Goal: Task Accomplishment & Management: Manage account settings

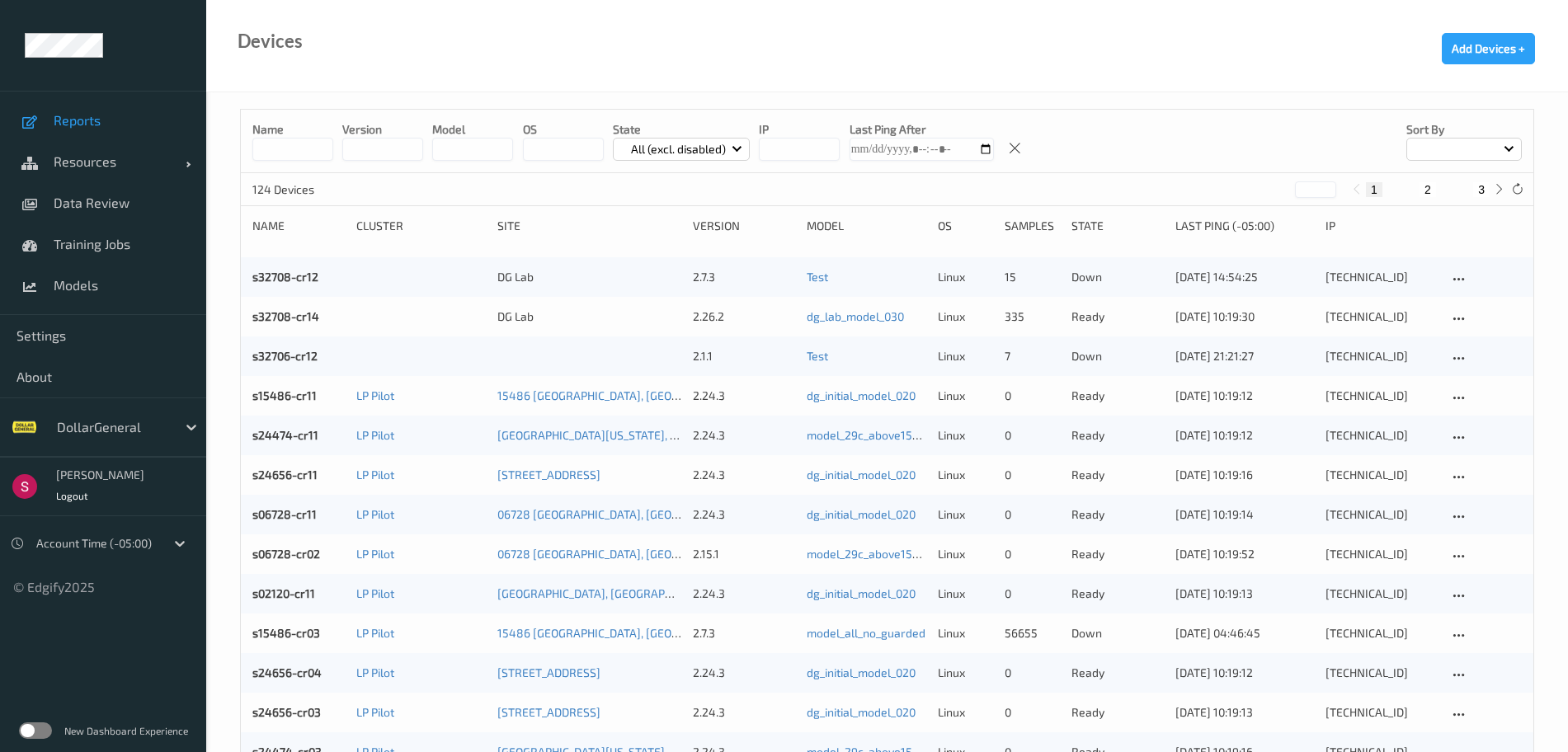
click at [118, 129] on link "Reports" at bounding box center [102, 120] width 206 height 41
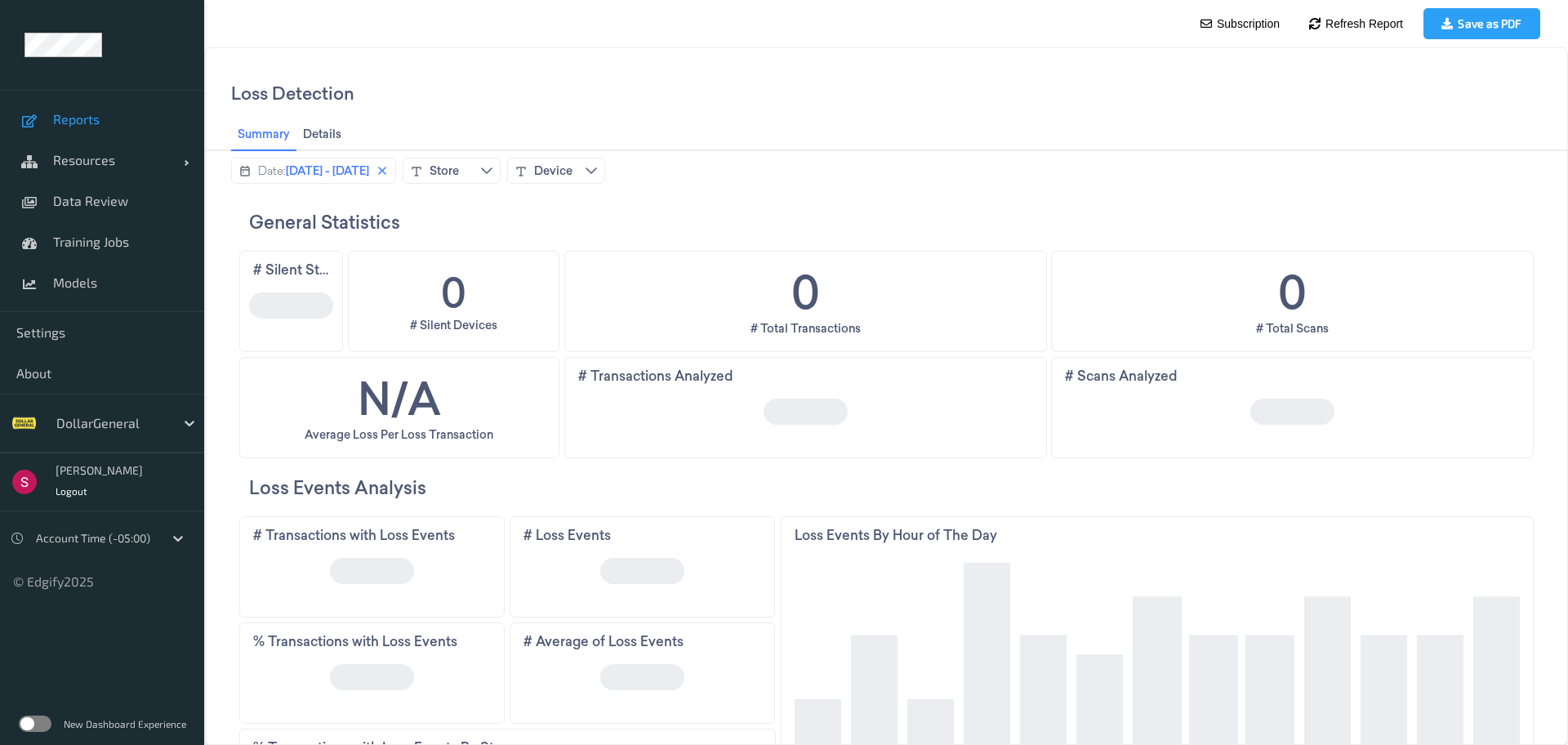
click at [43, 725] on label at bounding box center [34, 724] width 33 height 17
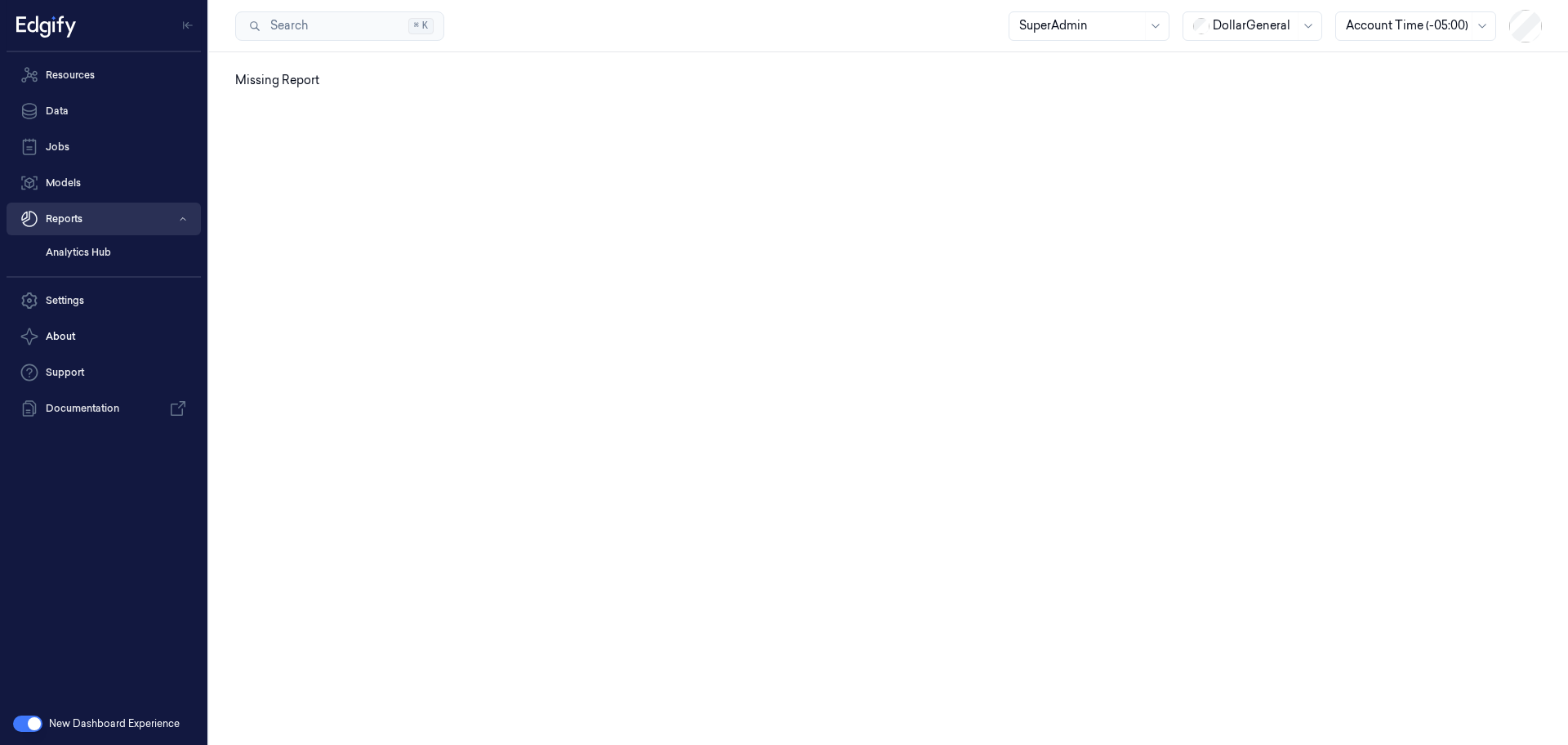
click at [110, 223] on button "Reports" at bounding box center [103, 219] width 195 height 33
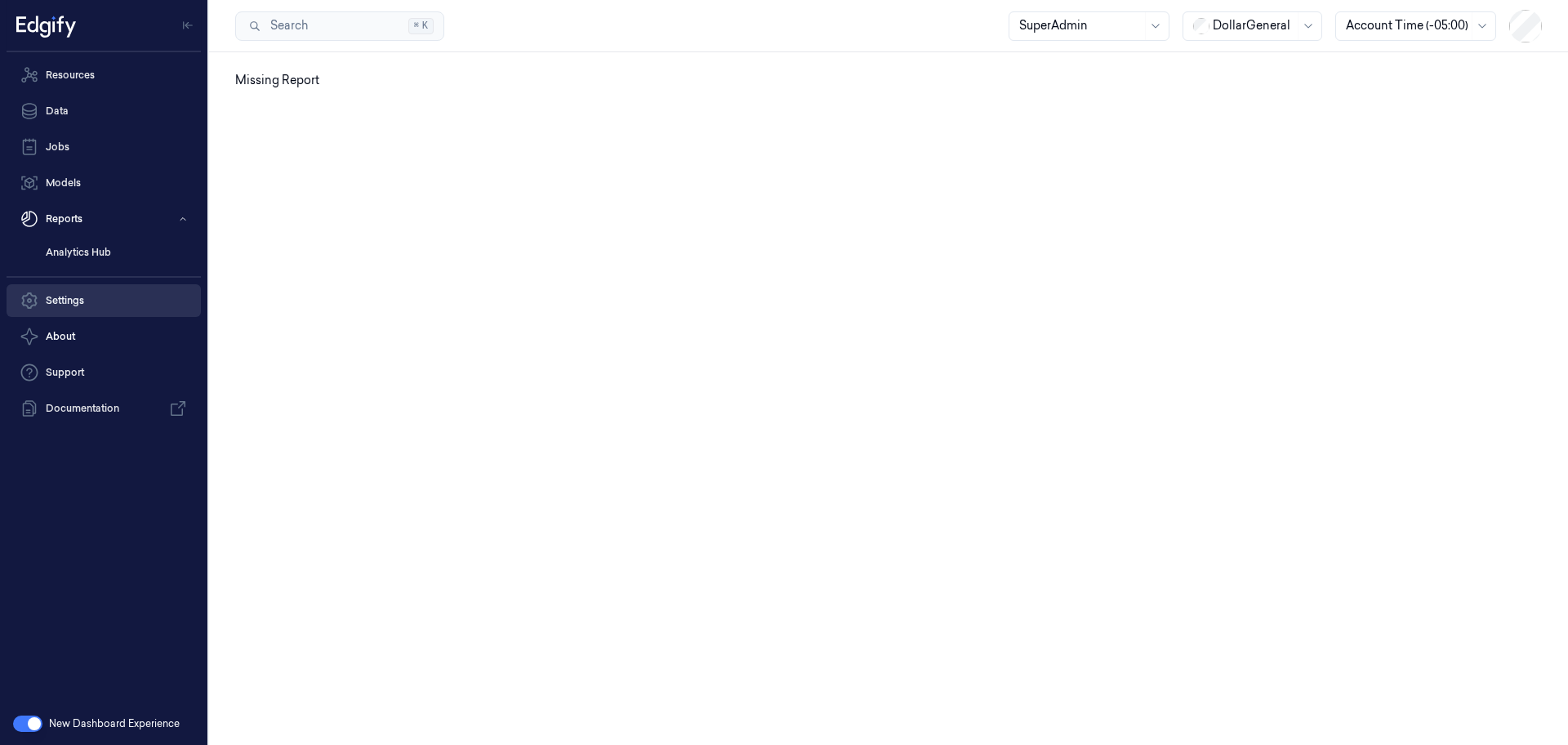
click at [101, 297] on link "Settings" at bounding box center [103, 300] width 195 height 33
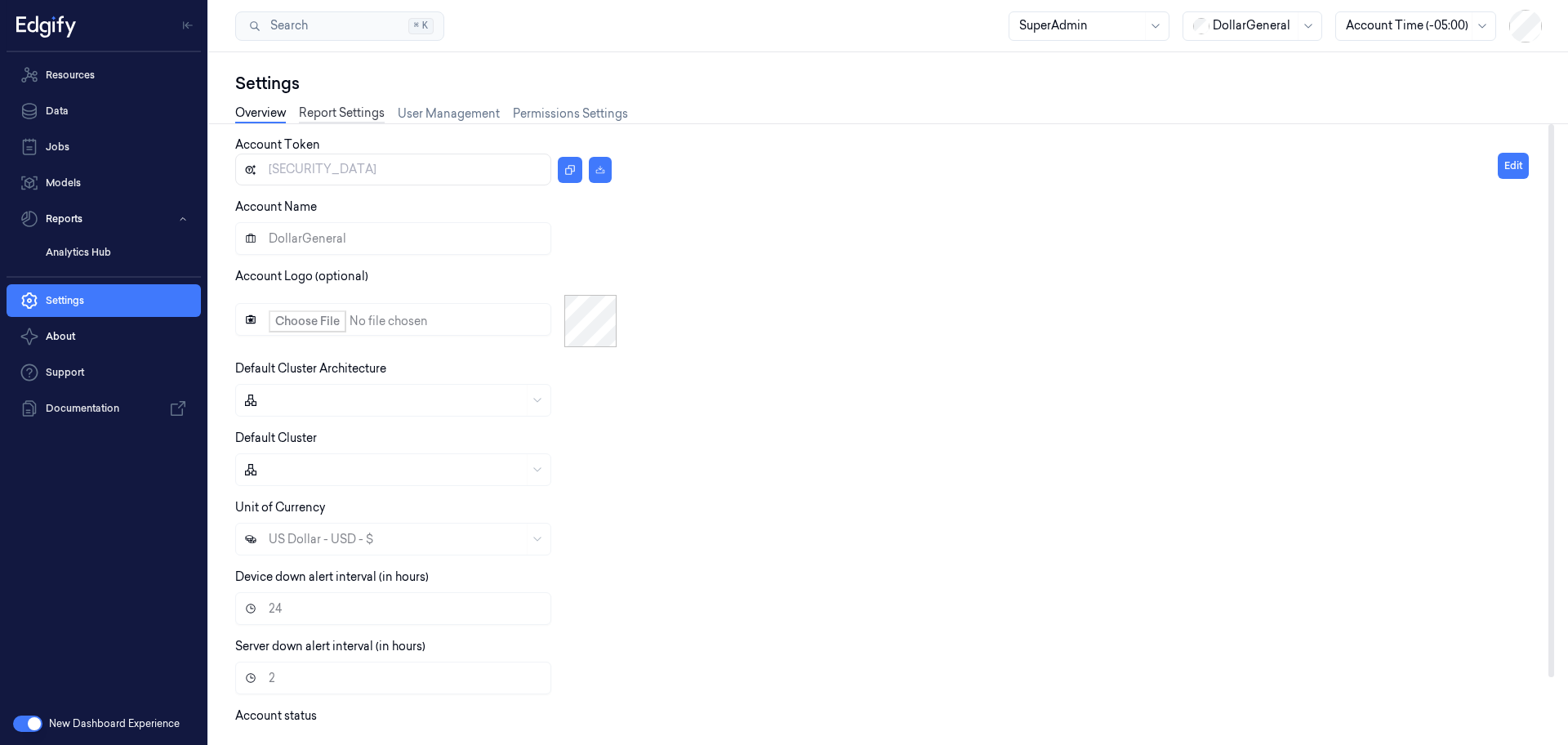
click at [349, 112] on link "Report Settings" at bounding box center [342, 114] width 86 height 19
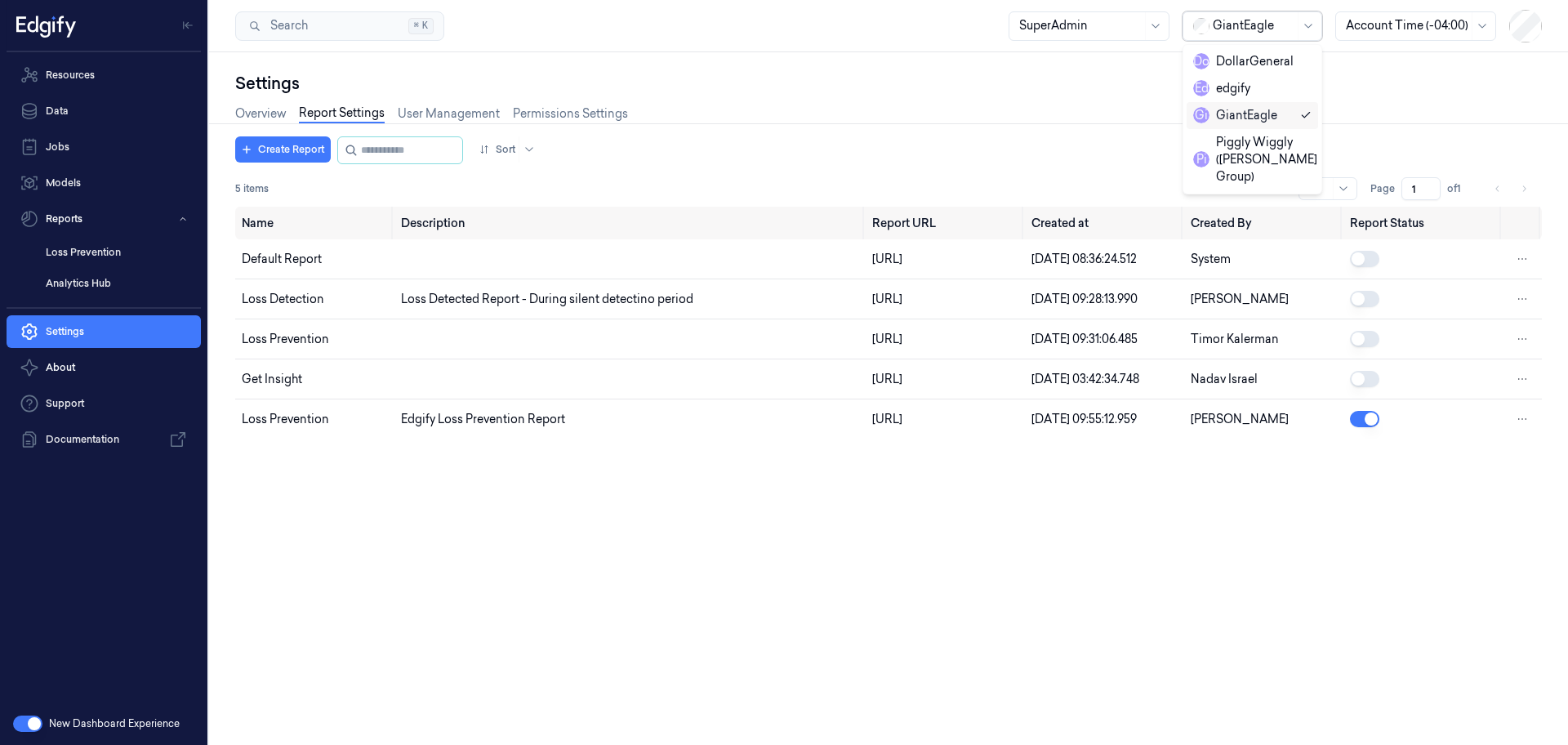
click at [1283, 30] on div at bounding box center [1254, 25] width 82 height 17
click at [1241, 65] on div "DollarGeneral" at bounding box center [1244, 61] width 101 height 17
click at [1241, 65] on div "Settings Overview Report Settings User Management Permissions Settings Create R…" at bounding box center [889, 399] width 1359 height 693
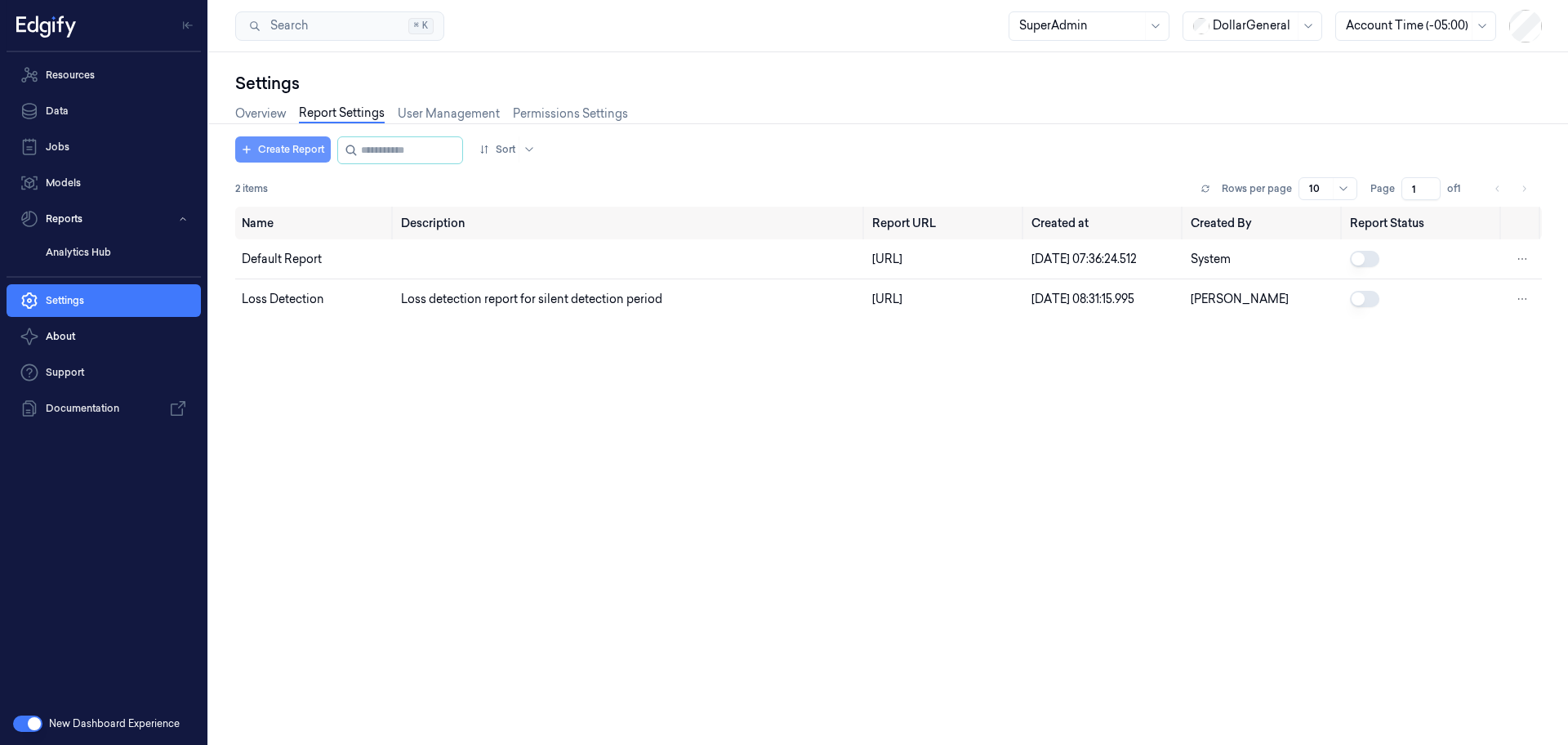
click at [283, 142] on button "Create Report" at bounding box center [283, 150] width 96 height 26
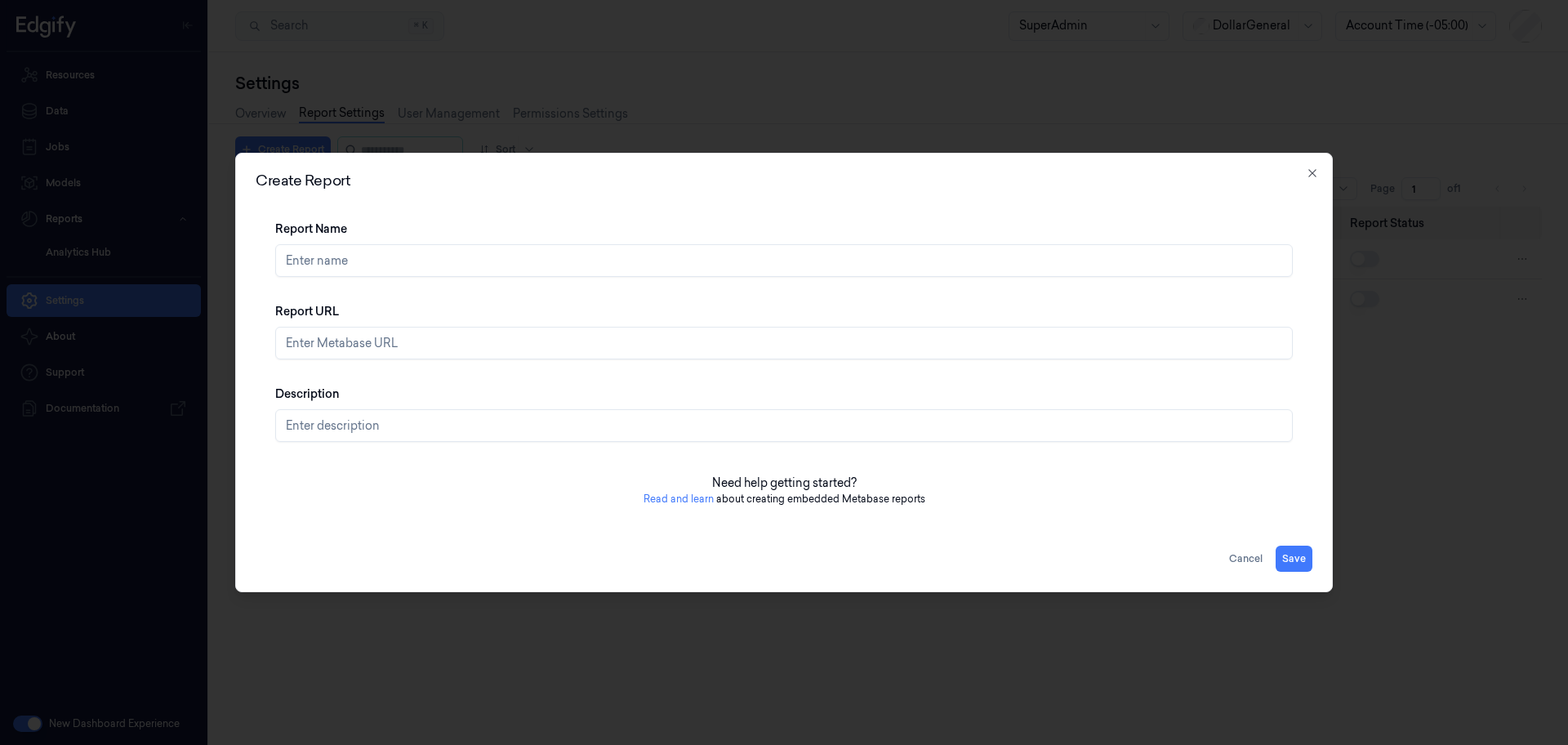
click at [356, 345] on input "Report URL" at bounding box center [784, 343] width 1018 height 33
paste input "https://reporting-embedded.production.edgify.ai/dashboard/262-customer-report"
type input "https://reporting-embedded.production.edgify.ai/dashboard/262-customer-report"
click at [379, 425] on input "Description" at bounding box center [784, 426] width 1018 height 33
type input "Edgify Loss Prevention Report"
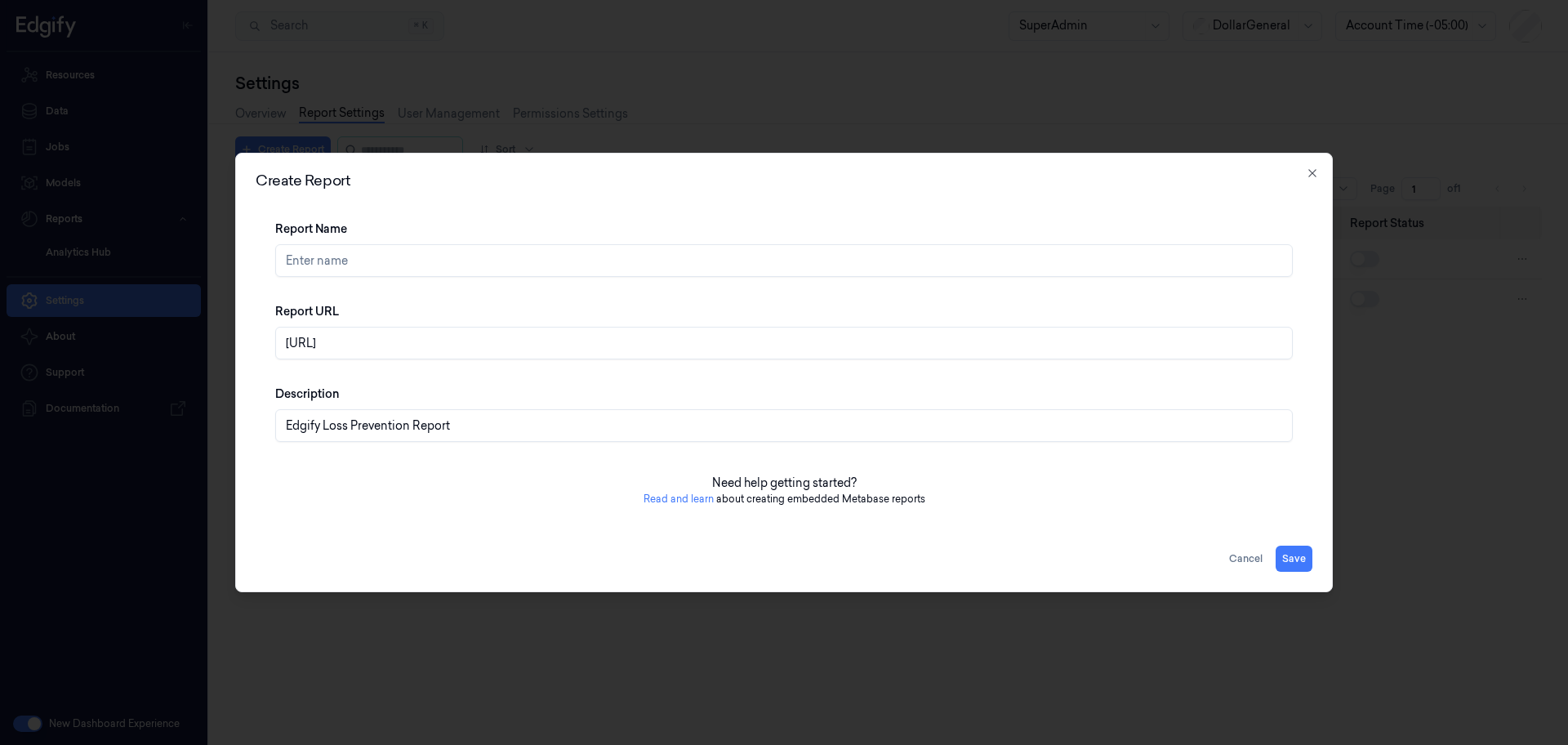
click at [383, 265] on input "Report Name" at bounding box center [784, 260] width 1018 height 33
type input "Loss Prevention"
click at [1303, 549] on button "Save" at bounding box center [1293, 559] width 36 height 26
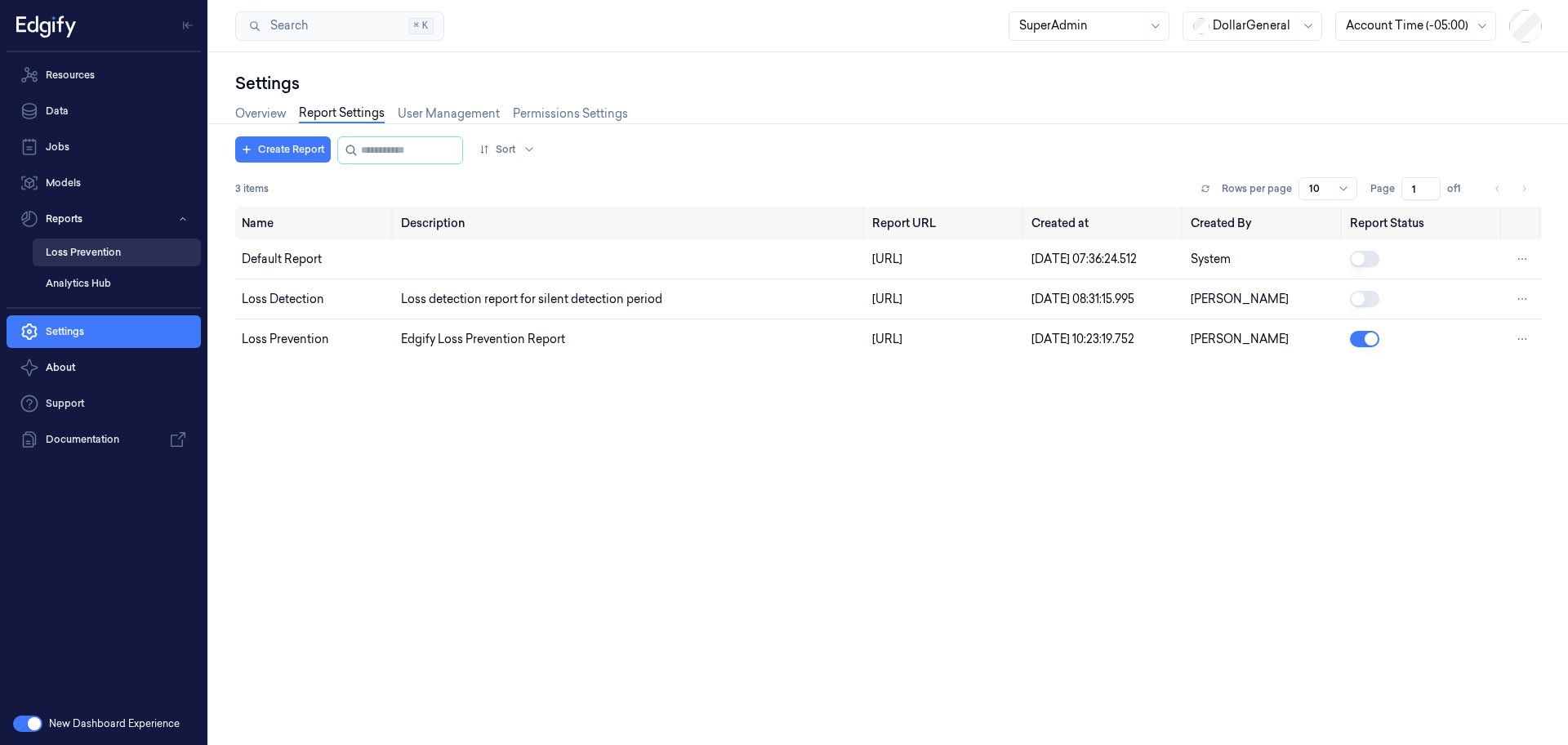
click at [127, 251] on link "Loss Prevention" at bounding box center [116, 252] width 169 height 28
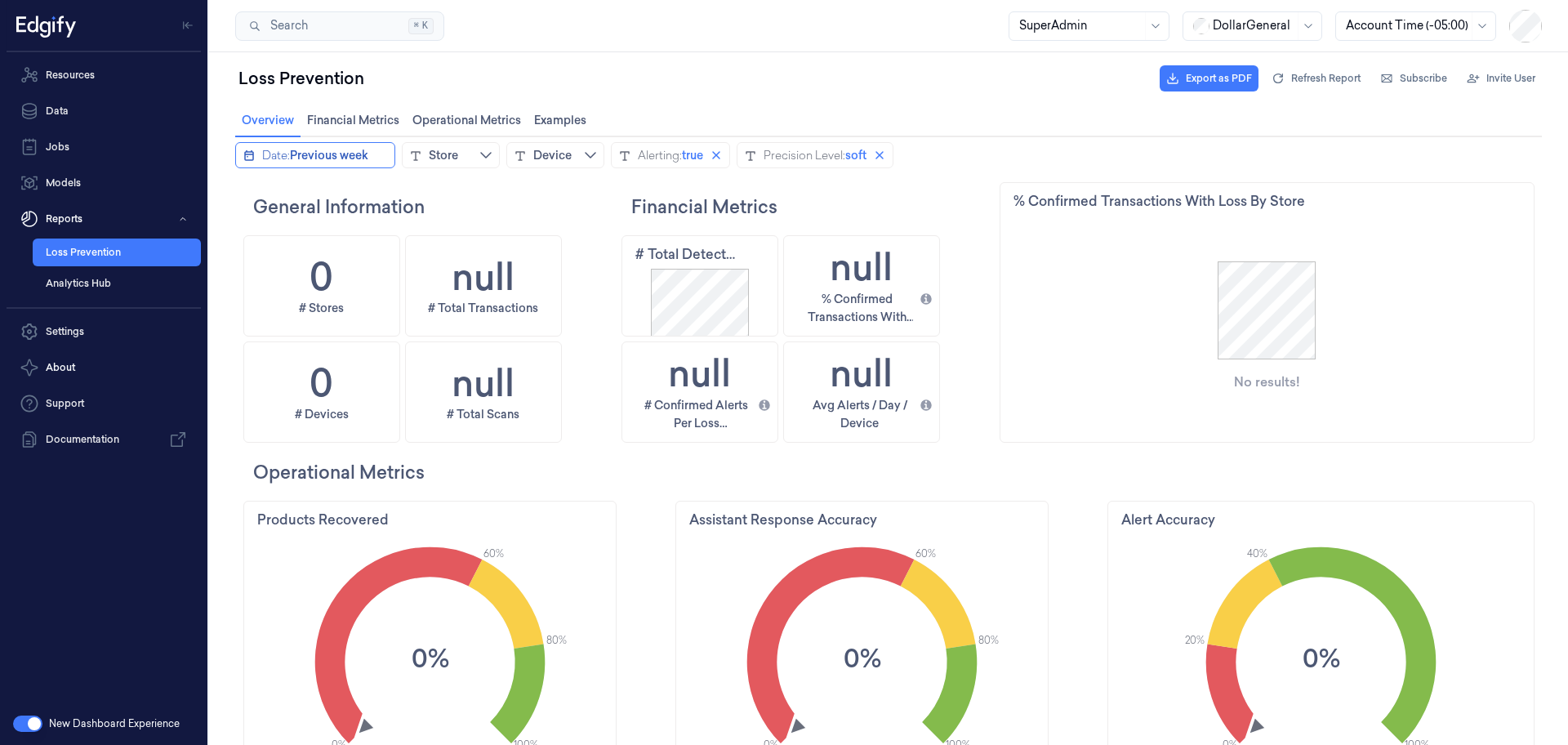
click at [323, 158] on span "Previous week" at bounding box center [329, 156] width 78 height 17
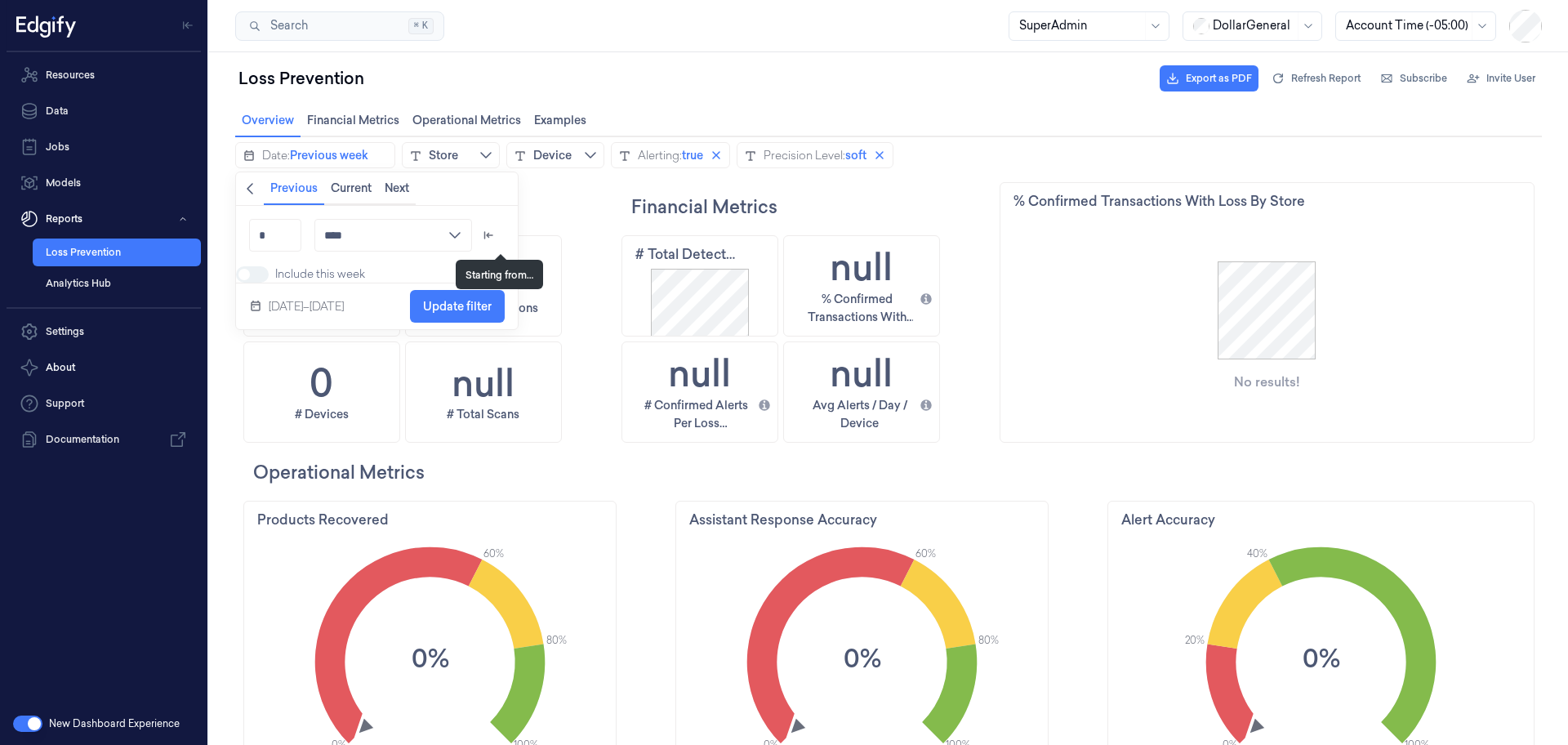
click at [495, 233] on icon "arrow_left_to_line icon" at bounding box center [489, 236] width 13 height 13
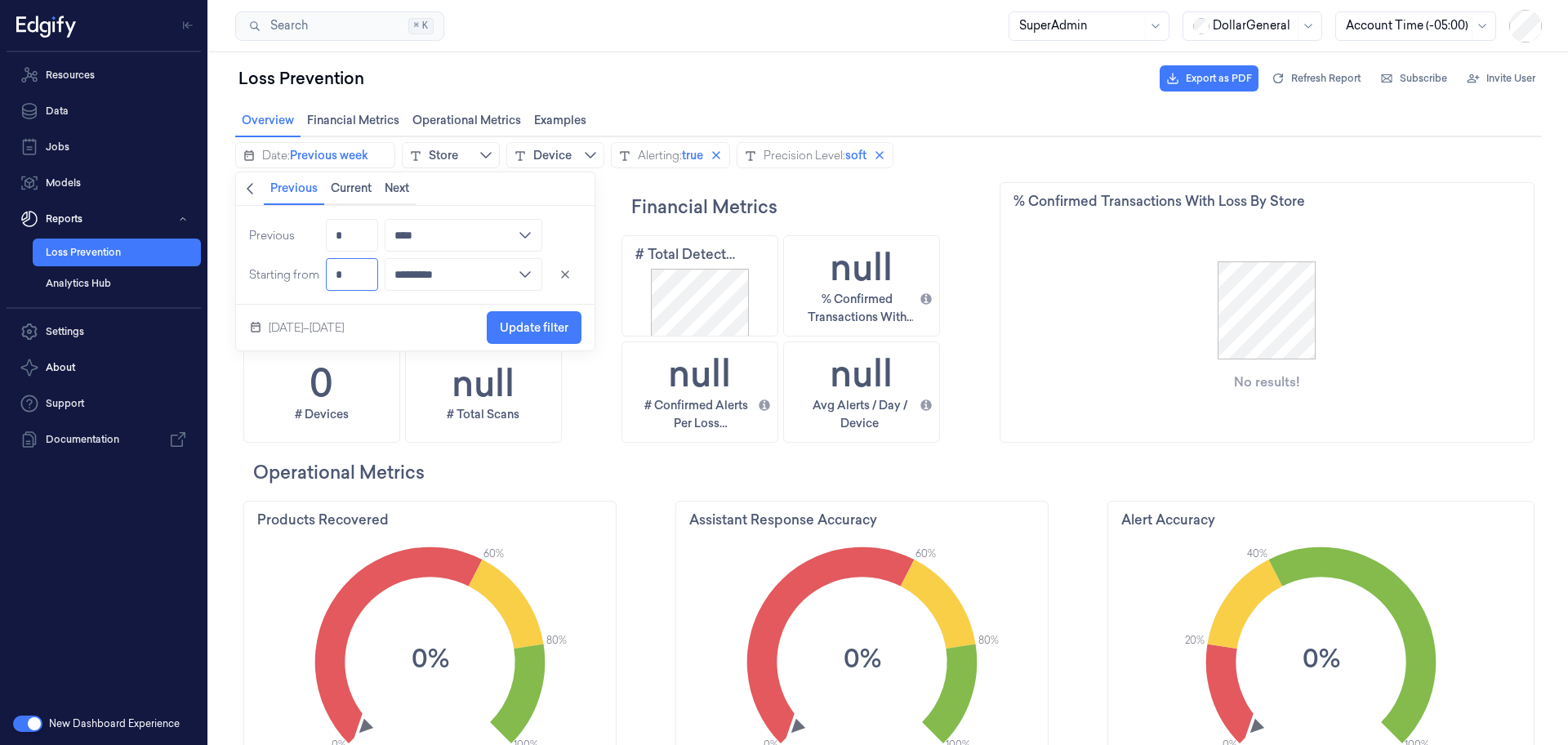
drag, startPoint x: 352, startPoint y: 275, endPoint x: 328, endPoint y: 275, distance: 24.0
click at [328, 275] on input "*" at bounding box center [352, 274] width 52 height 33
click at [525, 327] on span "Update filter" at bounding box center [534, 328] width 69 height 13
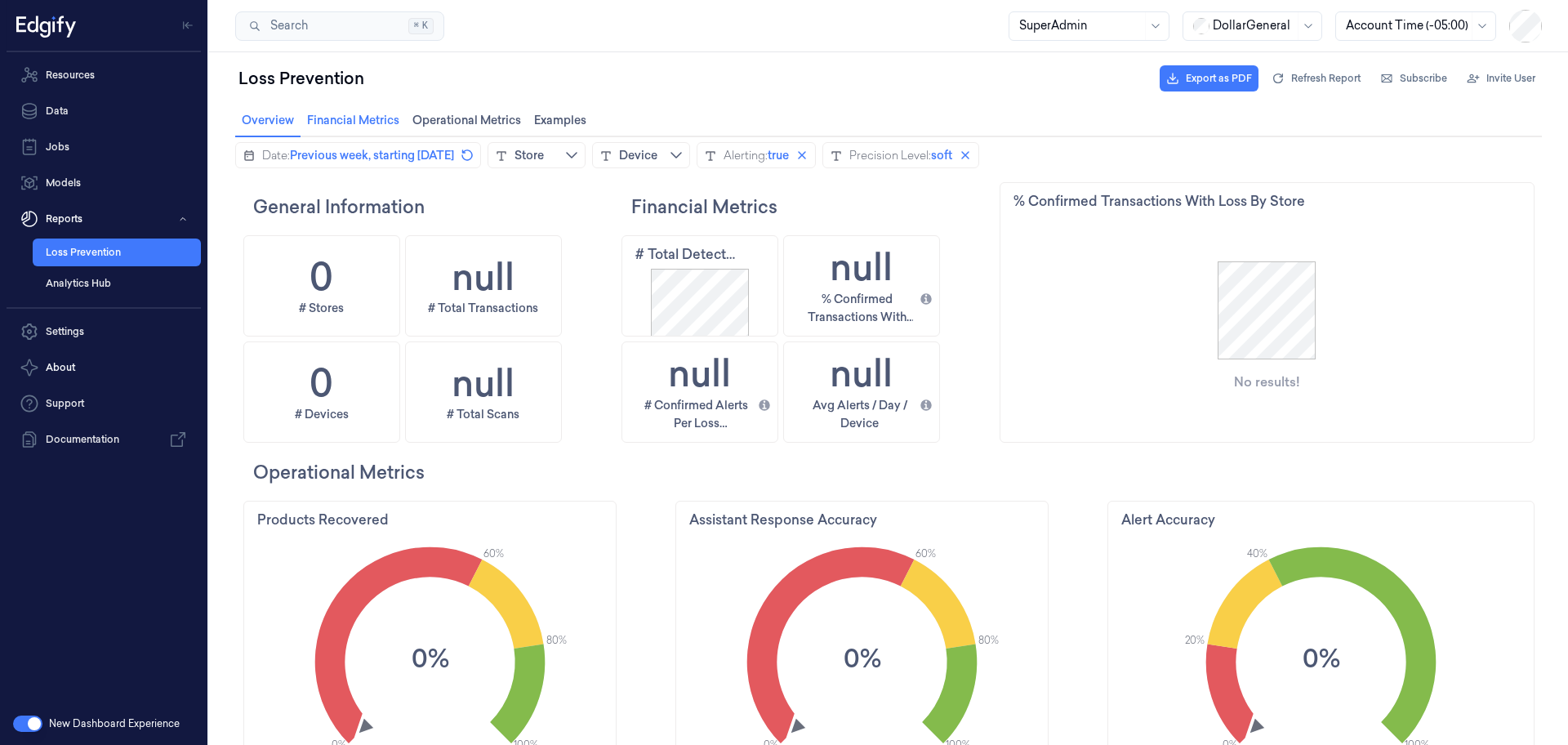
click at [350, 128] on span "Financial Metrics Financial Metrics" at bounding box center [354, 120] width 102 height 21
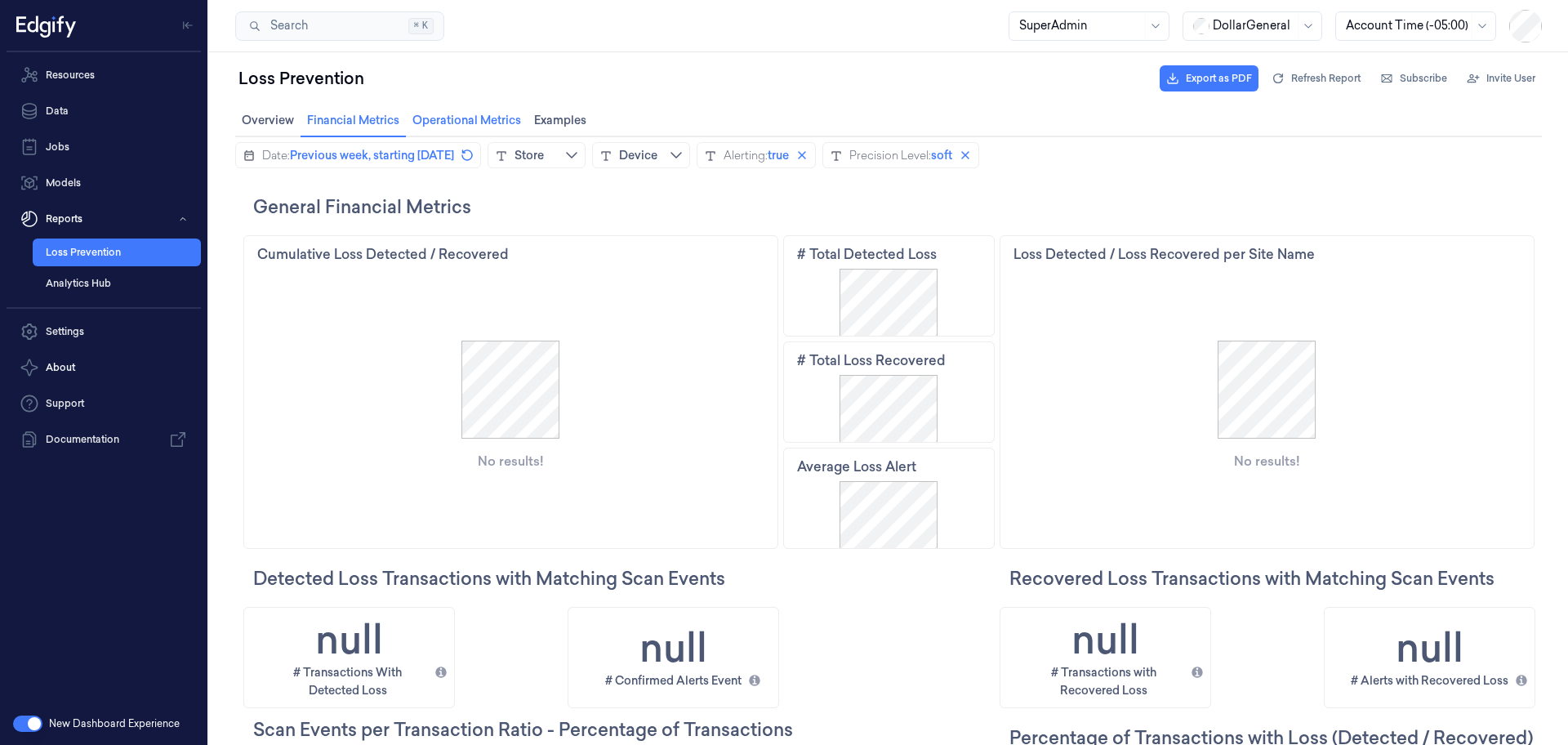
click at [502, 123] on span "Operational Metrics Operational Metrics" at bounding box center [466, 120] width 118 height 21
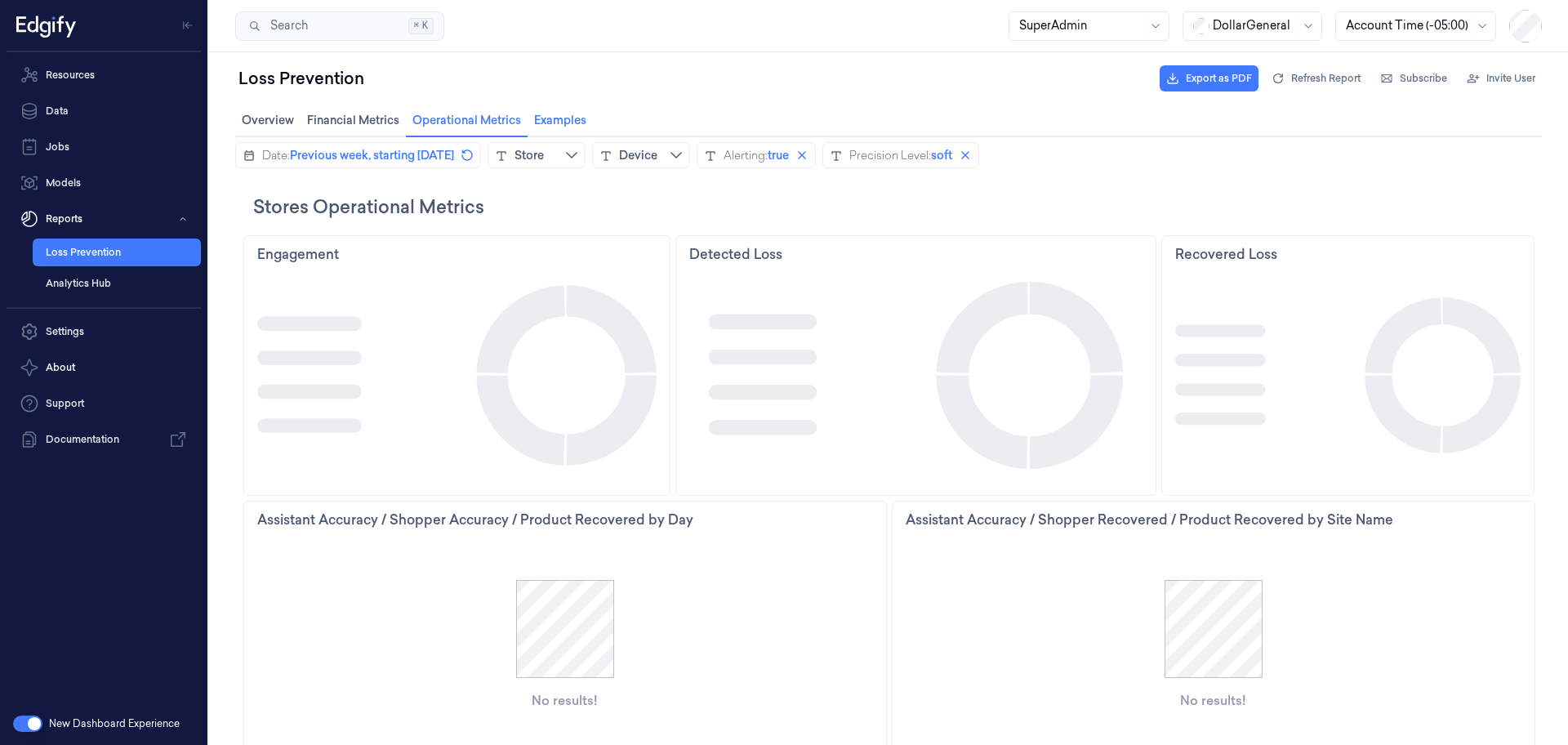
click at [588, 122] on span "Examples Examples" at bounding box center [560, 120] width 62 height 21
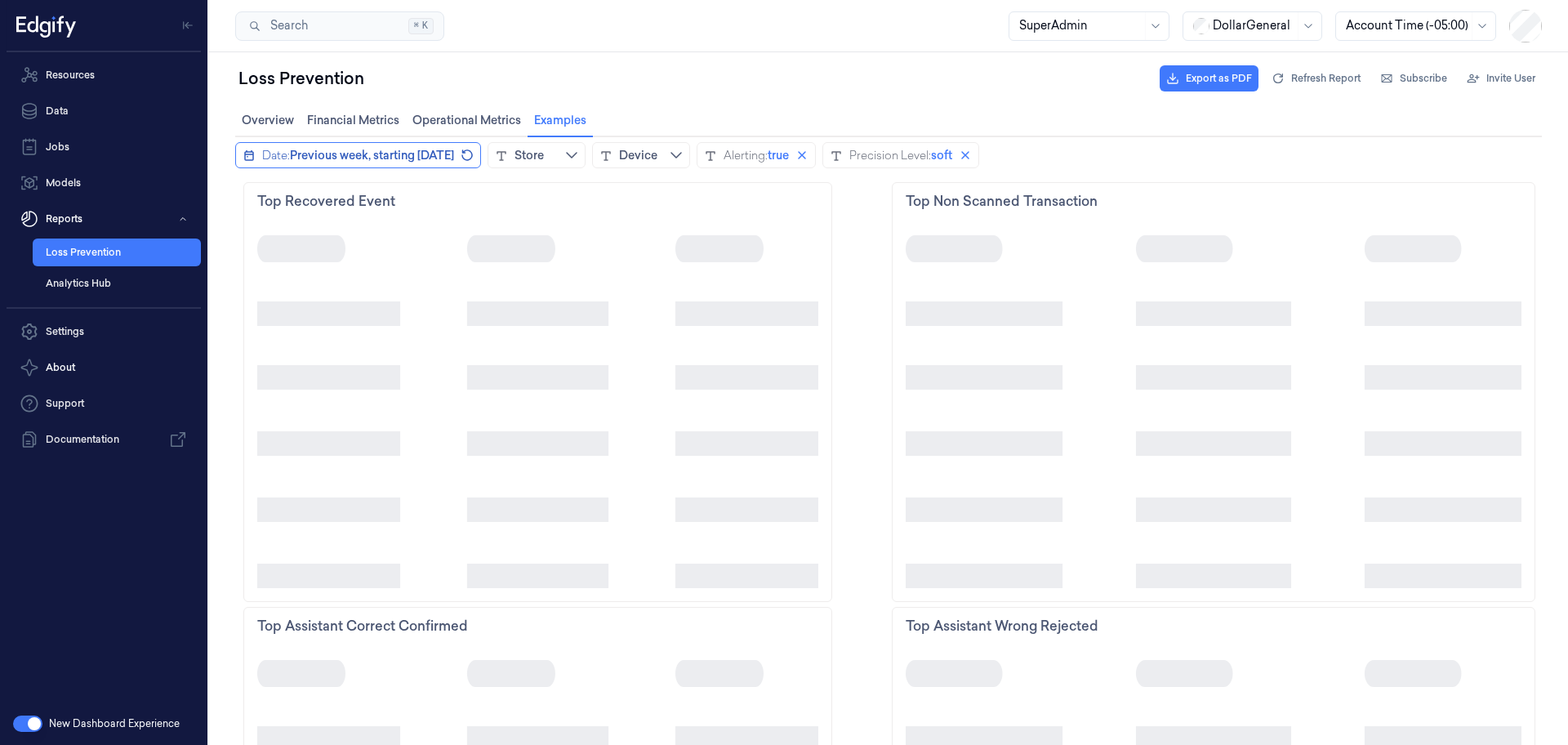
click at [337, 164] on button "Date: Previous week, starting 4 weeks ago" at bounding box center [358, 156] width 246 height 26
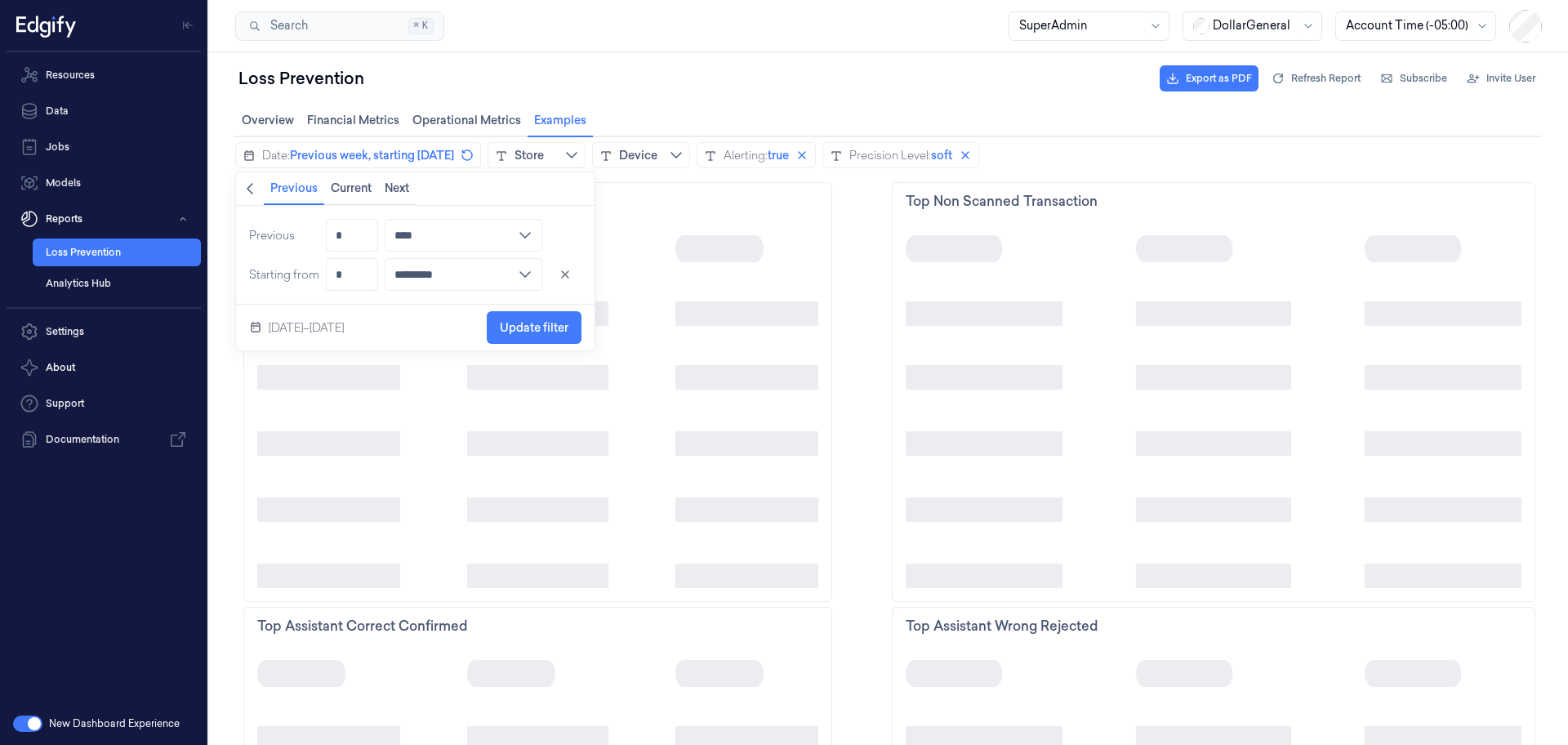
click at [303, 328] on div "Aug 4–10, 2025" at bounding box center [306, 327] width 75 height 20
click at [250, 190] on icon "chevronleft icon" at bounding box center [250, 189] width 13 height 13
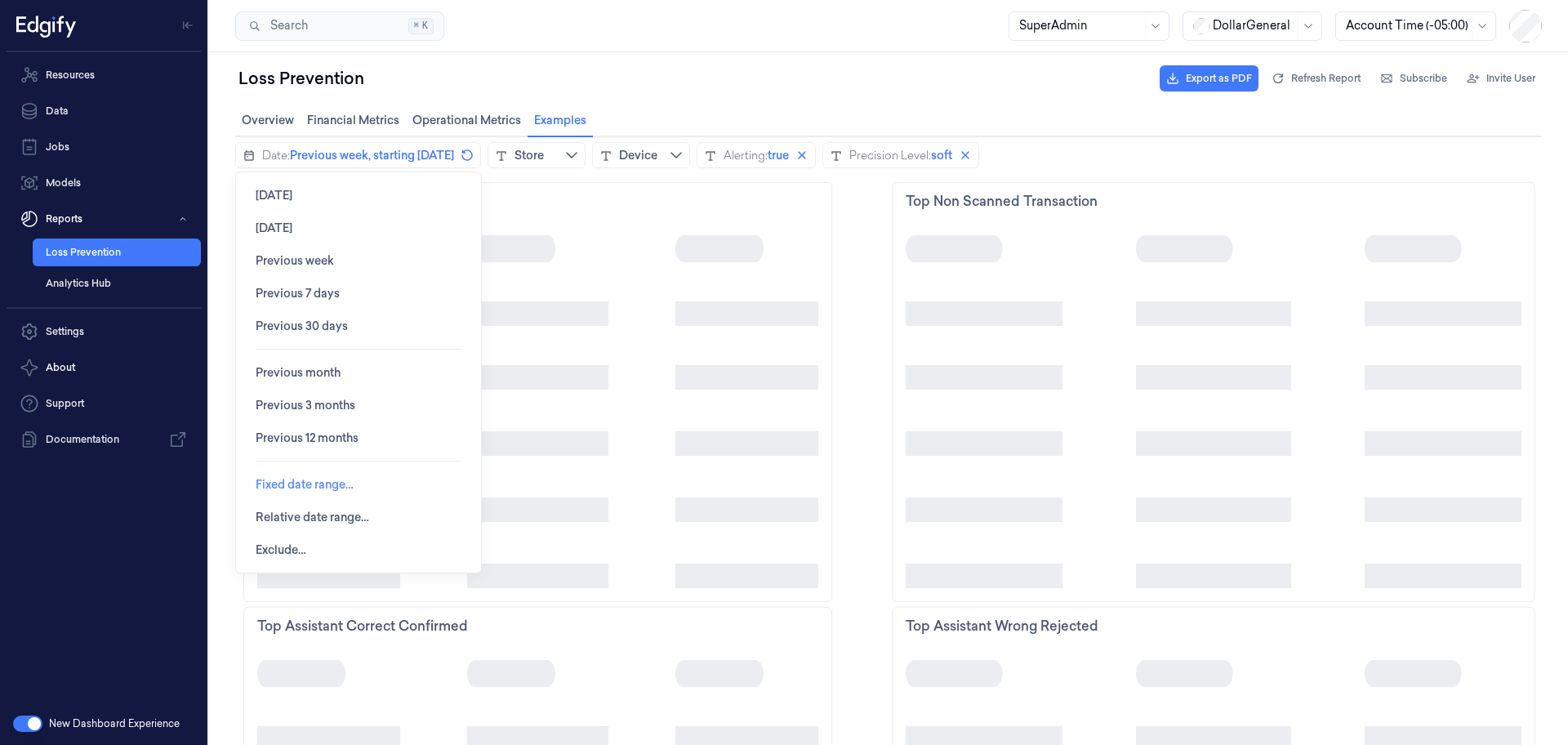
click at [331, 488] on span "Fixed date range…" at bounding box center [304, 484] width 98 height 13
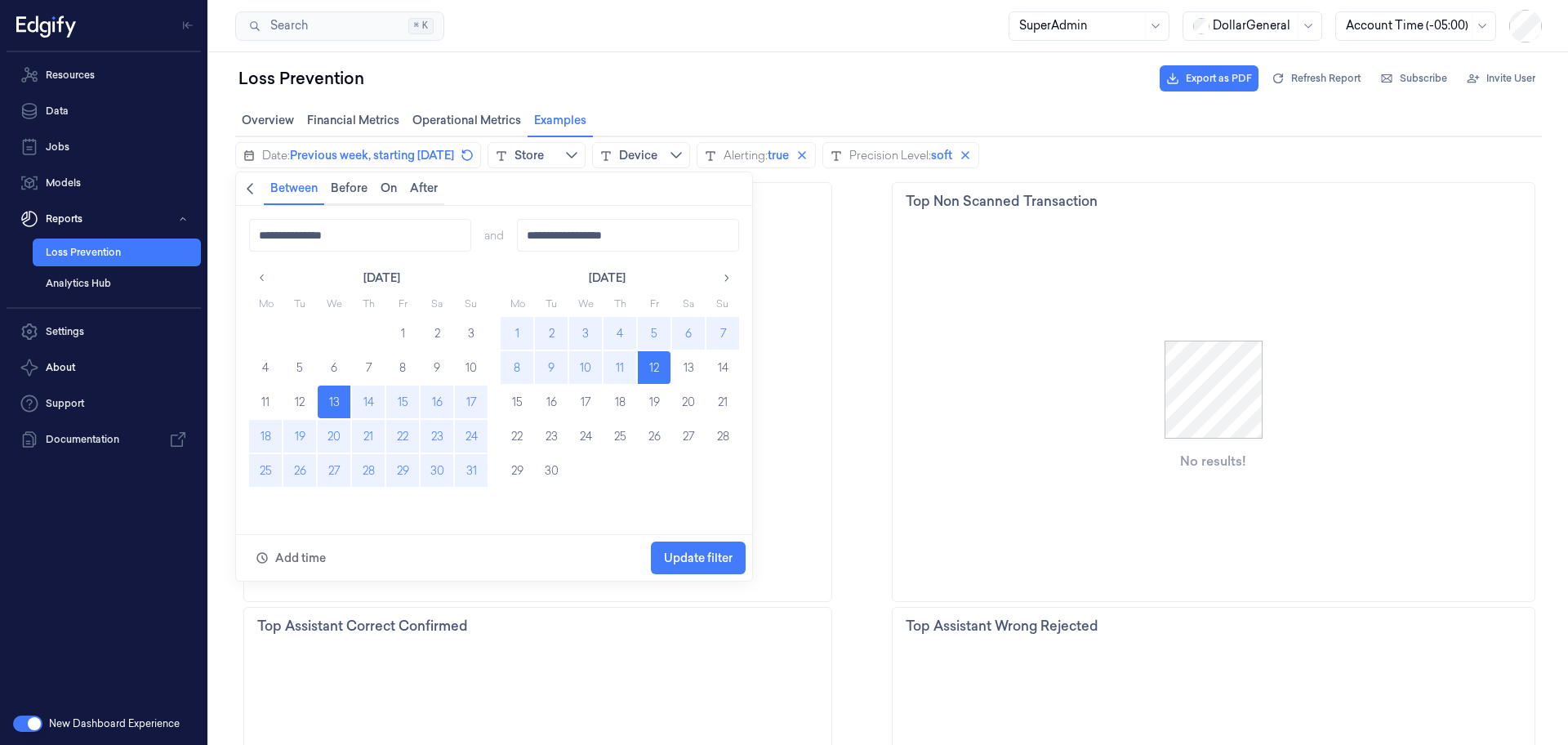
click at [271, 439] on button "18" at bounding box center [265, 436] width 33 height 33
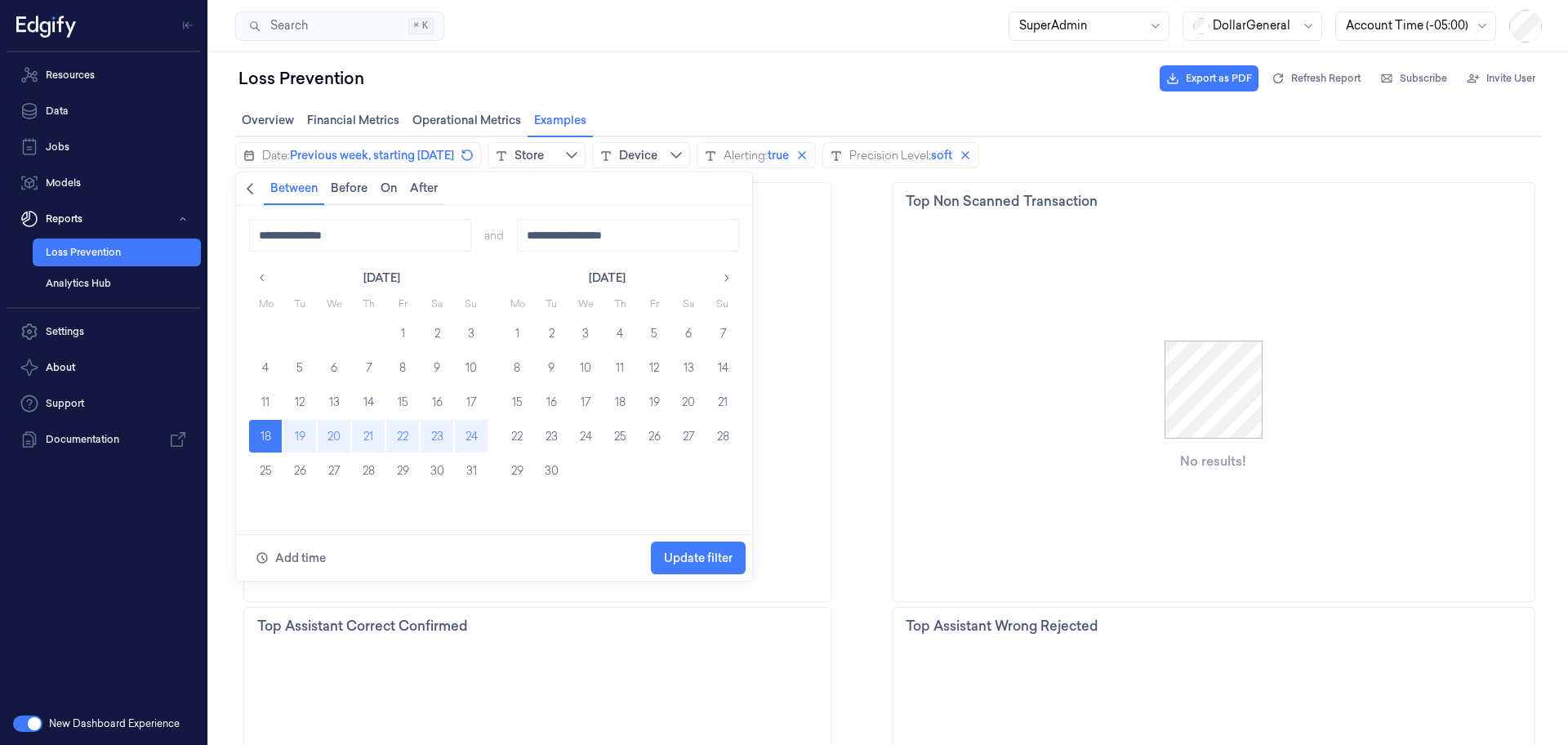
click at [473, 436] on button "24" at bounding box center [471, 436] width 33 height 33
type input "**********"
click at [689, 549] on span "Update filter" at bounding box center [698, 558] width 69 height 31
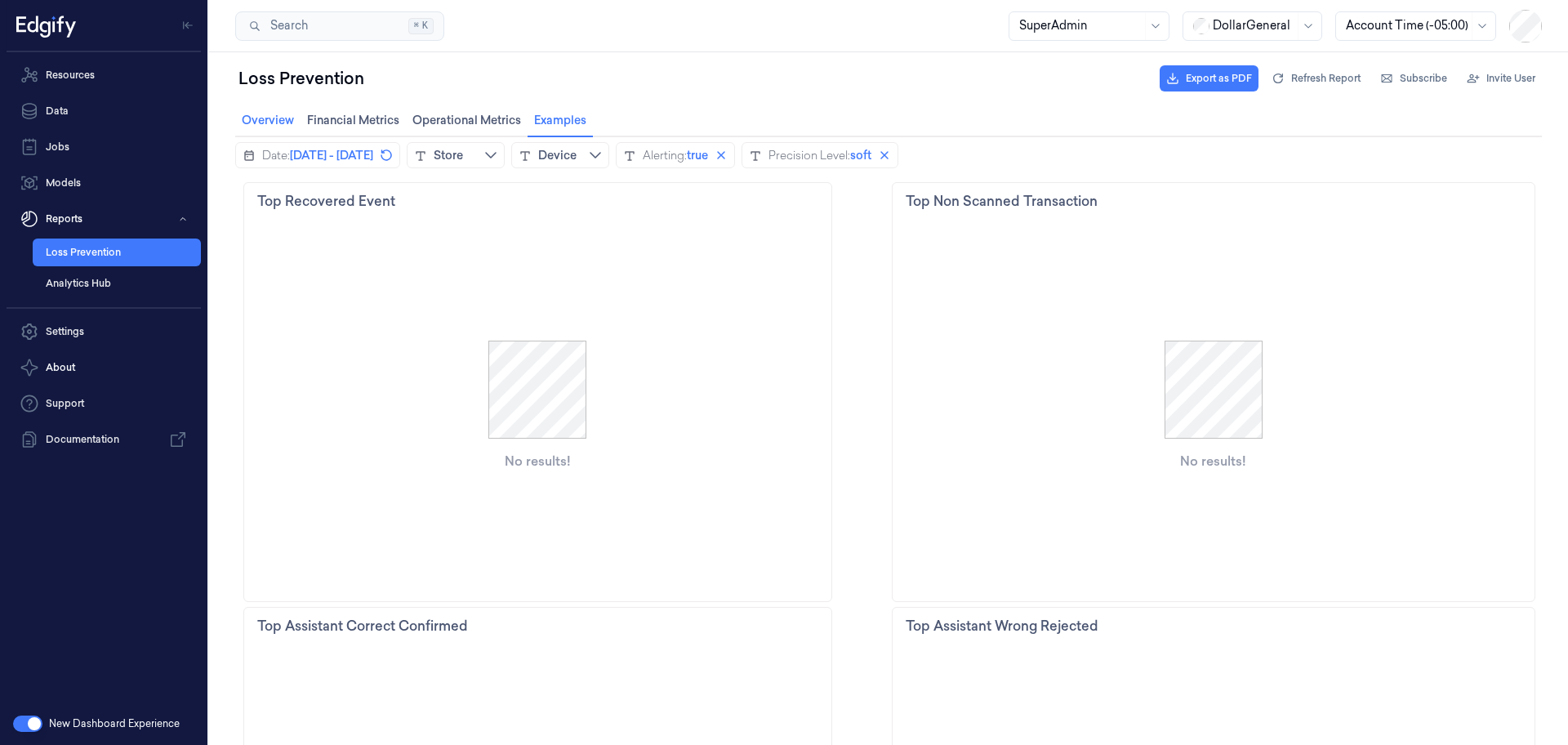
click at [261, 122] on span "Overview Overview" at bounding box center [267, 120] width 62 height 21
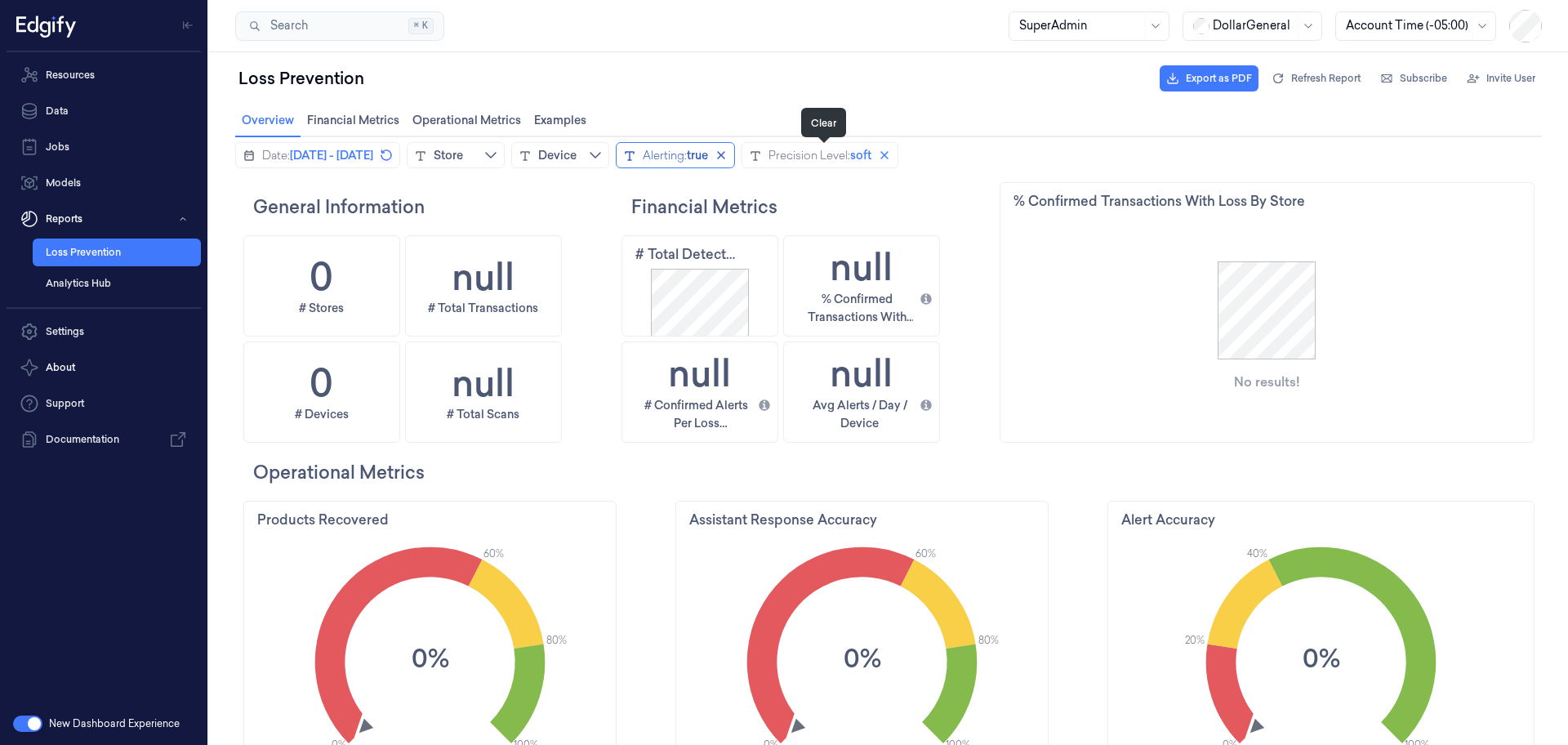
click at [728, 156] on icon "close icon" at bounding box center [722, 156] width 13 height 13
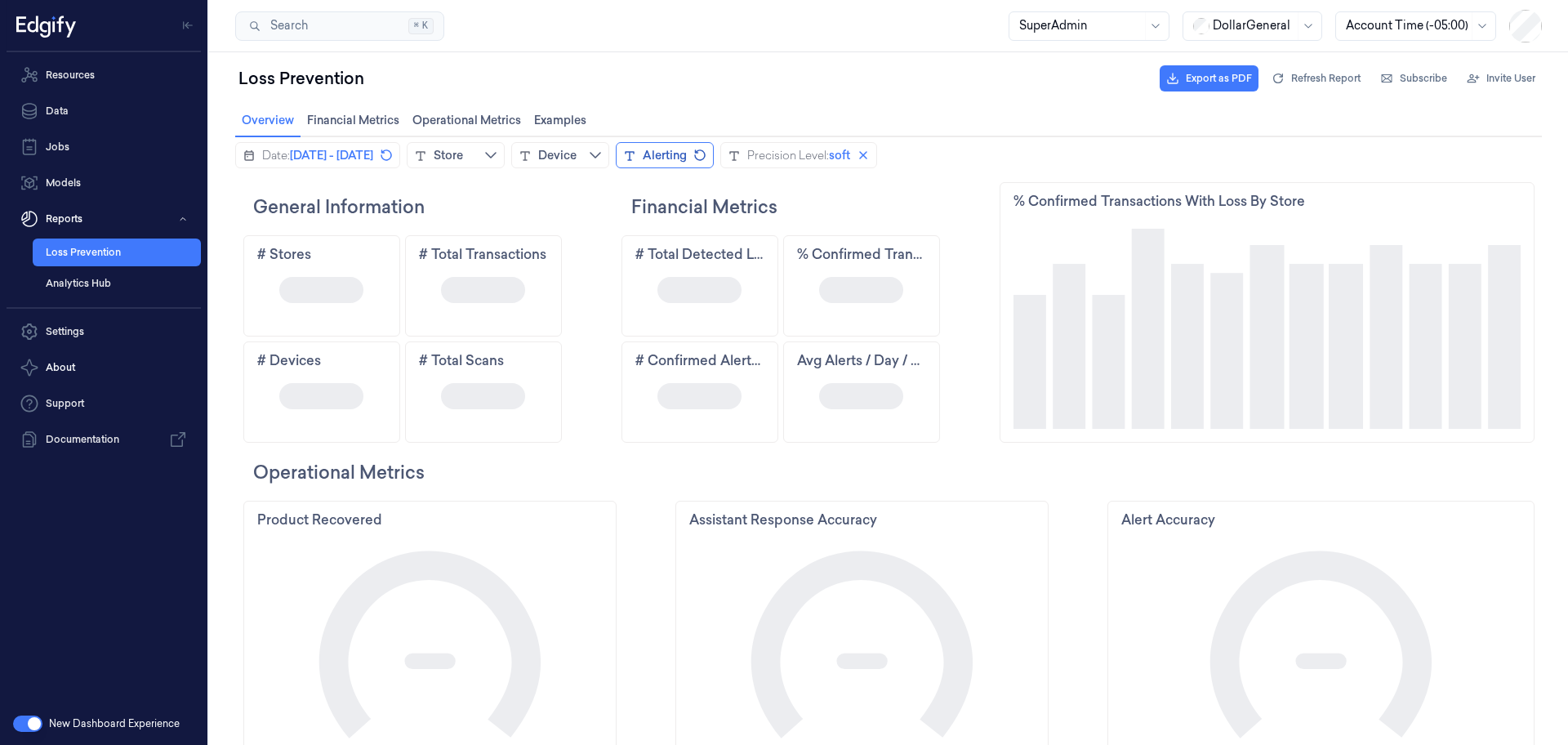
click at [820, 196] on h2 "Financial Metrics" at bounding box center [813, 207] width 363 height 26
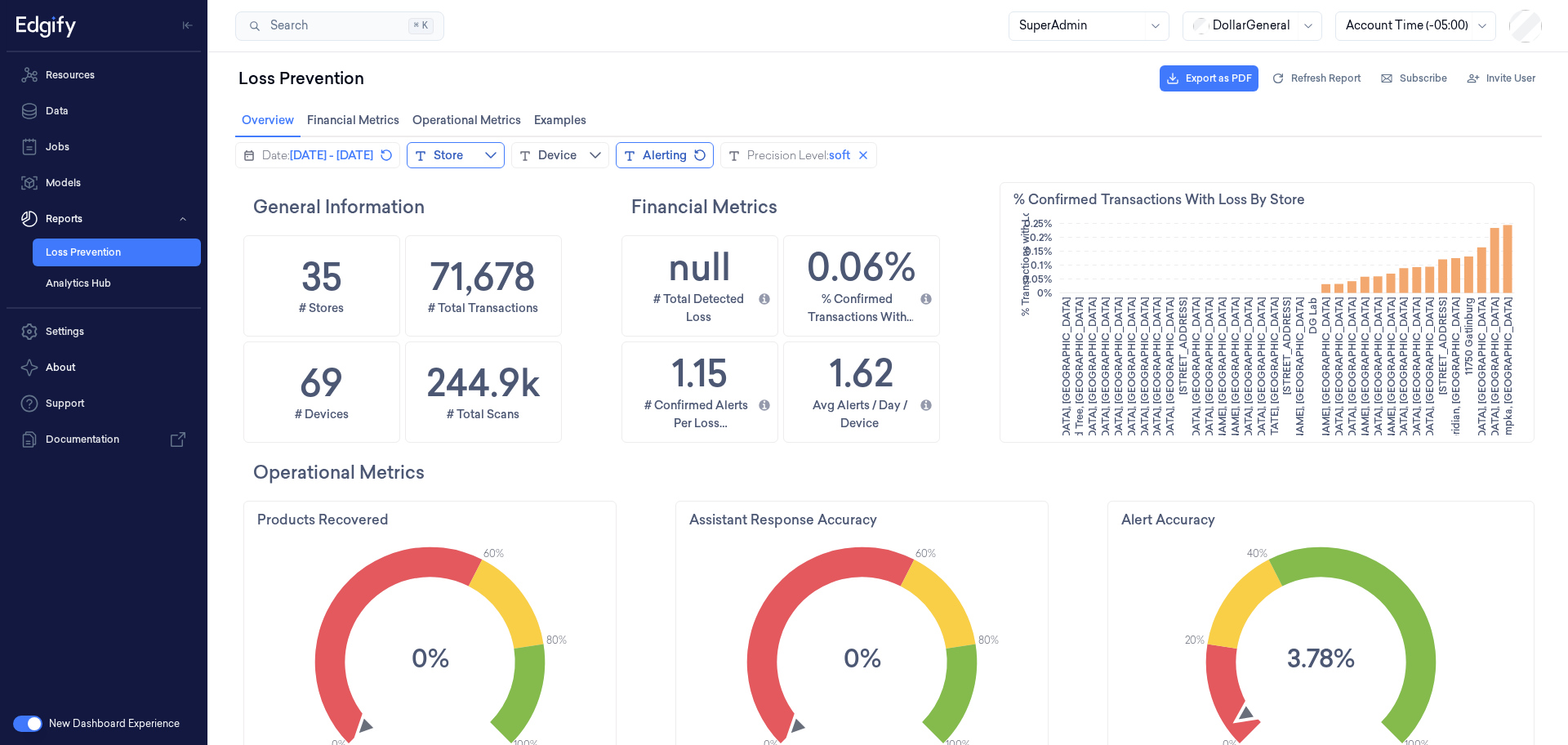
click at [497, 156] on icon "chevrondown icon" at bounding box center [491, 156] width 13 height 13
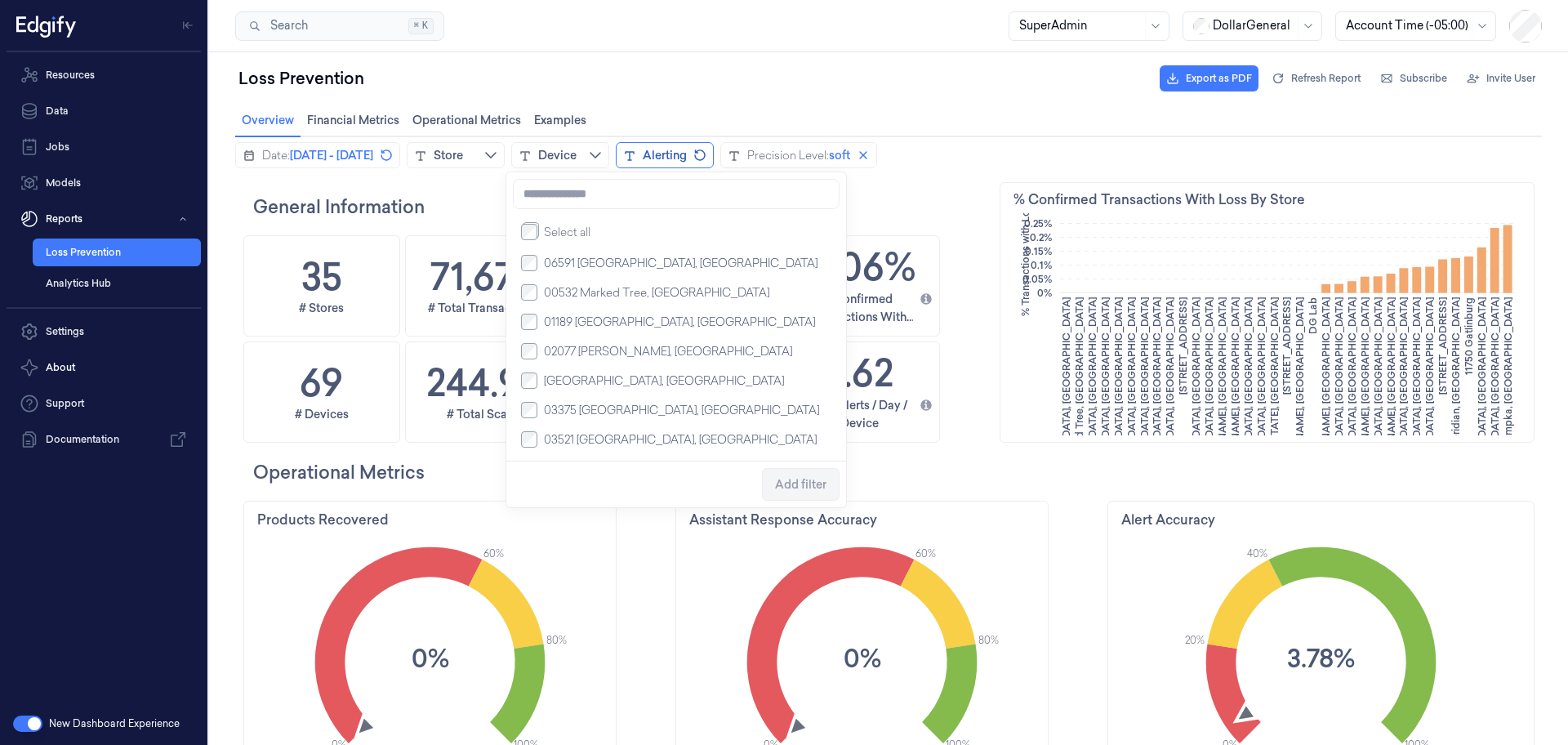
click at [770, 83] on div "Loss Prevention Export as PDF Refresh Report Subscribe Invite User" at bounding box center [889, 78] width 1307 height 39
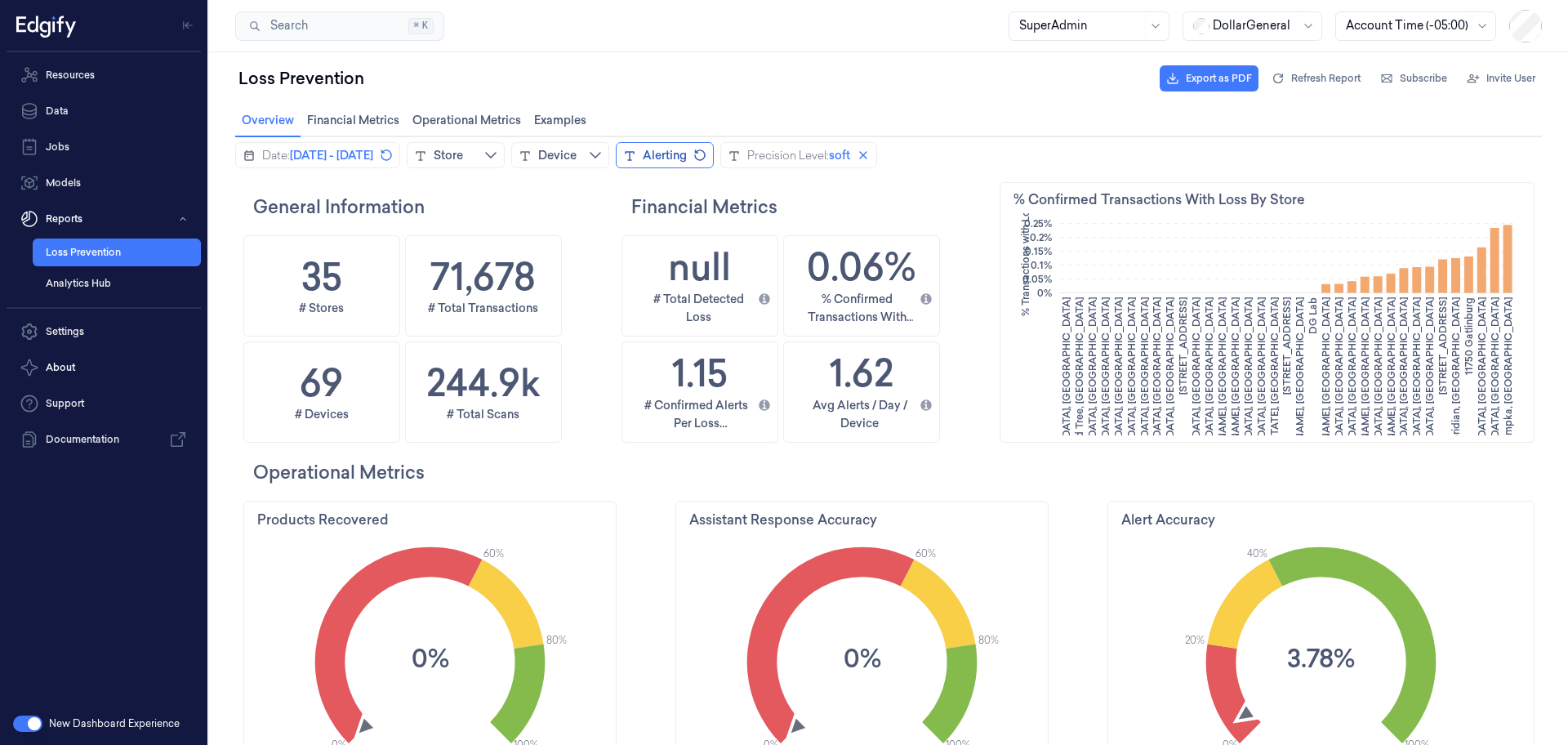
click at [832, 210] on h2 "Financial Metrics" at bounding box center [813, 207] width 363 height 26
click at [505, 163] on button "Store" at bounding box center [455, 156] width 98 height 26
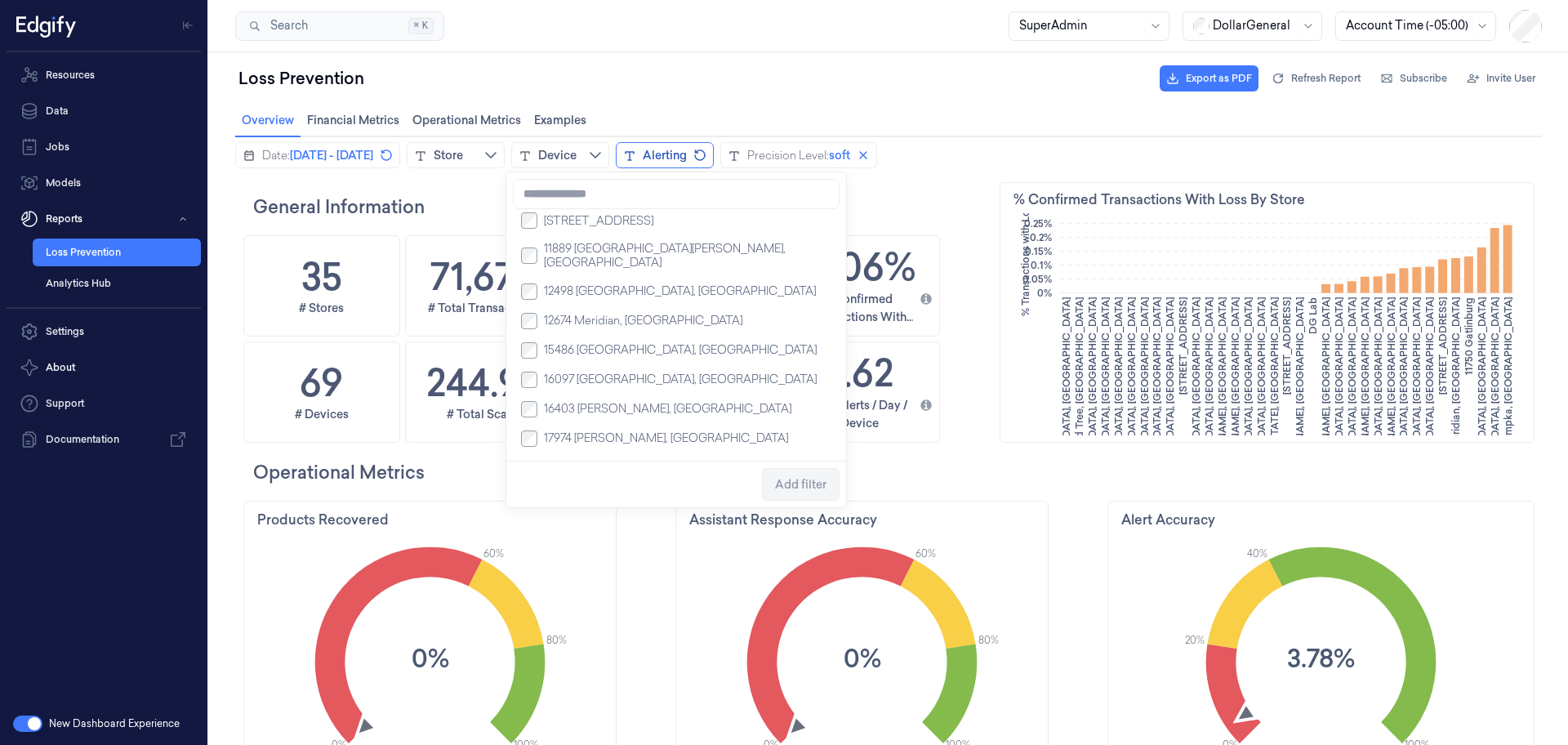
scroll to position [763, 0]
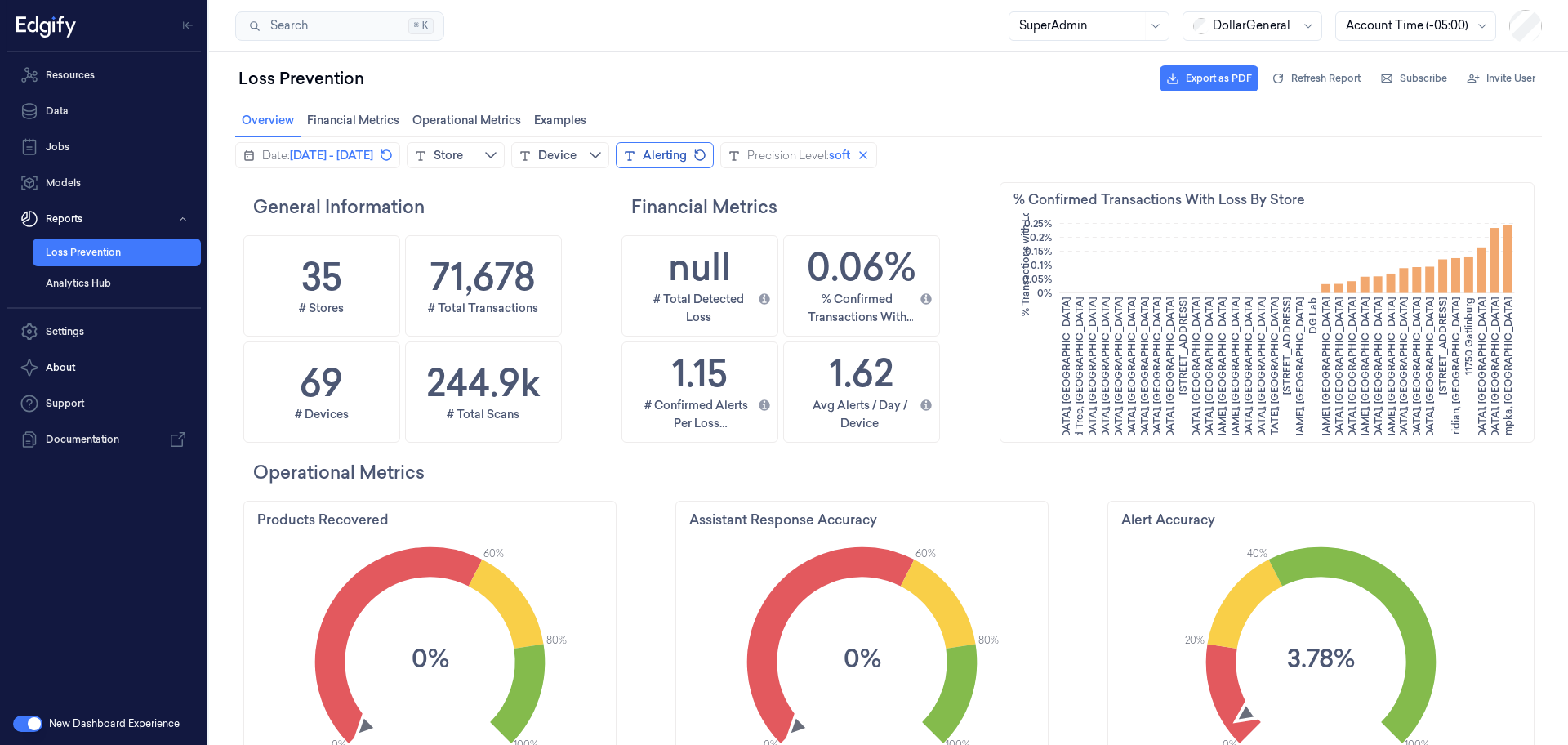
click at [895, 203] on h2 "Financial Metrics" at bounding box center [813, 207] width 363 height 26
click at [576, 159] on div "Device" at bounding box center [557, 156] width 38 height 17
click at [935, 215] on h2 "Financial Metrics" at bounding box center [813, 207] width 363 height 26
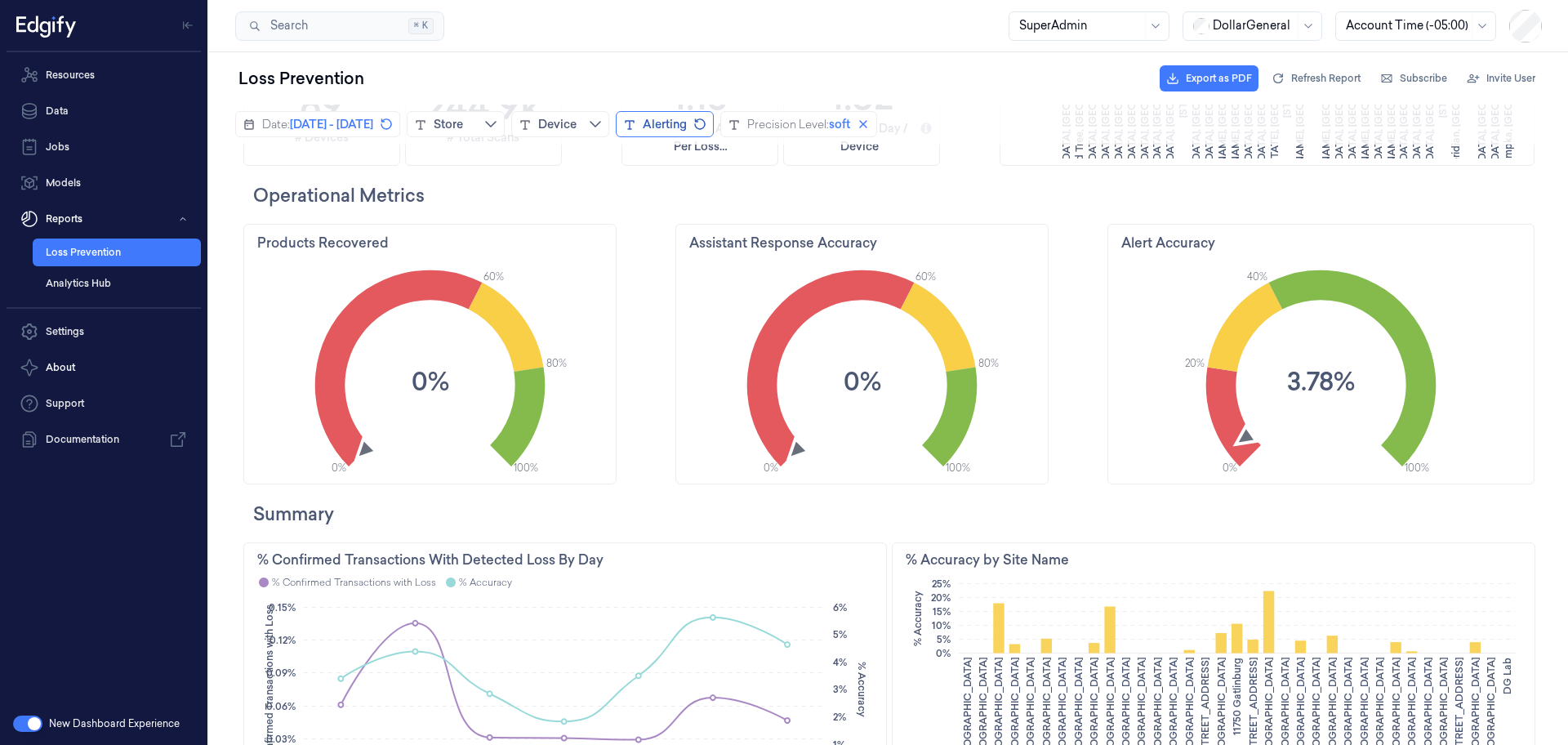
scroll to position [0, 0]
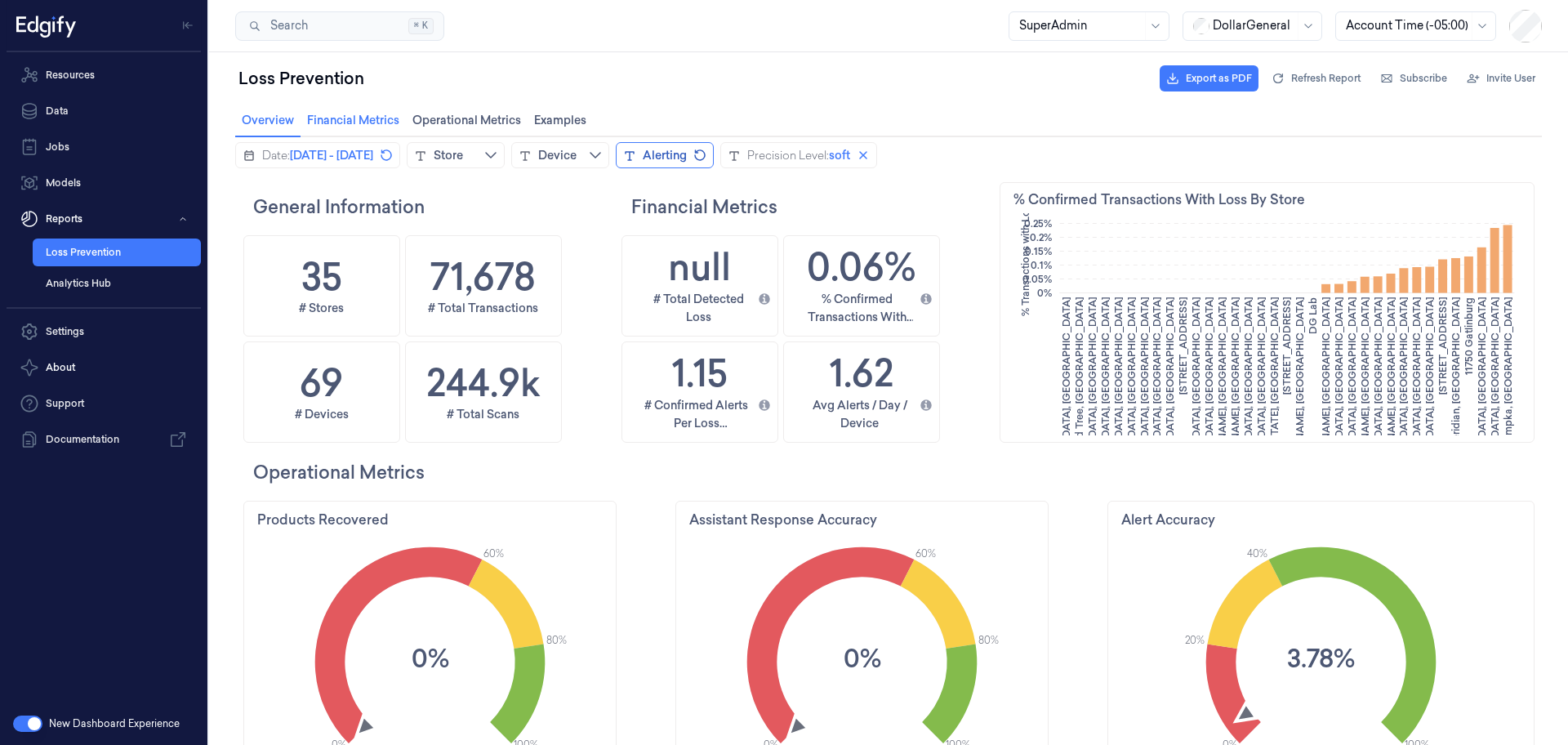
click at [355, 123] on span "Financial Metrics Financial Metrics" at bounding box center [354, 120] width 102 height 21
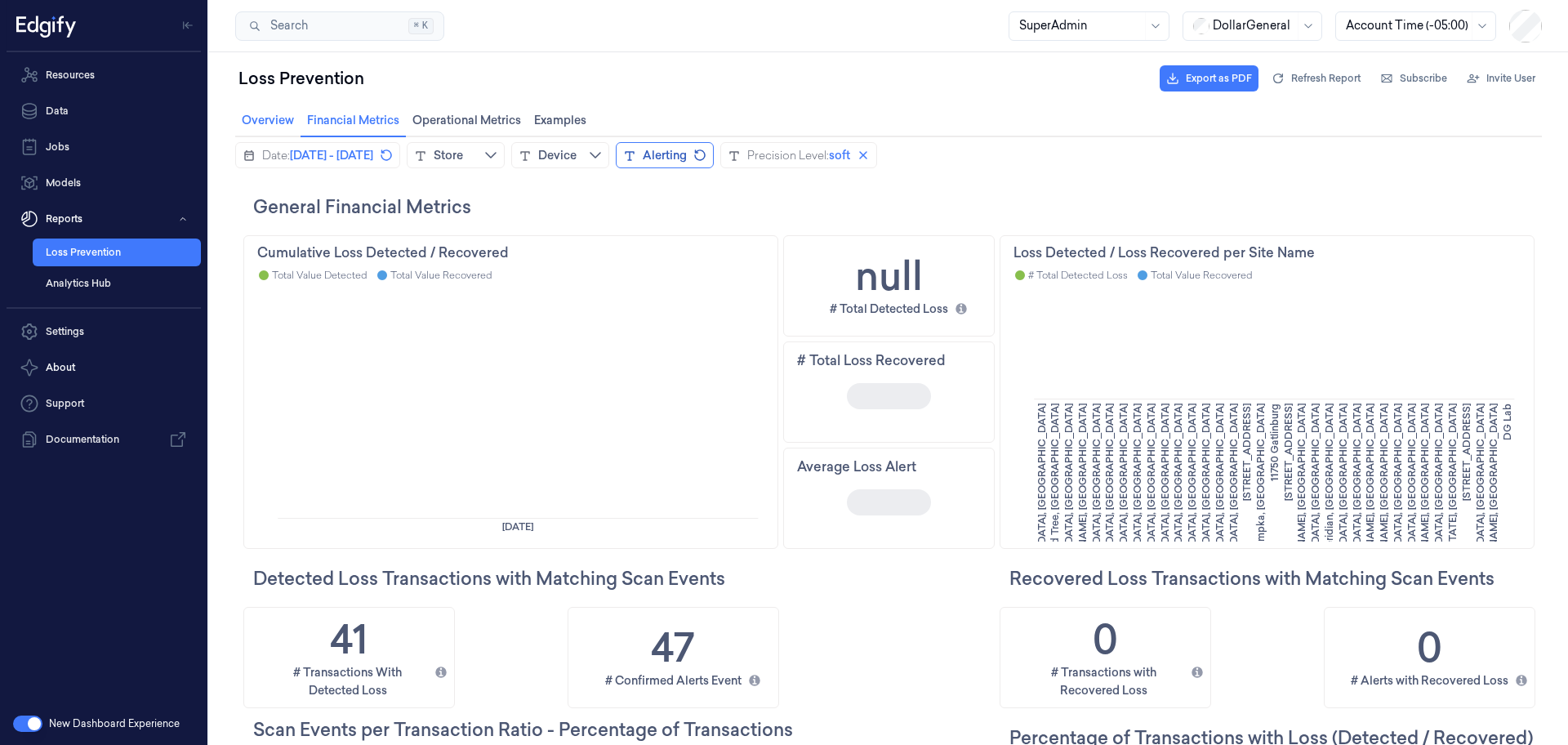
click at [281, 124] on span "Overview Overview" at bounding box center [267, 120] width 62 height 21
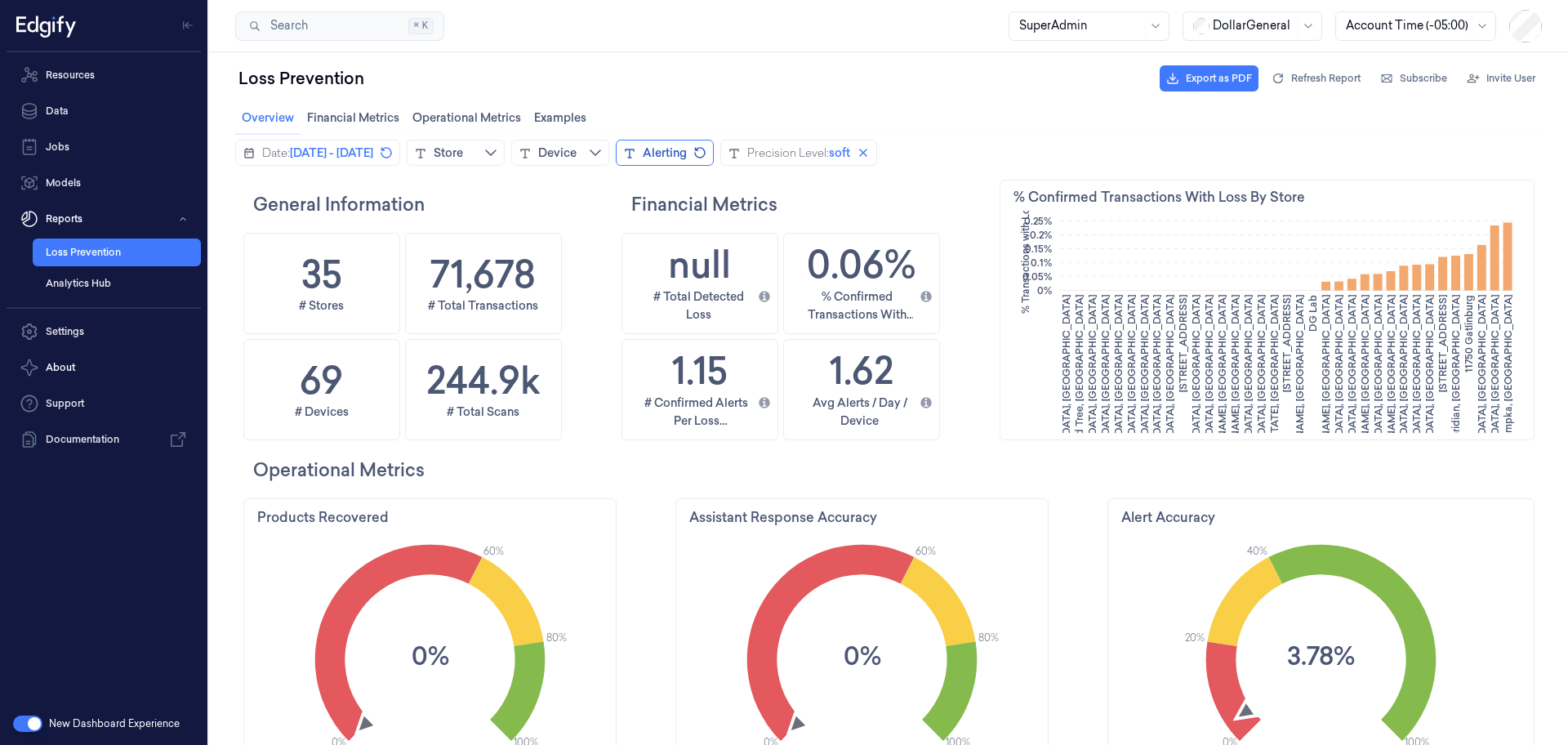
scroll to position [4, 0]
click at [546, 111] on span "Examples Examples" at bounding box center [560, 116] width 62 height 21
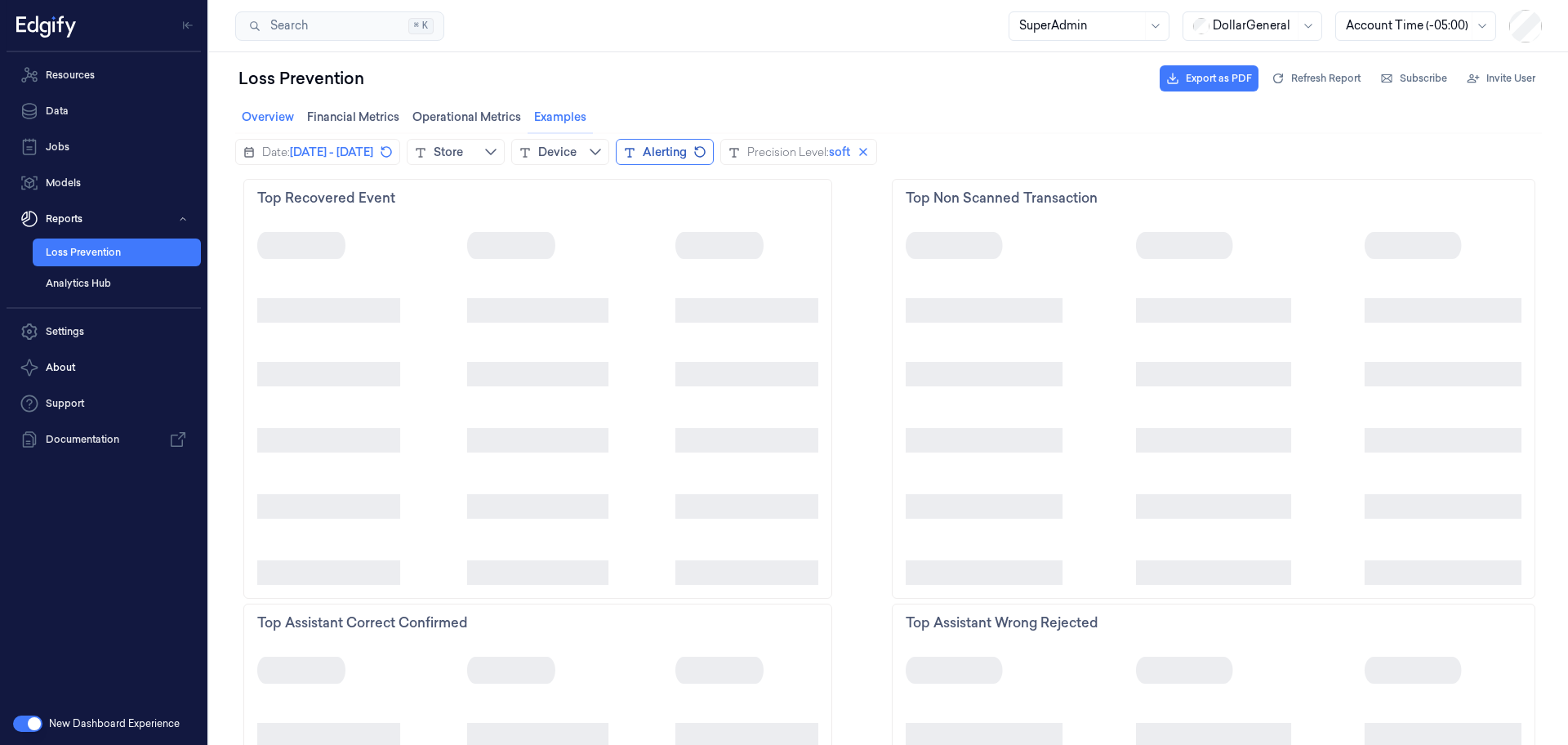
click at [278, 114] on span "Overview Overview" at bounding box center [267, 116] width 62 height 21
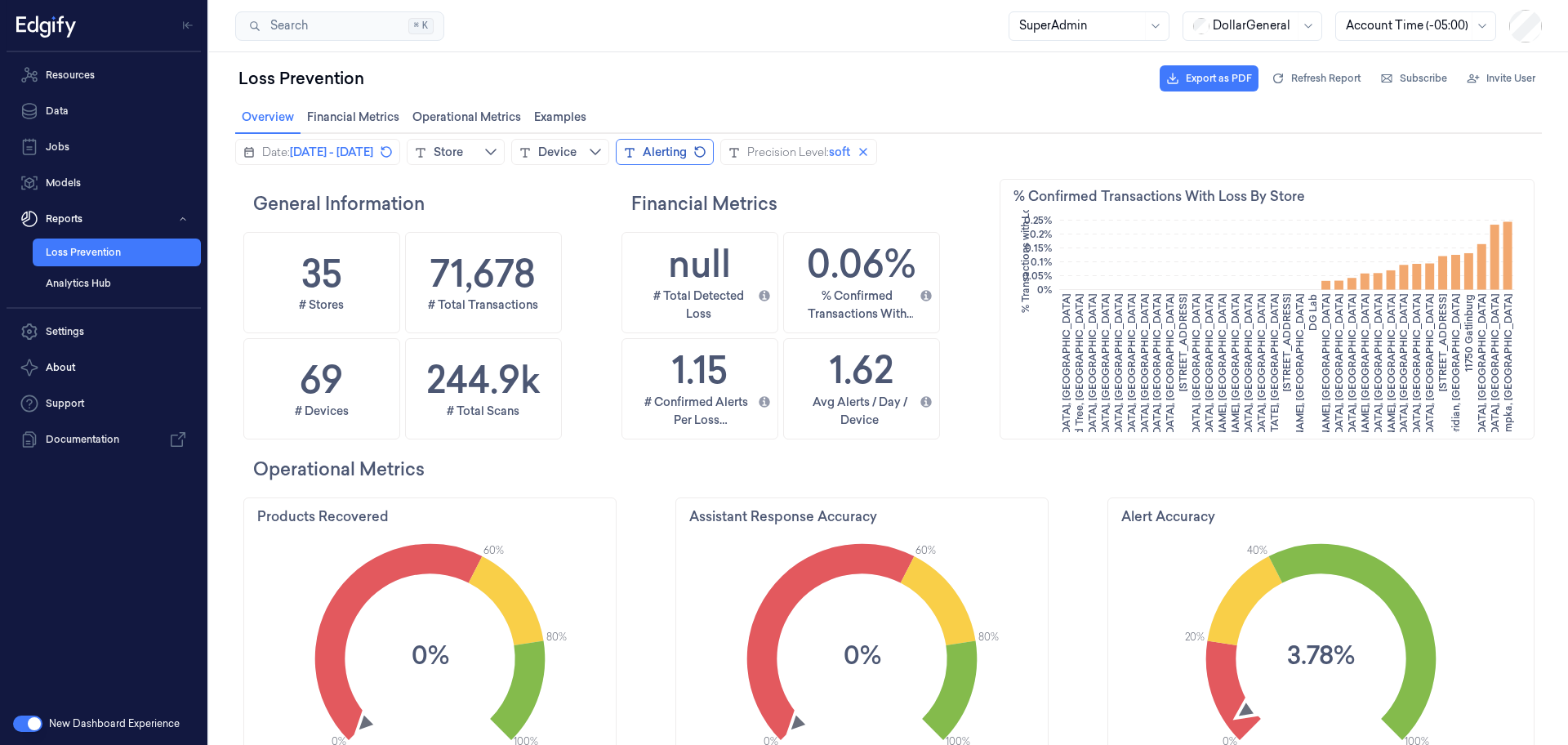
scroll to position [0, 0]
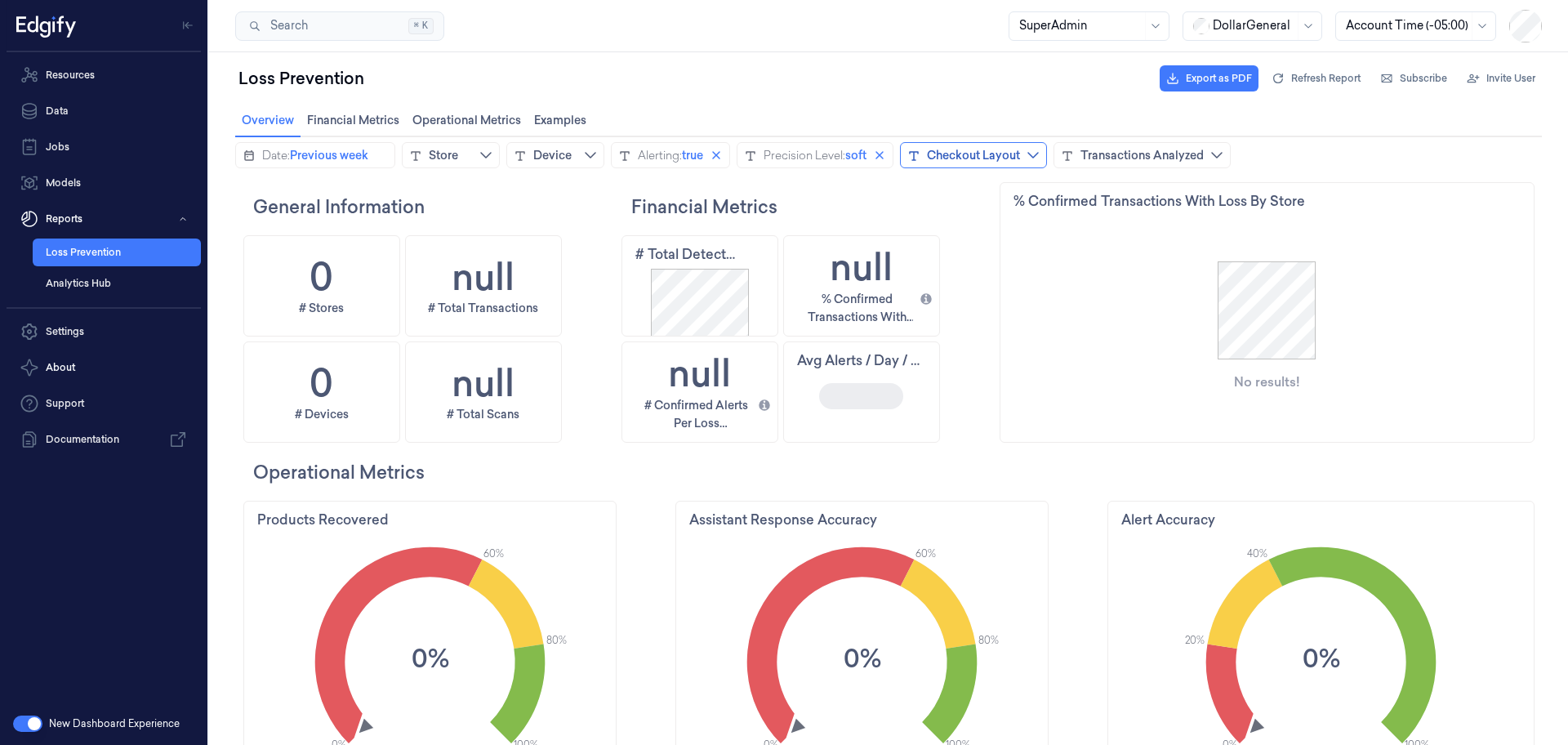
click at [1013, 156] on div "Checkout Layout" at bounding box center [974, 156] width 93 height 17
click at [1179, 159] on div "Transactions Analyzed" at bounding box center [1142, 156] width 123 height 17
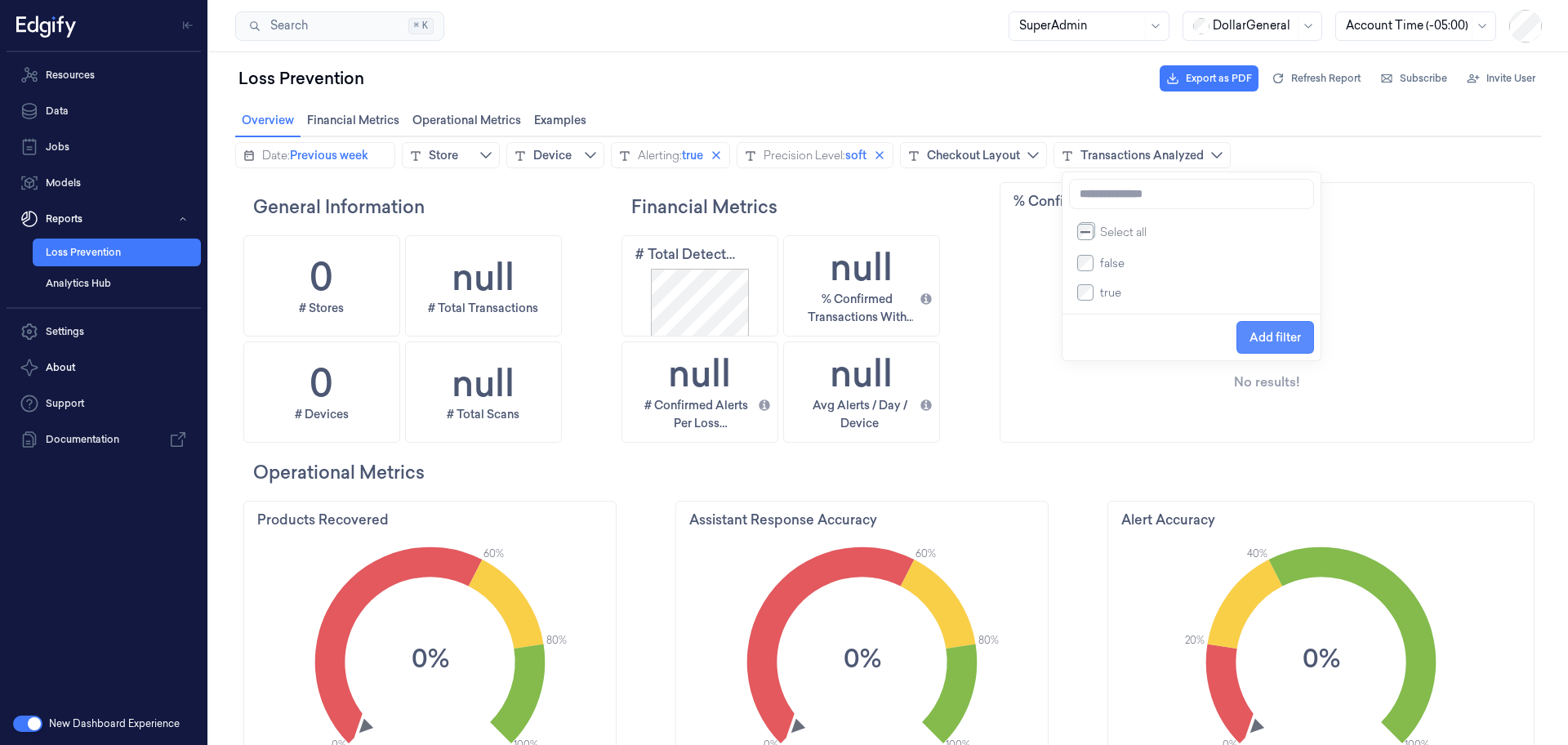
click at [1264, 340] on span "Add filter" at bounding box center [1275, 337] width 51 height 13
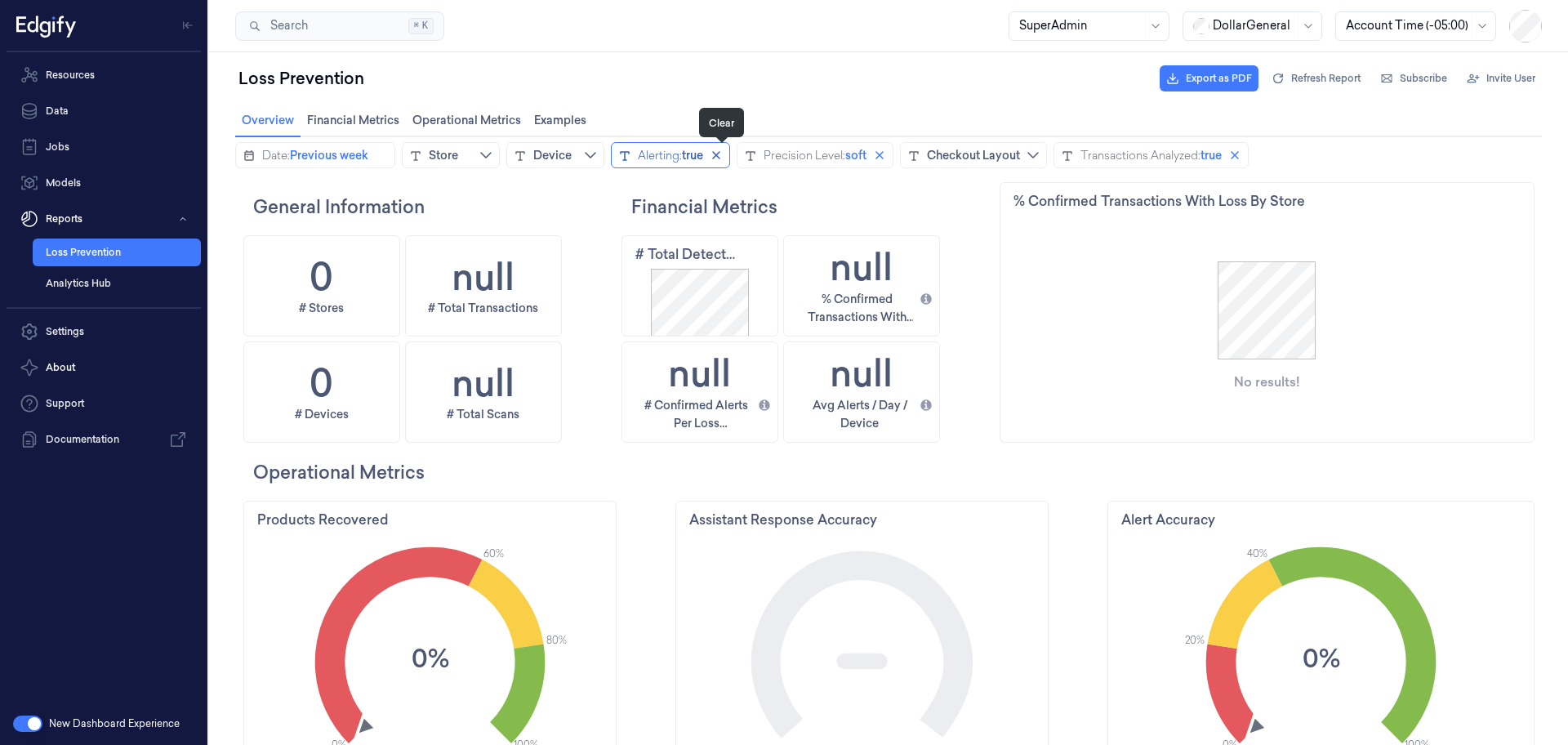
click at [723, 156] on icon "close icon" at bounding box center [716, 156] width 13 height 13
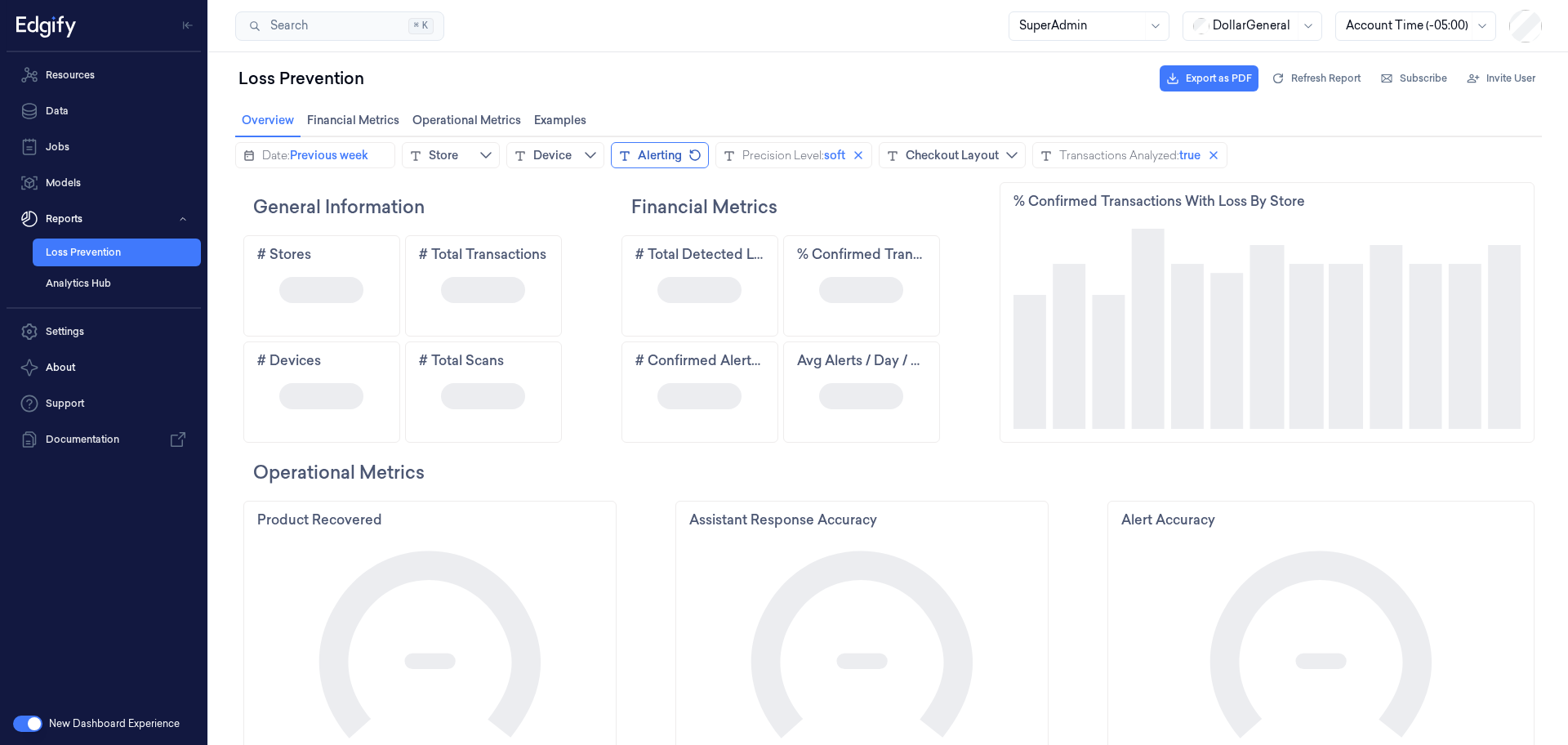
click at [930, 207] on h2 "Financial Metrics" at bounding box center [813, 207] width 363 height 26
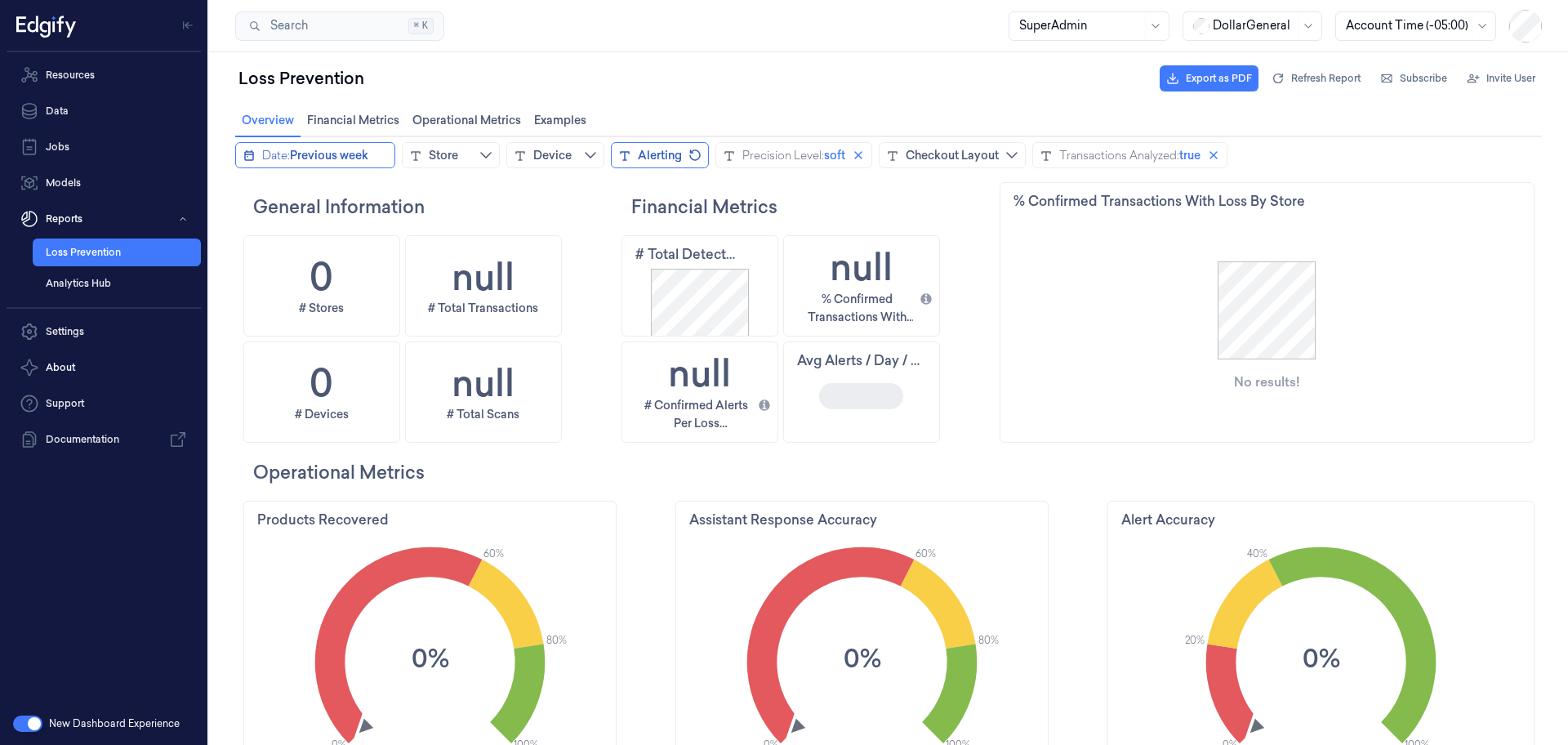
click at [323, 156] on span "Previous week" at bounding box center [329, 156] width 78 height 17
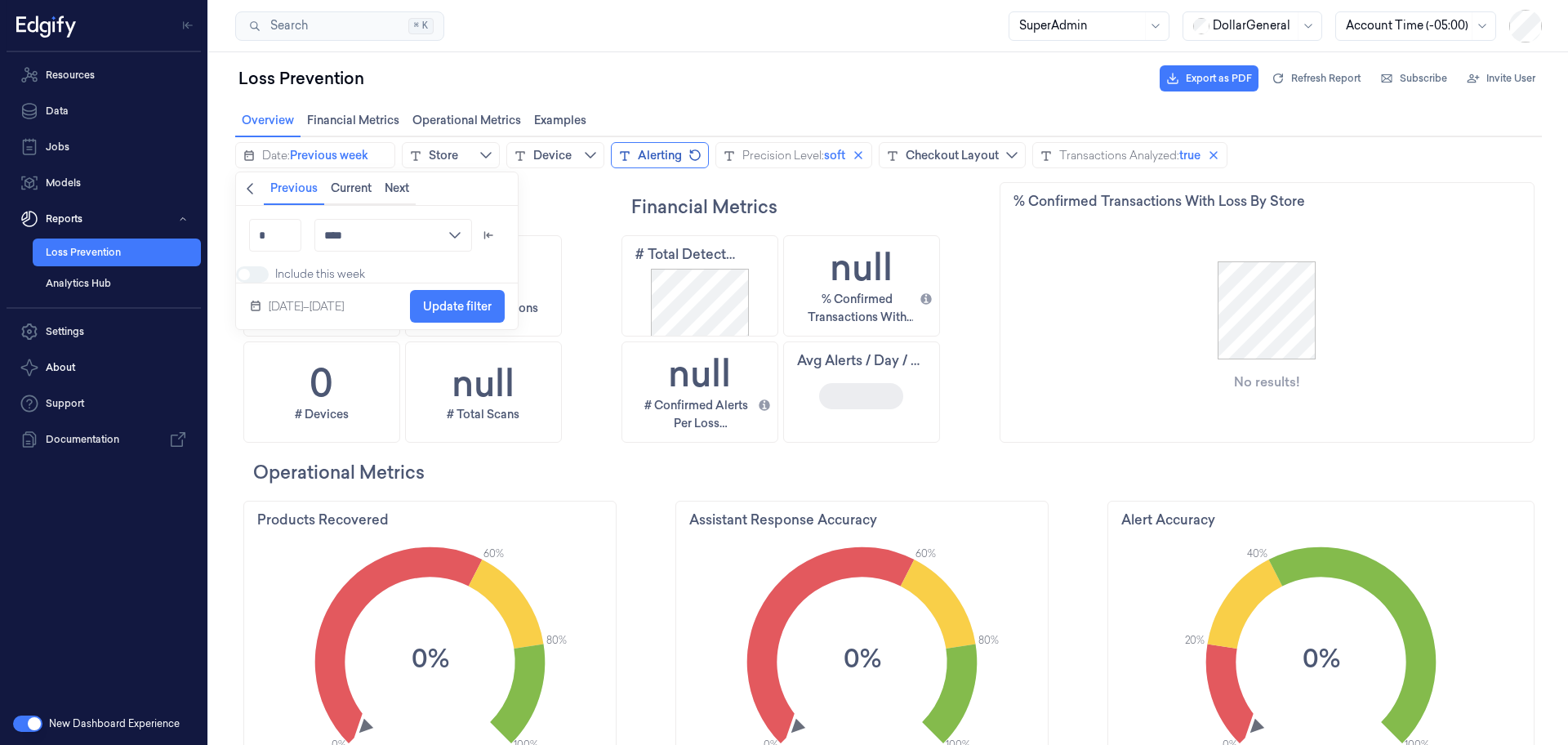
click at [251, 192] on icon "chevronleft icon" at bounding box center [250, 189] width 7 height 11
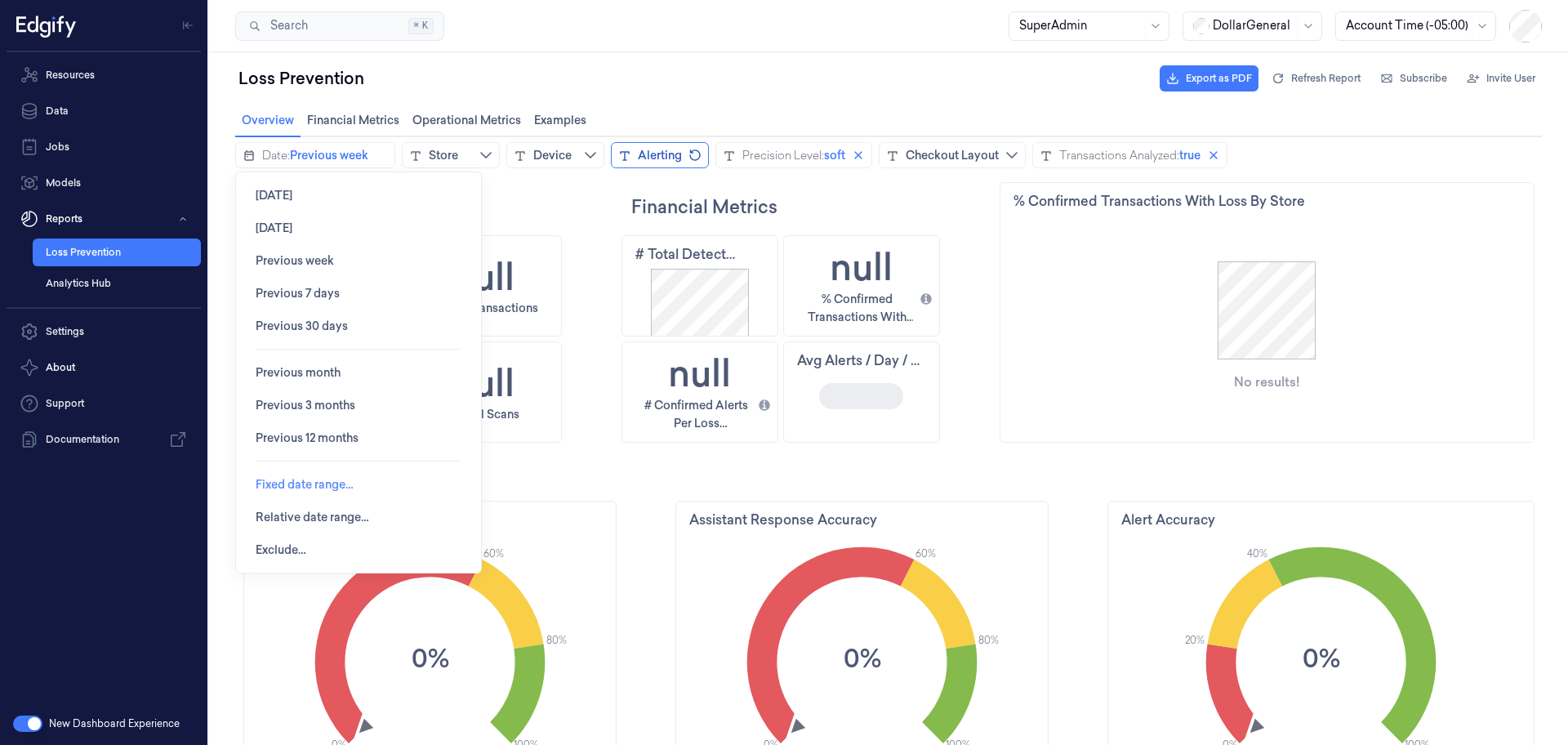
click at [315, 489] on span "Fixed date range…" at bounding box center [304, 484] width 98 height 13
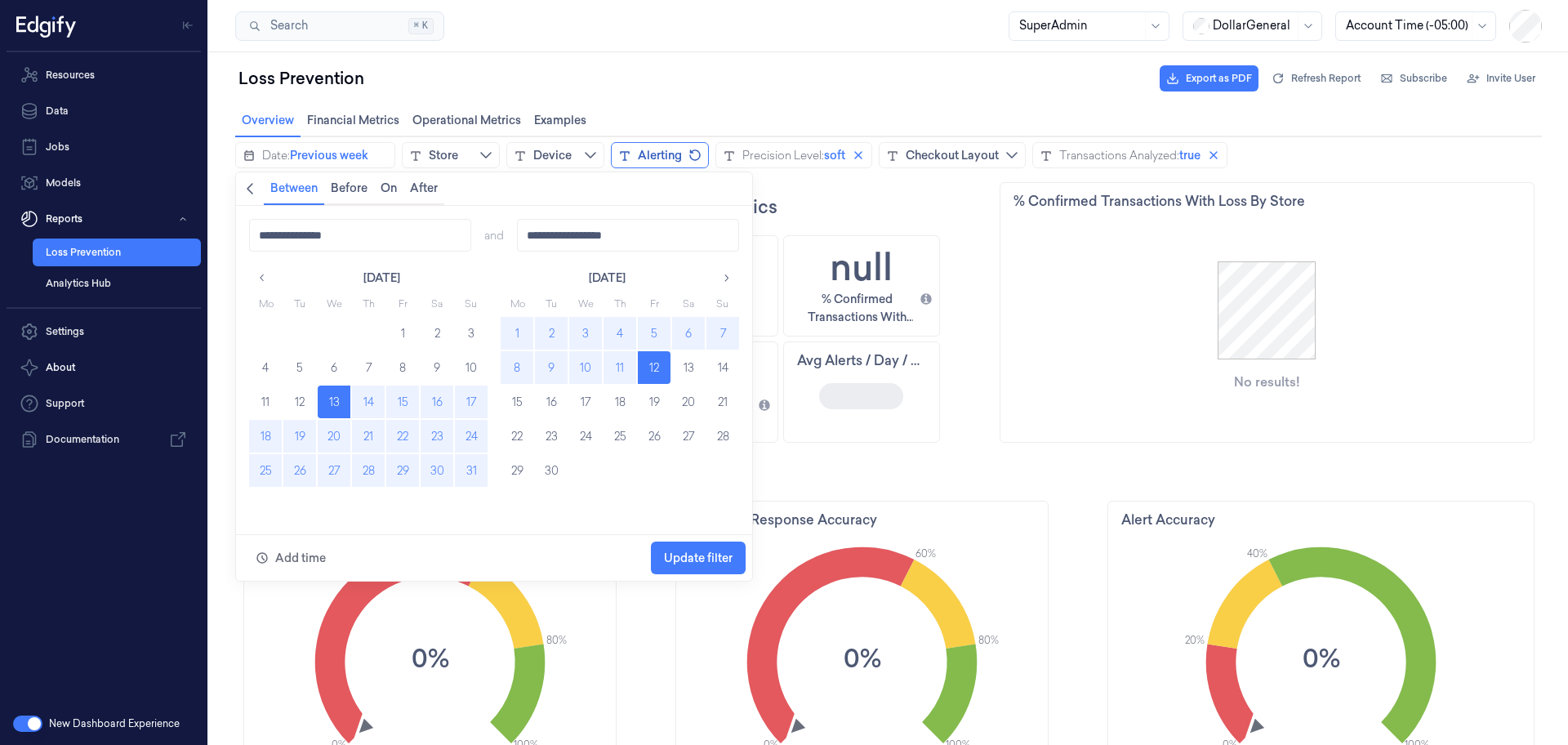
click at [261, 440] on button "18" at bounding box center [265, 436] width 33 height 33
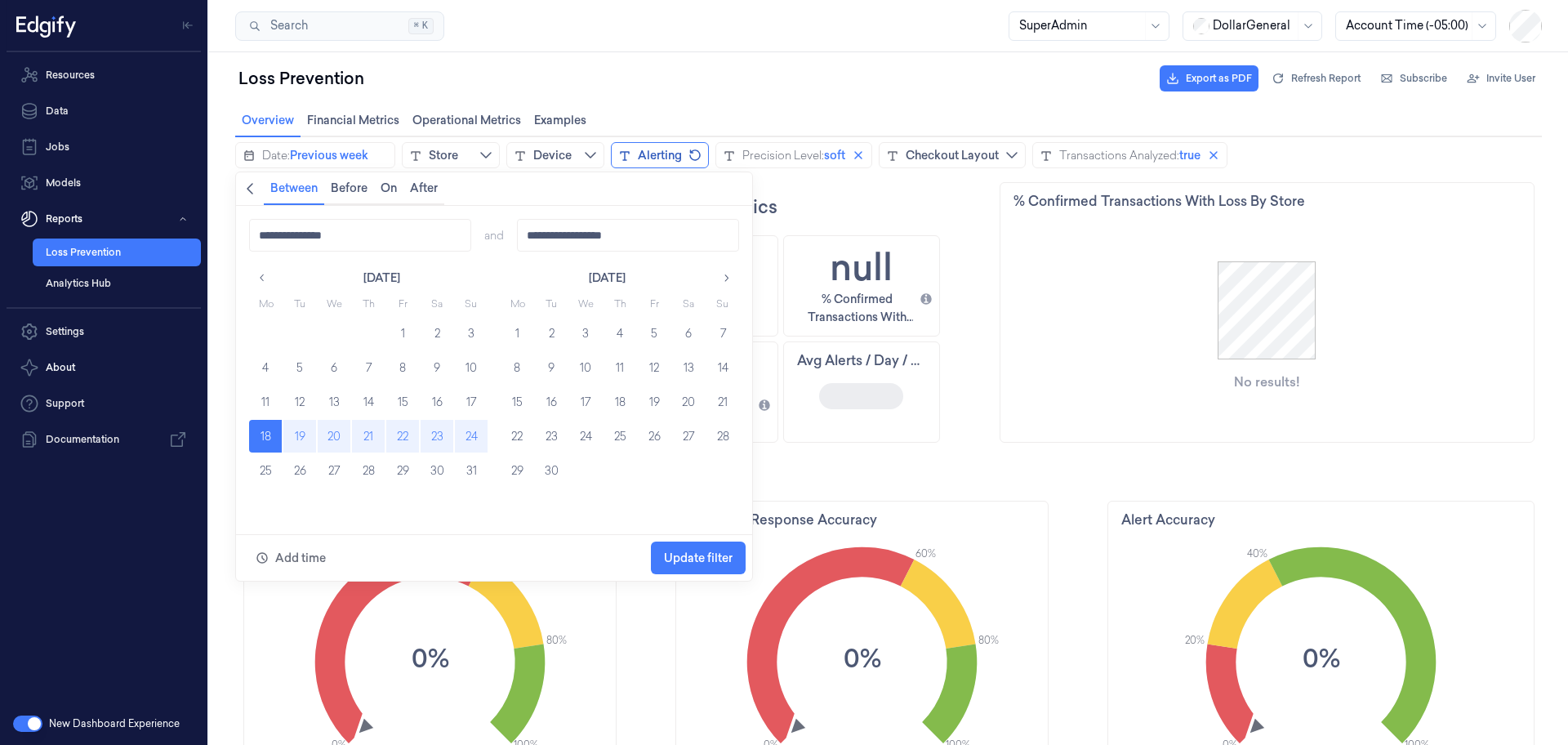
click at [471, 441] on button "24" at bounding box center [471, 436] width 33 height 33
type input "**********"
click at [681, 549] on span "Update filter" at bounding box center [698, 558] width 69 height 31
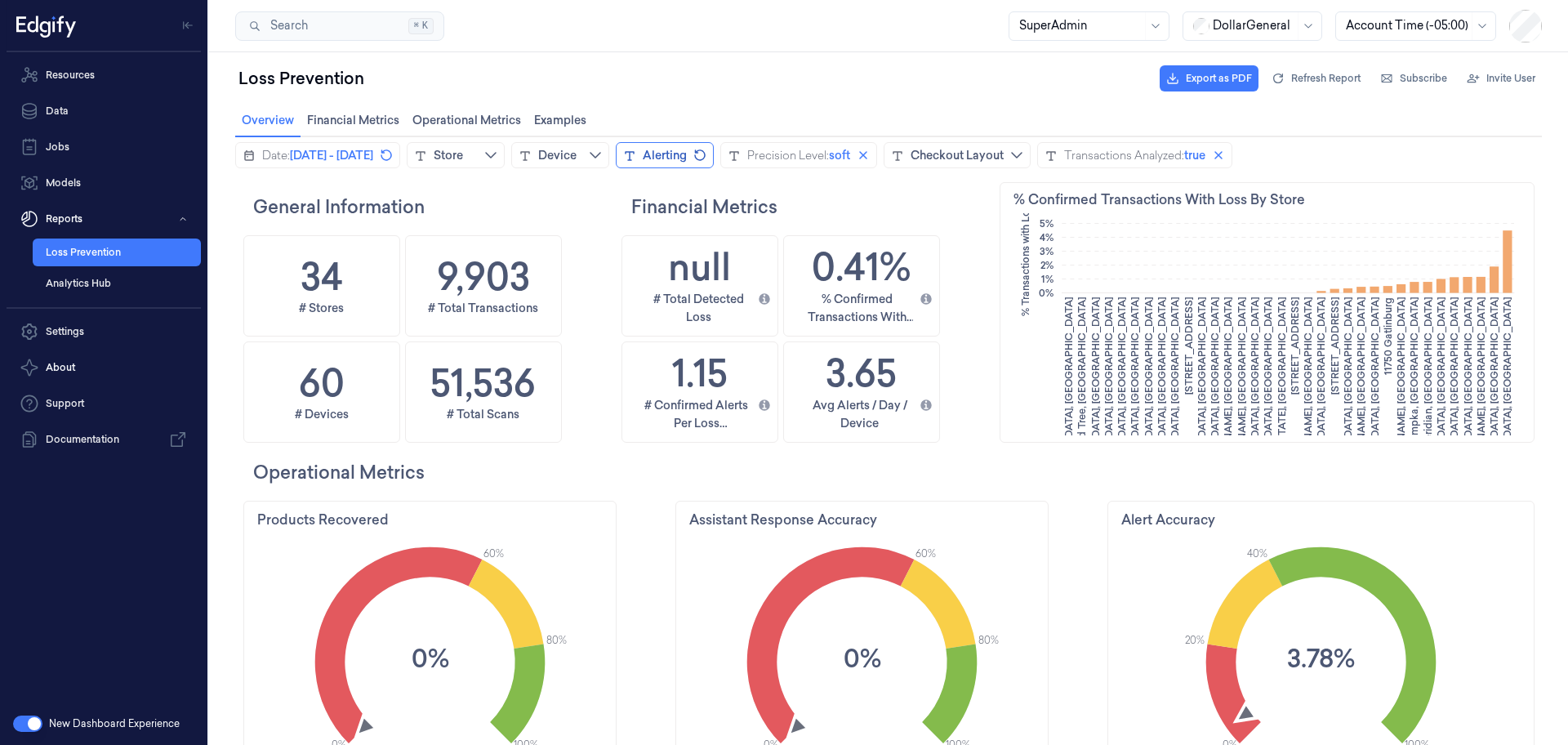
scroll to position [399, 529]
click at [870, 152] on icon "close icon" at bounding box center [863, 156] width 13 height 13
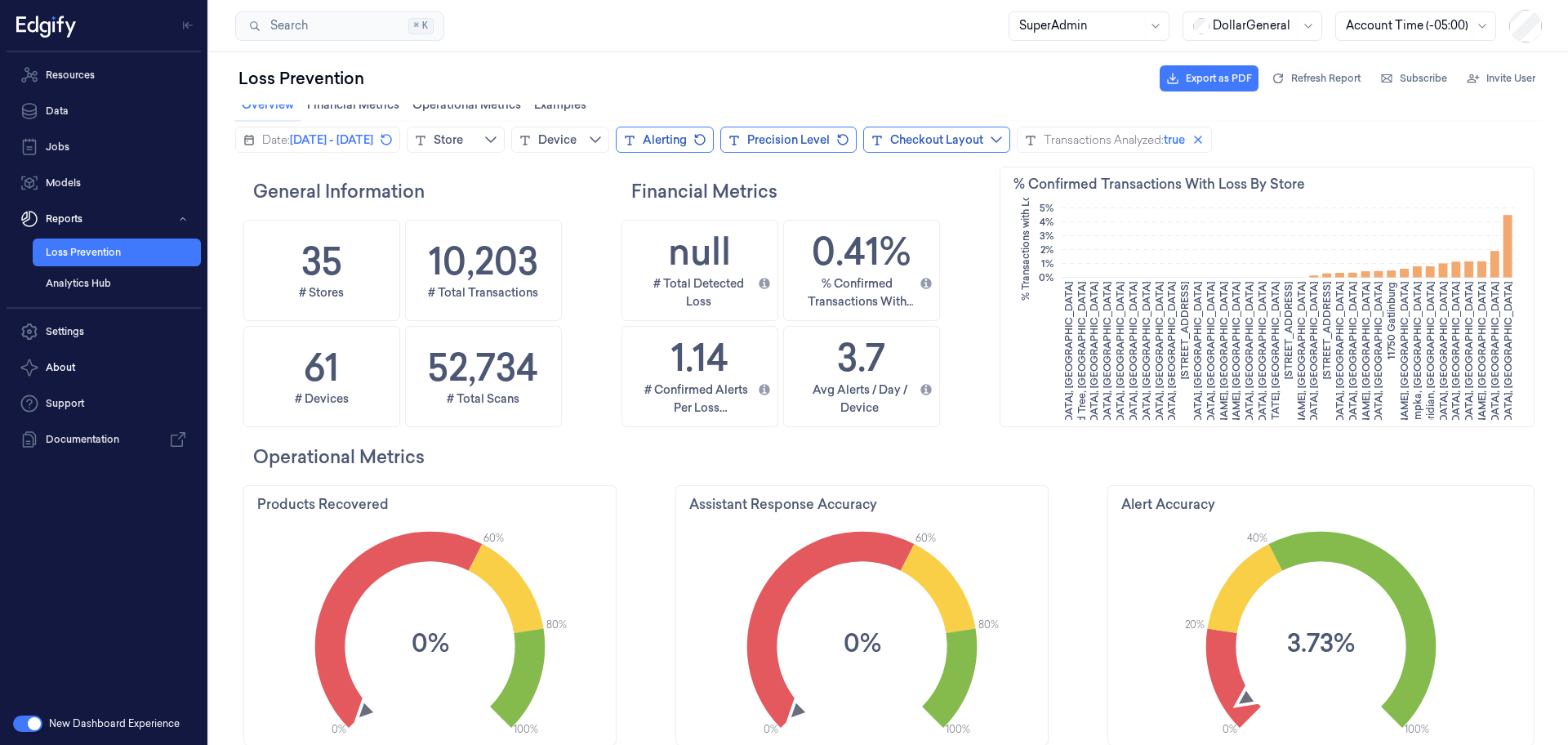
click at [983, 138] on div "Checkout Layout" at bounding box center [937, 140] width 93 height 17
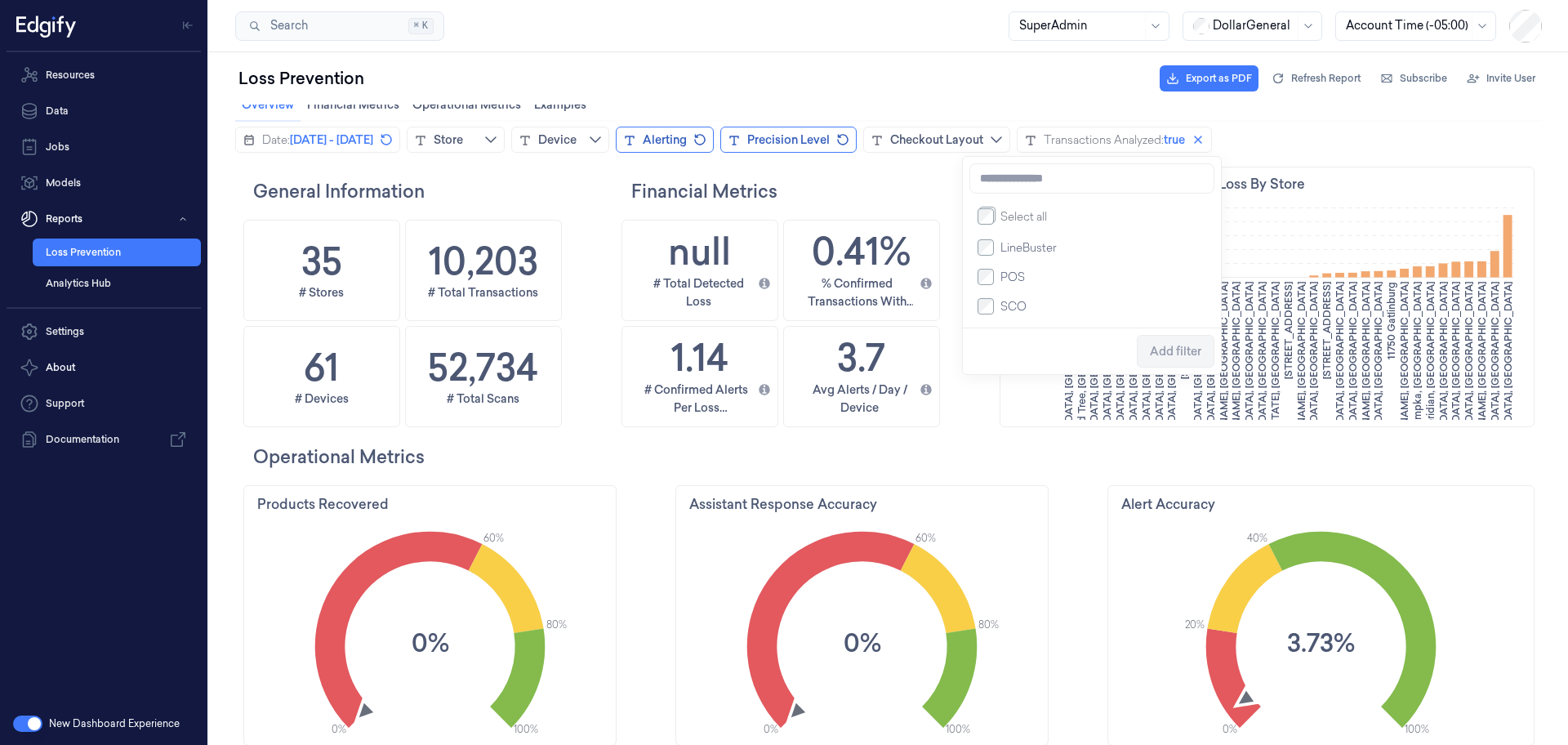
drag, startPoint x: 928, startPoint y: 189, endPoint x: 877, endPoint y: 176, distance: 52.6
click at [928, 188] on h2 "Financial Metrics" at bounding box center [813, 191] width 363 height 26
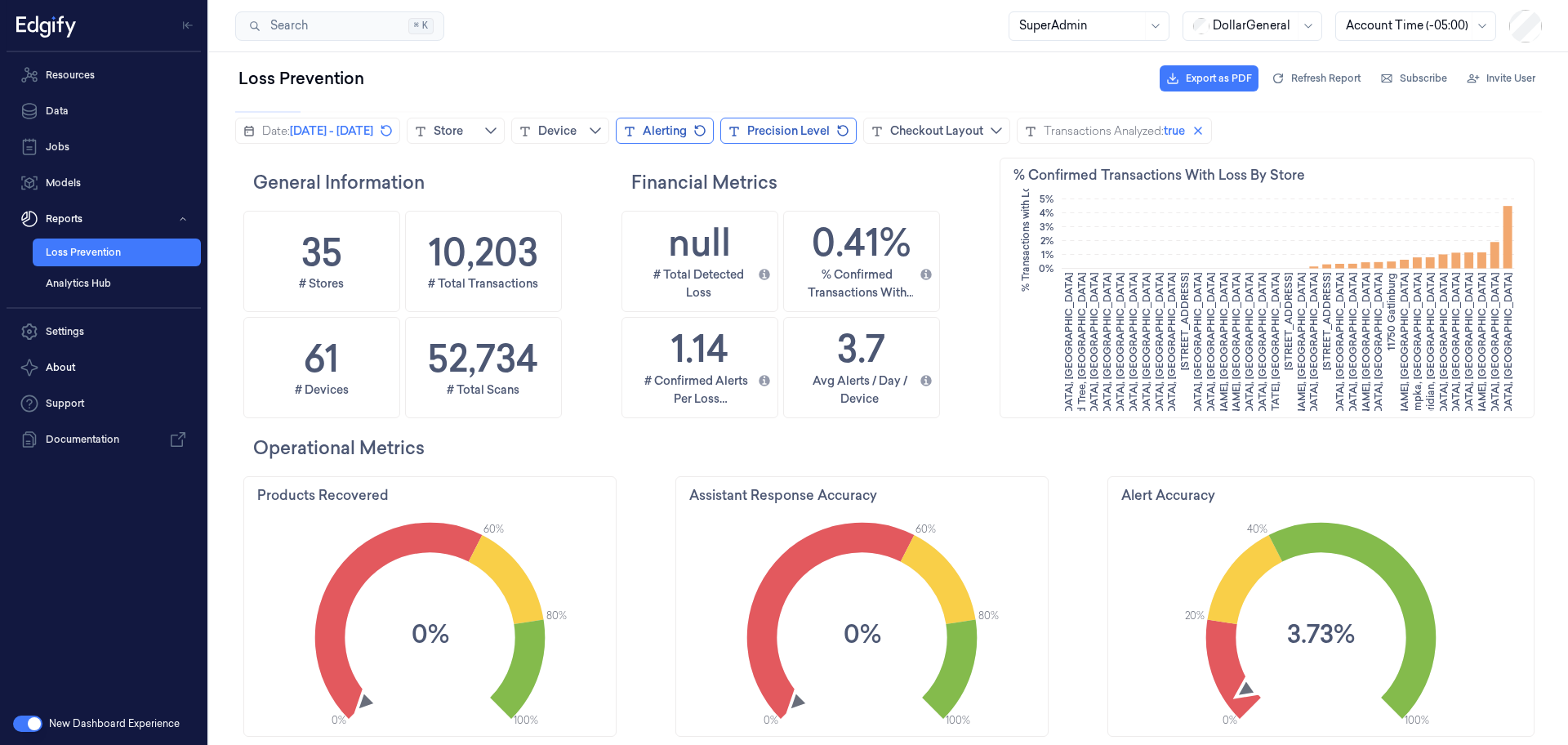
scroll to position [0, 0]
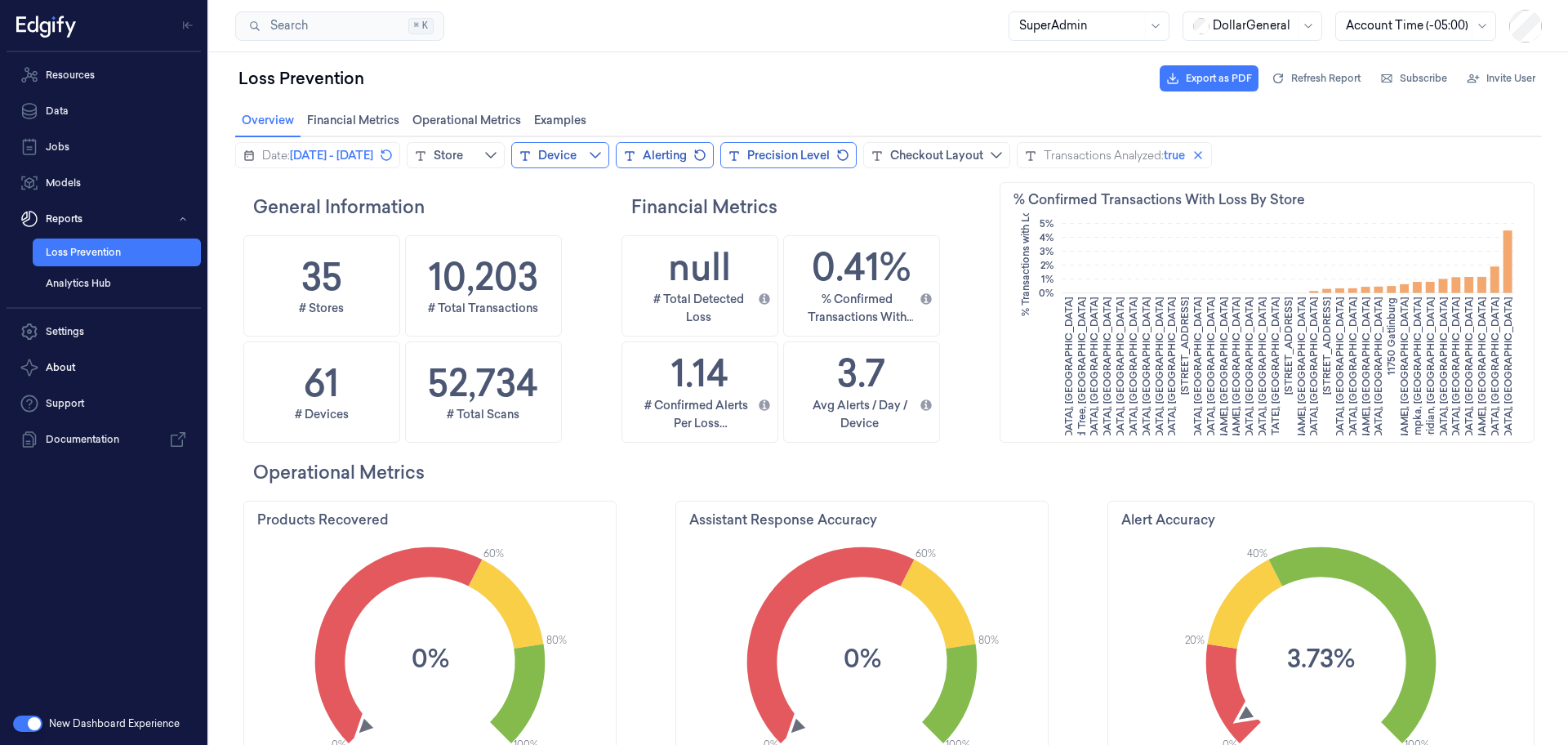
click at [609, 157] on button "Device" at bounding box center [560, 156] width 98 height 26
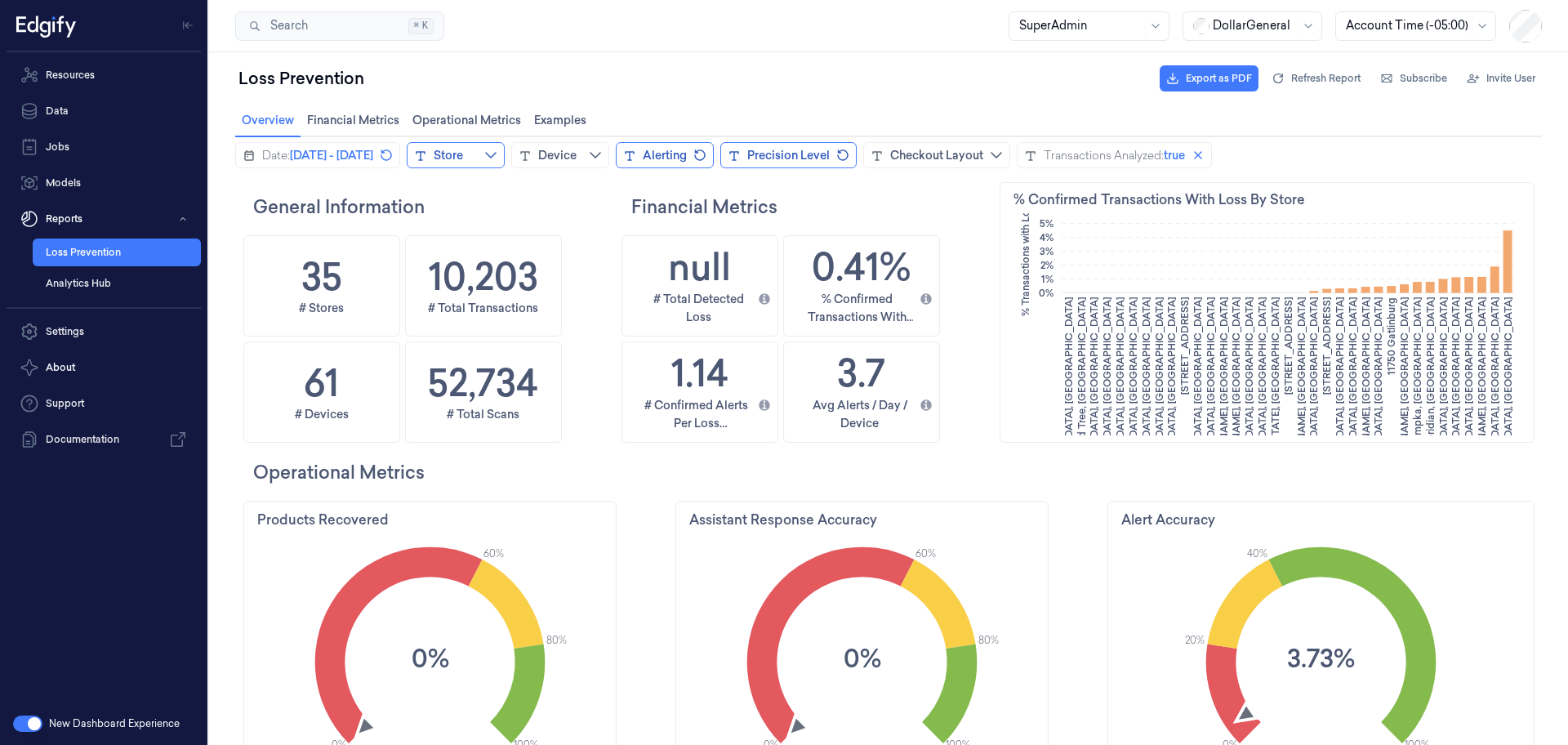
click at [505, 156] on button "Store" at bounding box center [455, 156] width 98 height 26
click at [912, 216] on h2 "Financial Metrics" at bounding box center [813, 207] width 363 height 26
click at [983, 156] on div "Checkout Layout" at bounding box center [937, 156] width 93 height 17
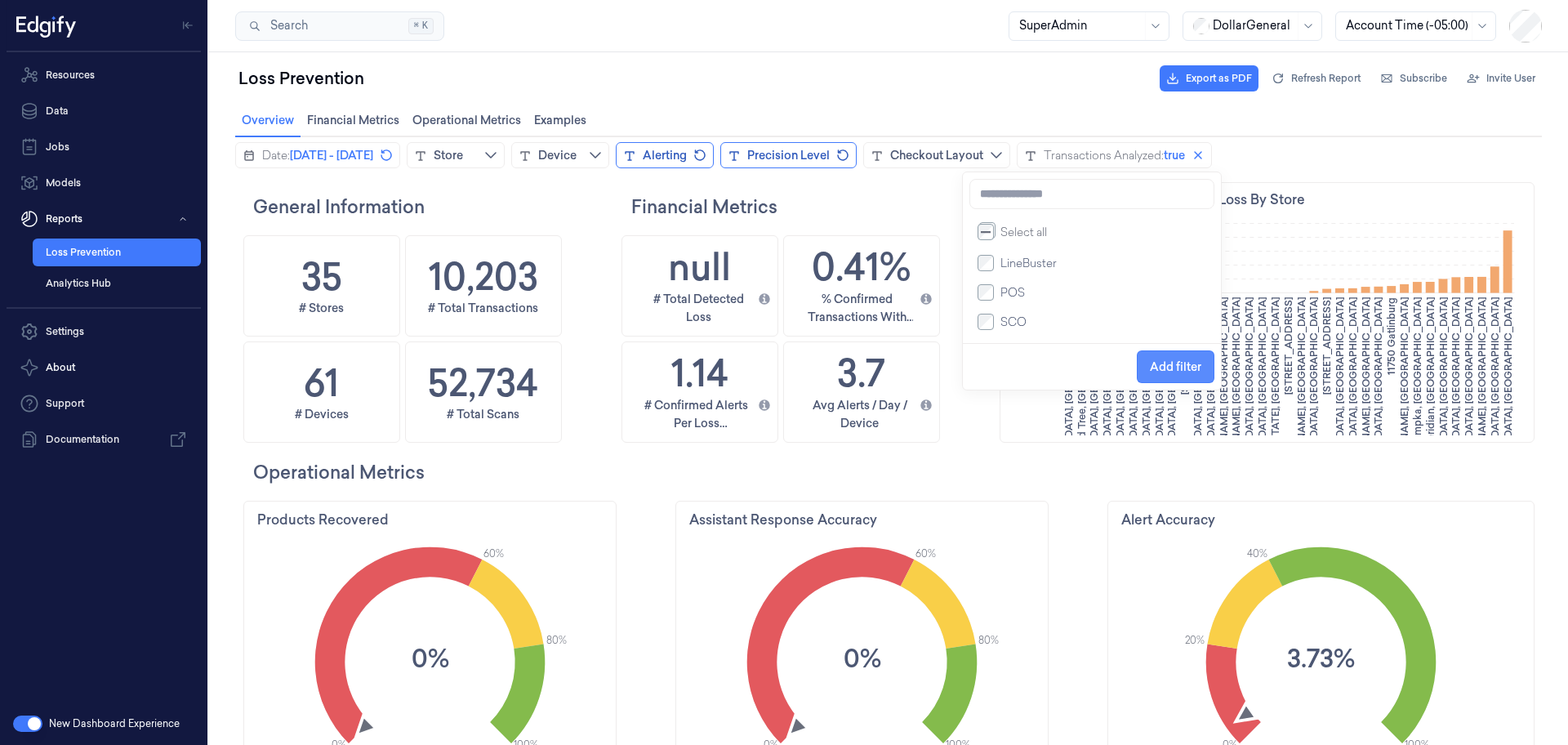
click at [1148, 372] on button "Add filter" at bounding box center [1175, 366] width 77 height 33
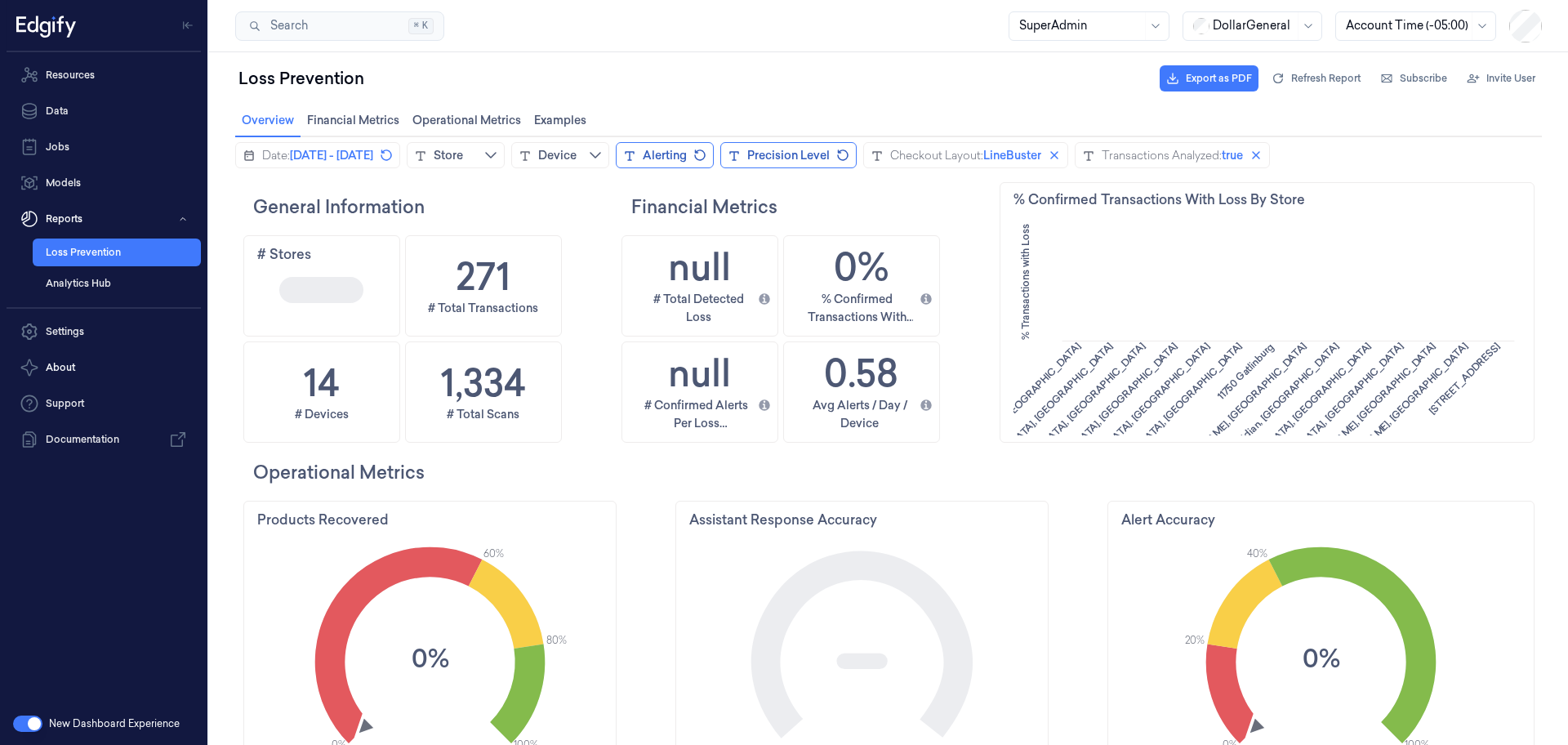
scroll to position [399, 529]
click at [1061, 158] on icon "close icon" at bounding box center [1055, 156] width 13 height 13
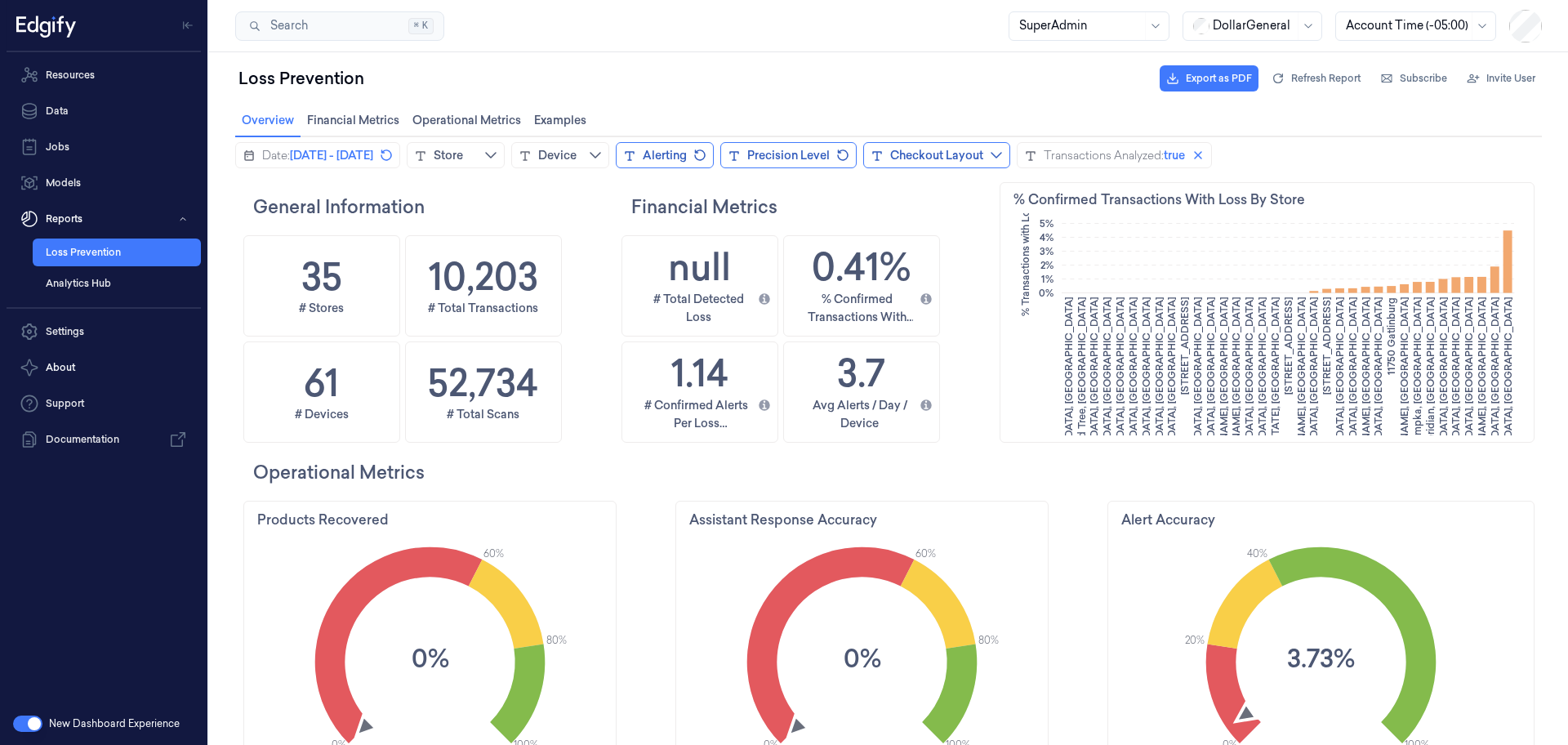
click at [983, 156] on div "Checkout Layout" at bounding box center [937, 156] width 93 height 17
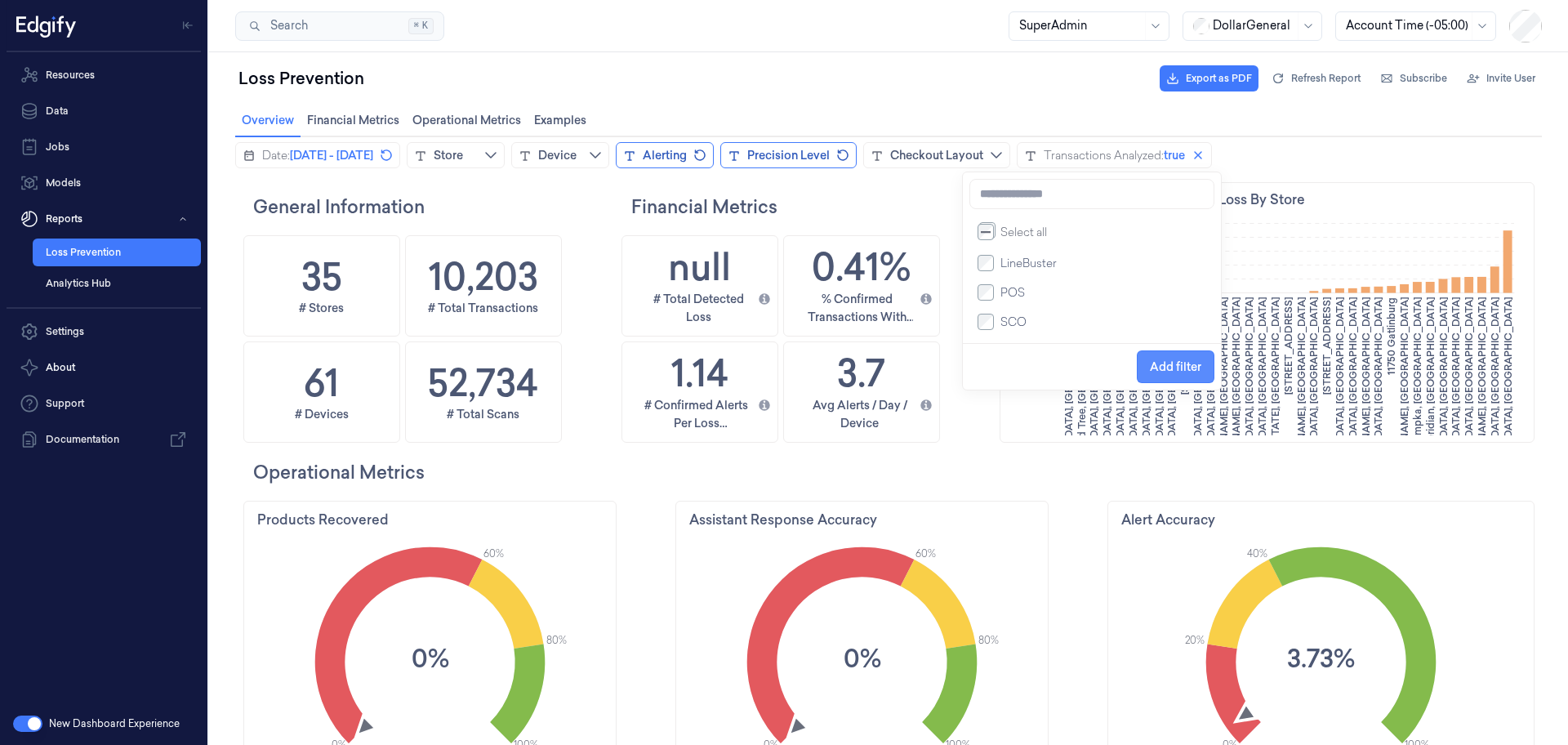
click at [1176, 372] on span "Add filter" at bounding box center [1175, 367] width 51 height 13
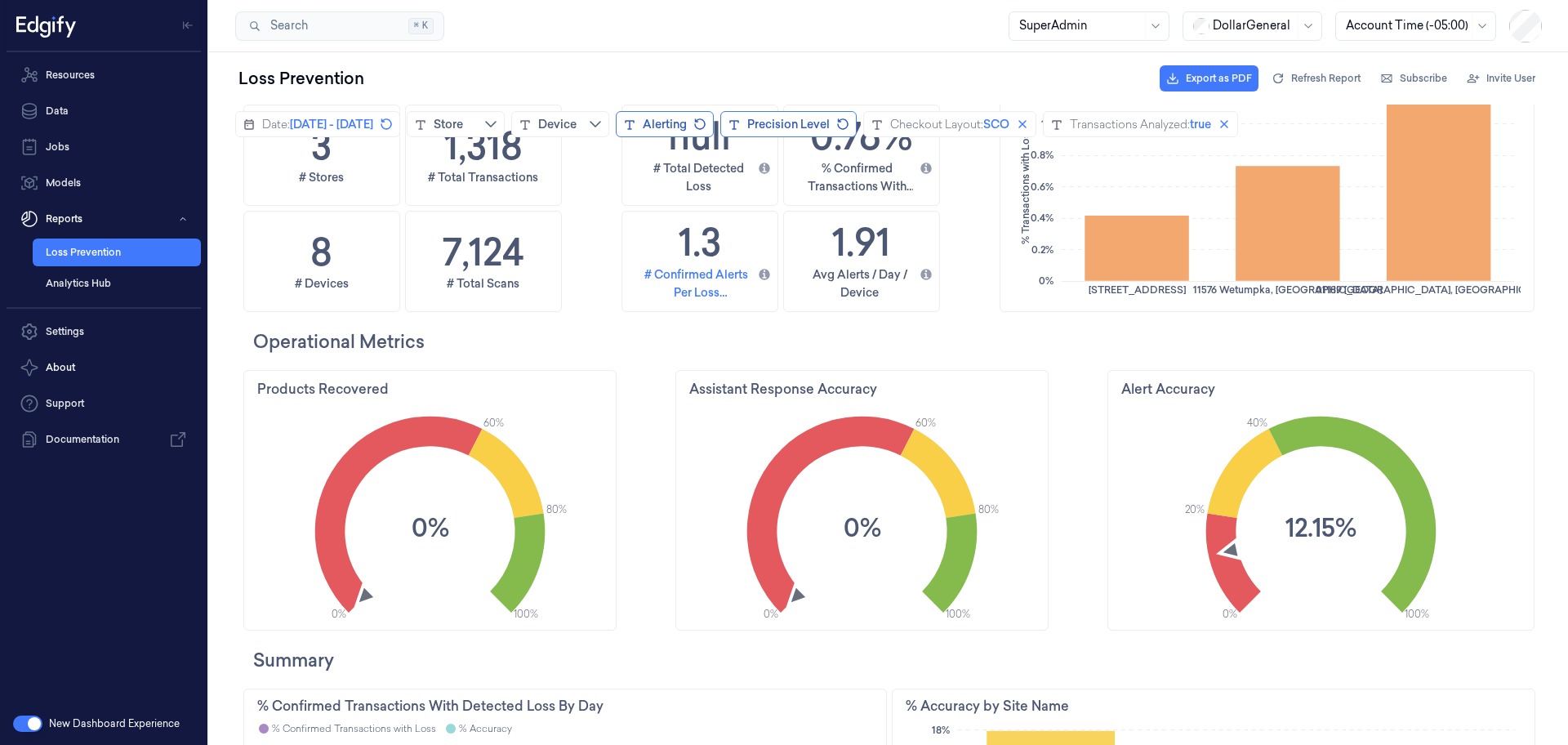
scroll to position [0, 0]
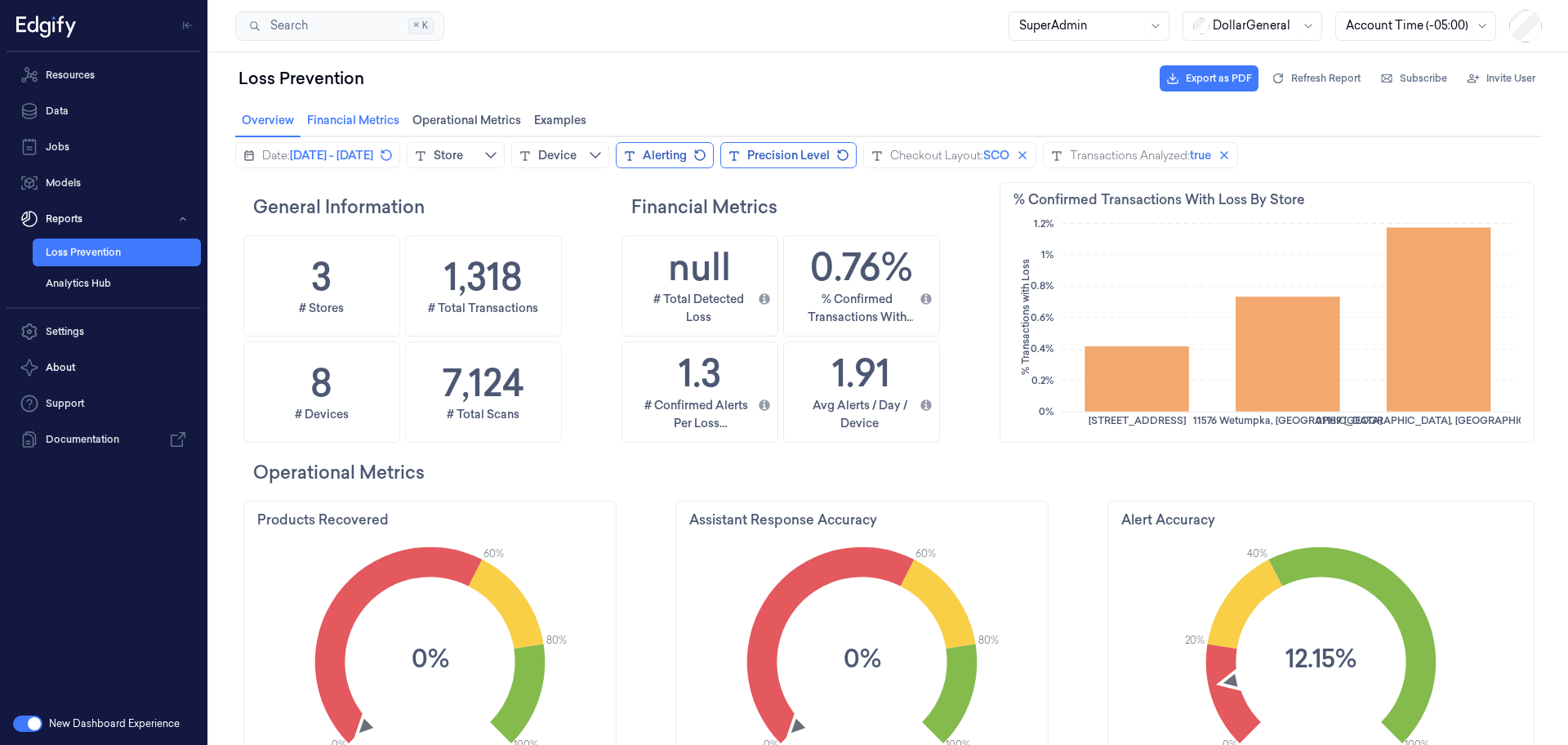
click at [375, 123] on span "Financial Metrics Financial Metrics" at bounding box center [354, 120] width 102 height 21
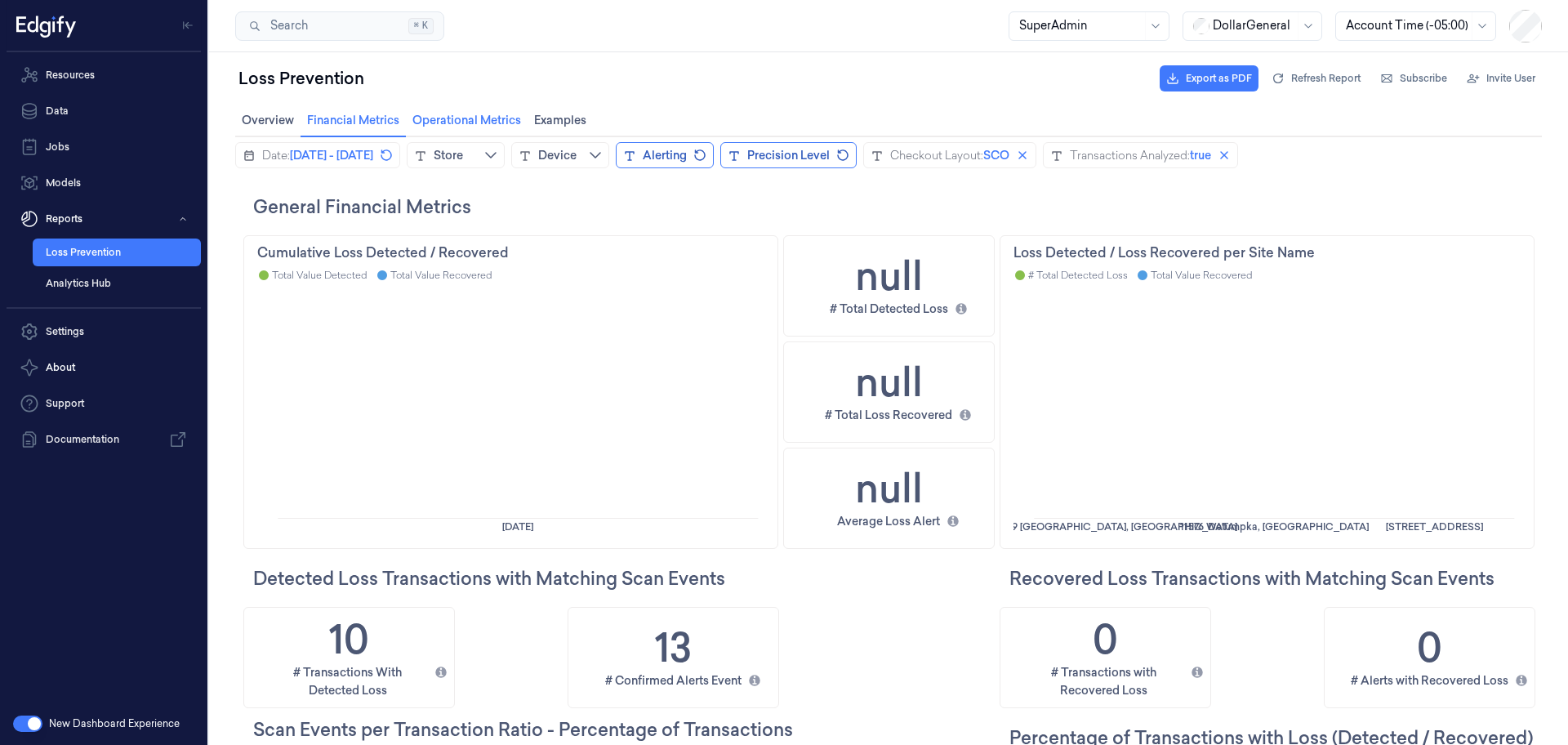
click at [465, 118] on span "Operational Metrics Operational Metrics" at bounding box center [466, 120] width 118 height 21
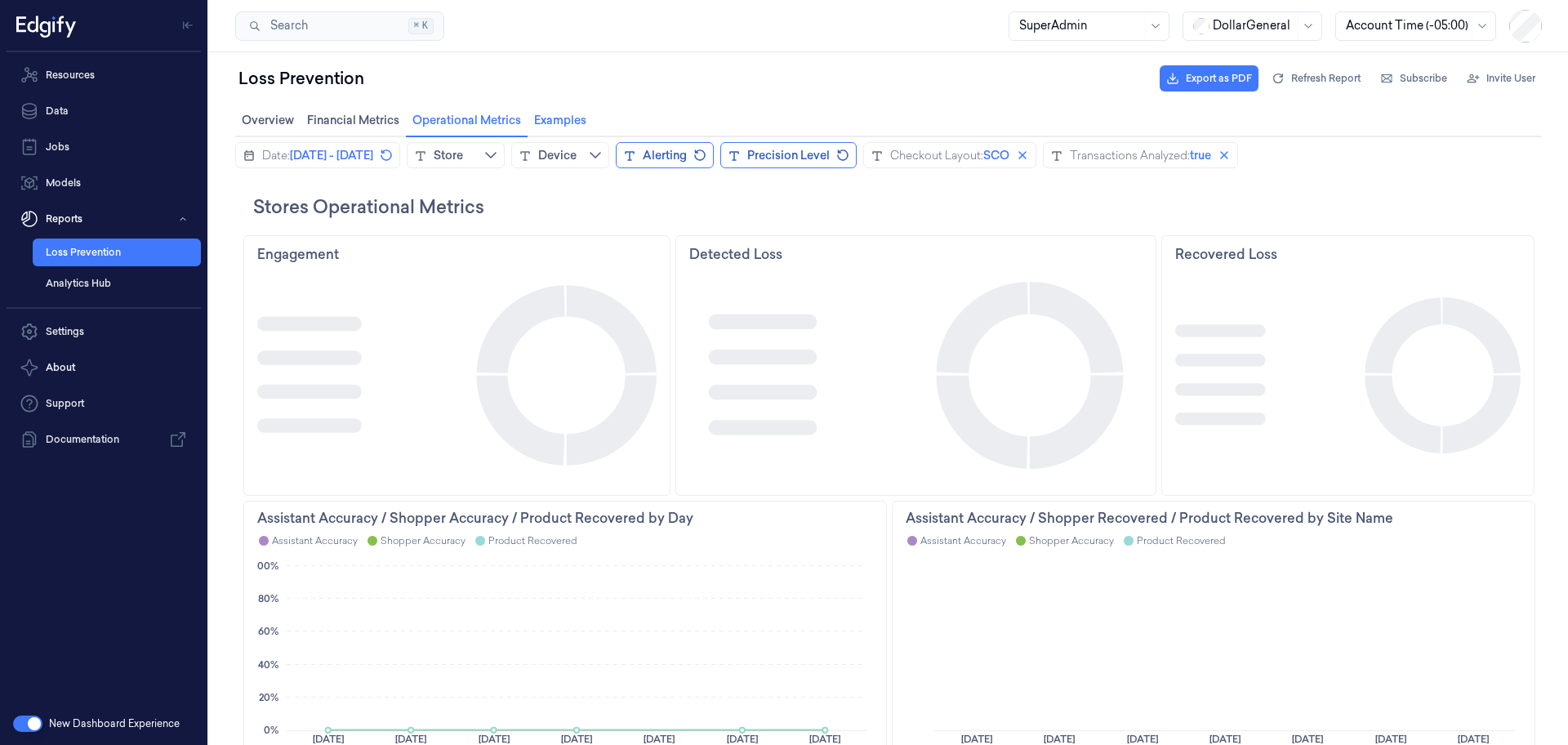
click at [562, 119] on span "Examples Examples" at bounding box center [560, 120] width 62 height 21
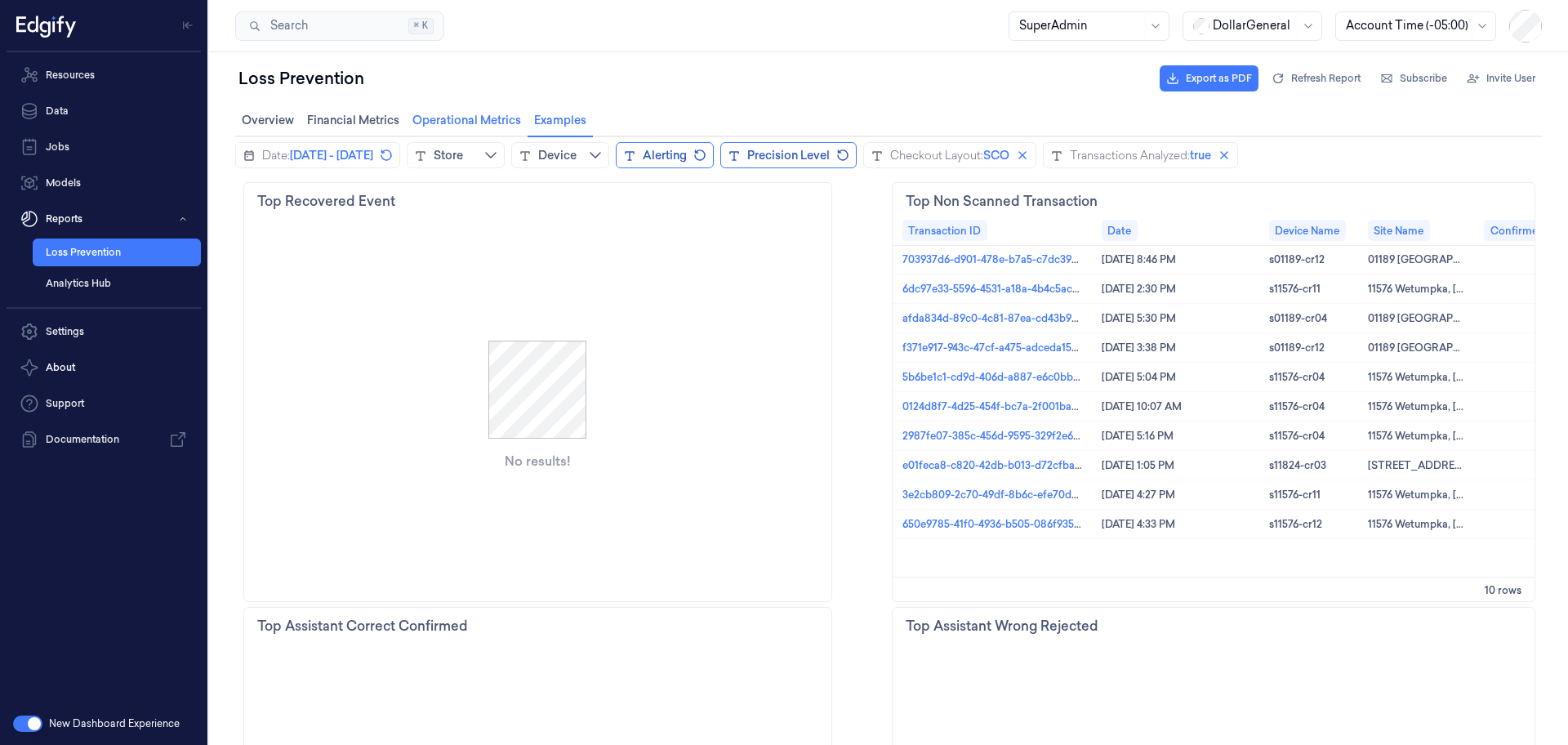
click at [470, 126] on span "Operational Metrics Operational Metrics" at bounding box center [466, 120] width 118 height 21
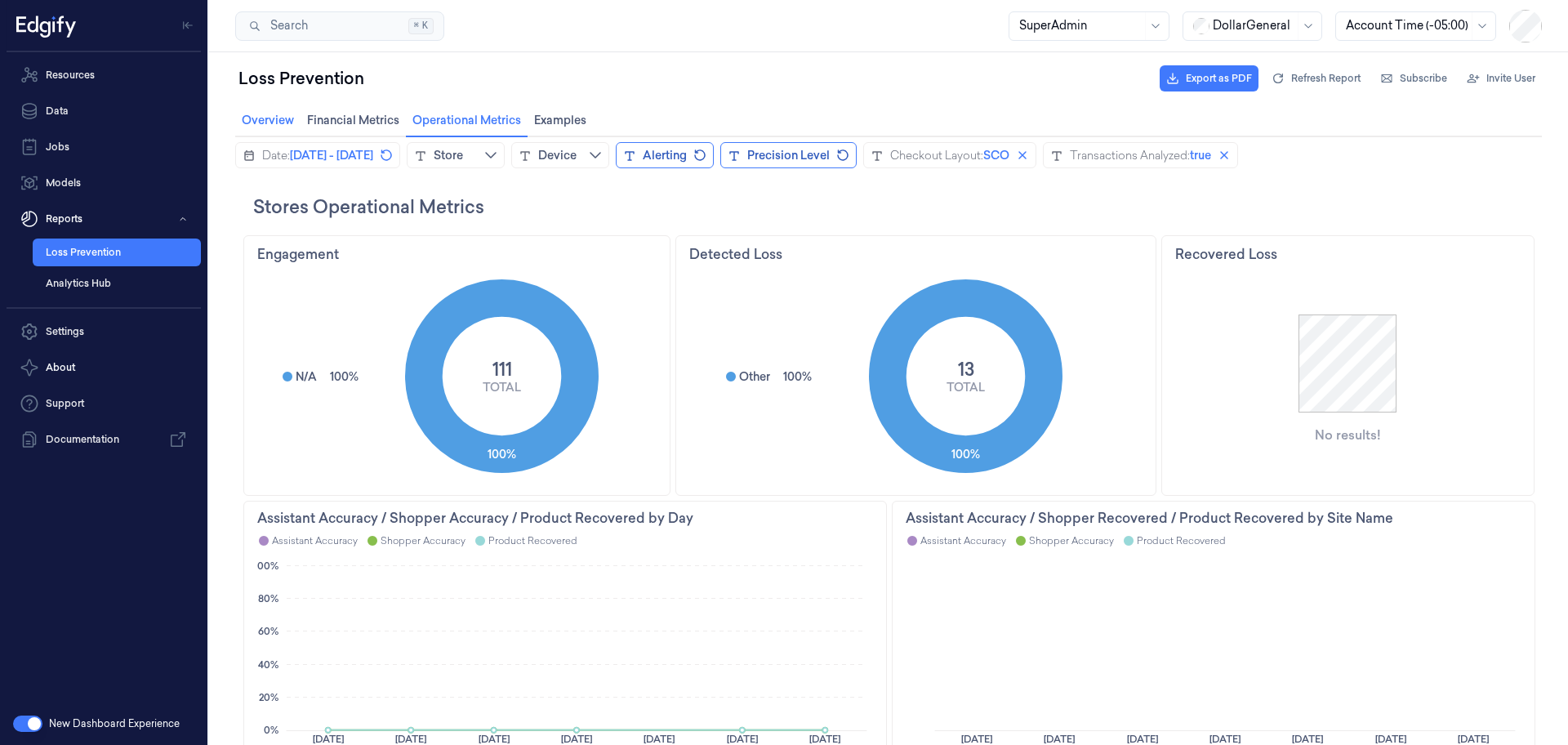
click at [284, 119] on span "Overview Overview" at bounding box center [267, 120] width 62 height 21
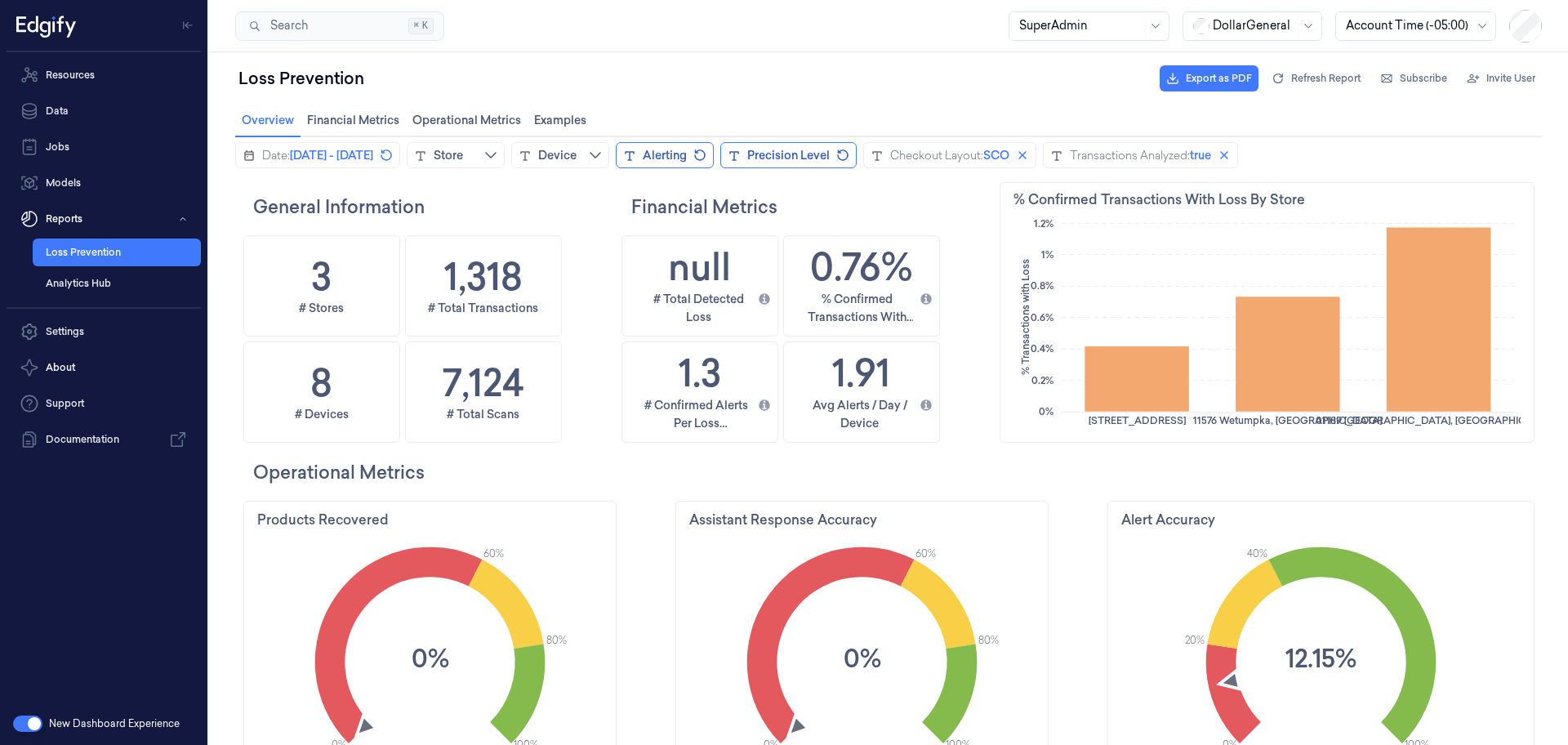
scroll to position [399, 82]
click at [744, 90] on div "Loss Prevention Export as PDF Refresh Report Subscribe Invite User" at bounding box center [889, 78] width 1307 height 39
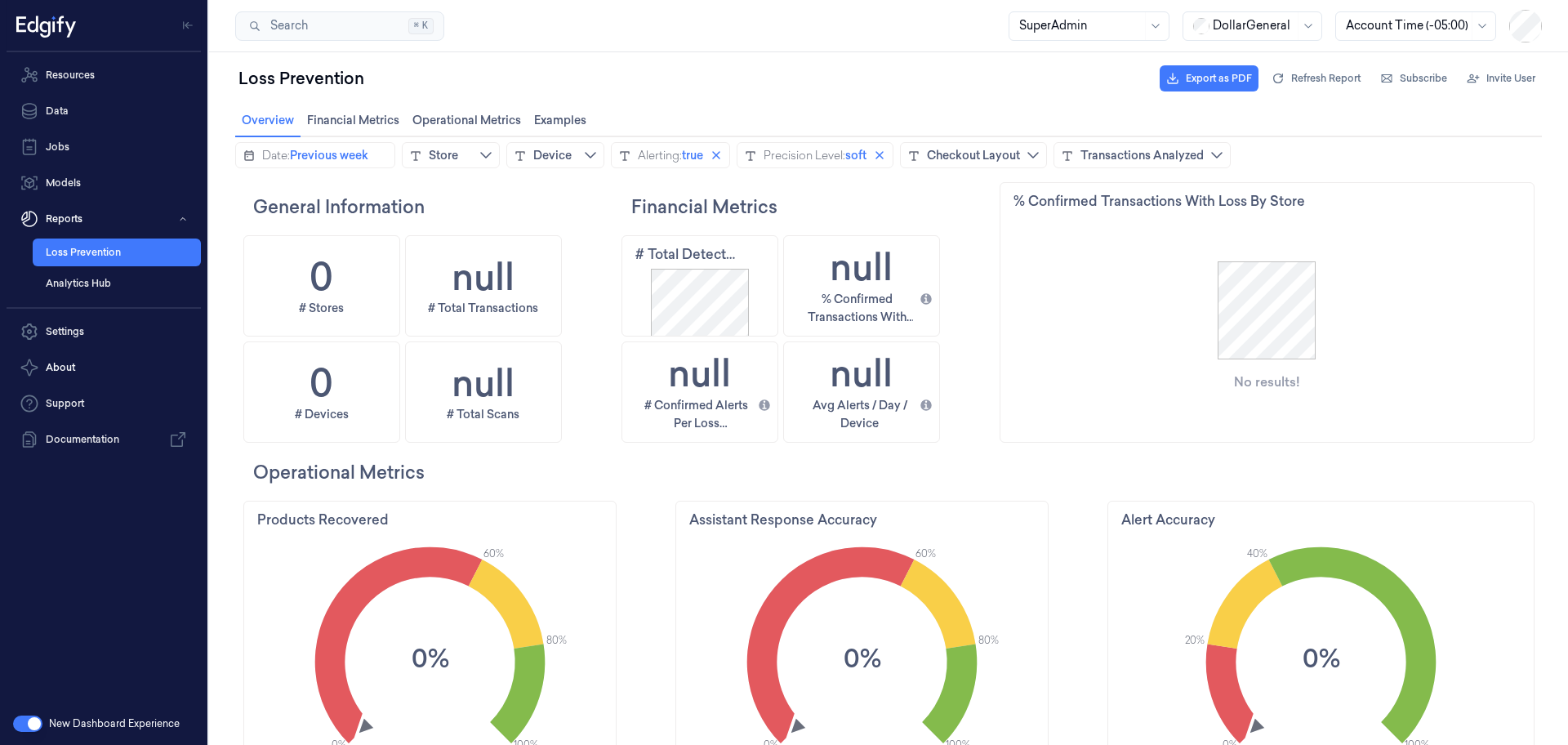
click at [636, 70] on div "Loss Prevention Export as PDF Refresh Report Subscribe Invite User" at bounding box center [889, 78] width 1307 height 39
click at [1275, 27] on div at bounding box center [1254, 25] width 82 height 17
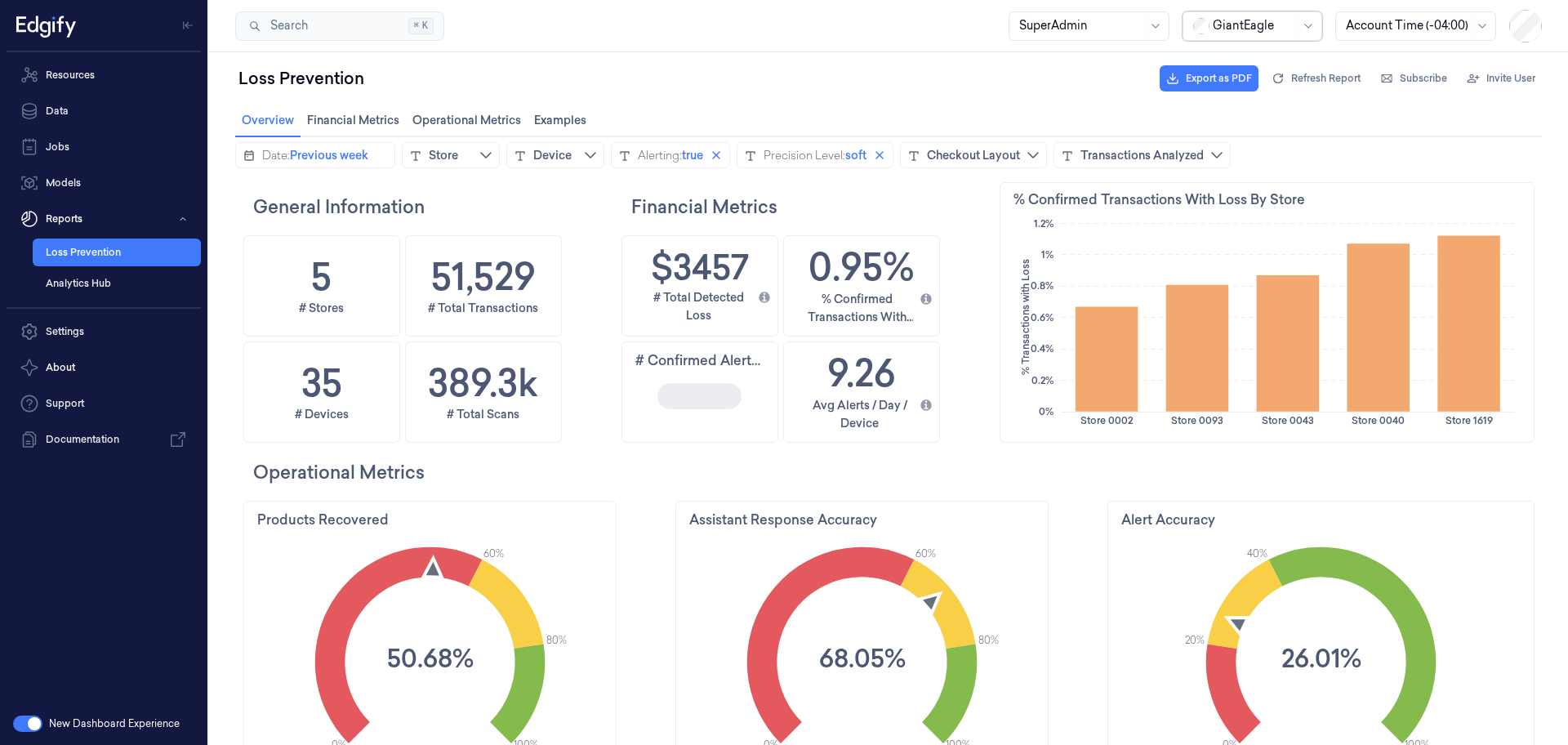
scroll to position [399, 529]
